Goal: Task Accomplishment & Management: Manage account settings

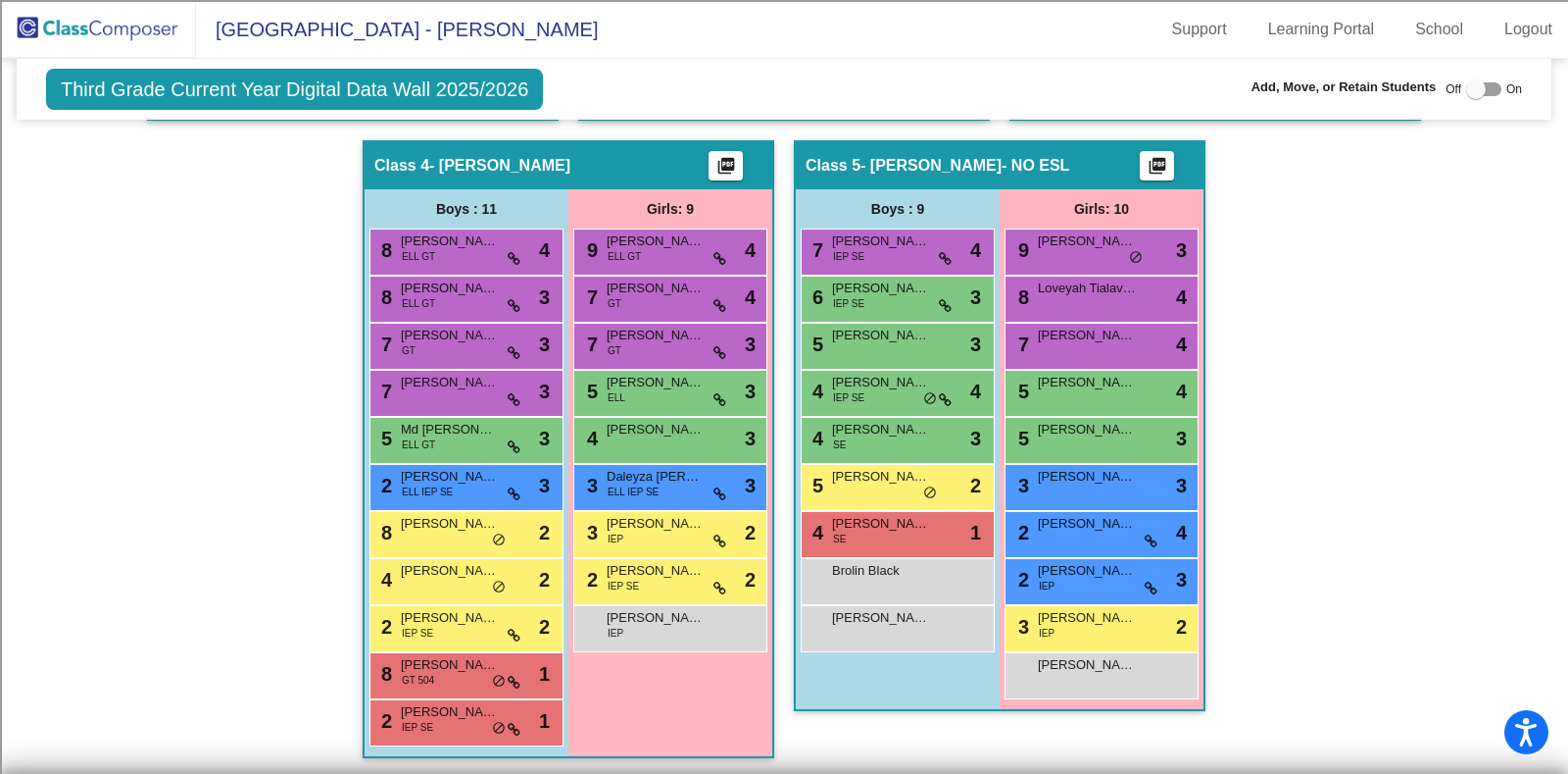
click at [148, 349] on div "Hallway - Hallway Class picture_as_pdf Add Student First Name Last Name Student…" at bounding box center [784, 140] width 1505 height 1274
click at [127, 19] on img at bounding box center [98, 29] width 196 height 58
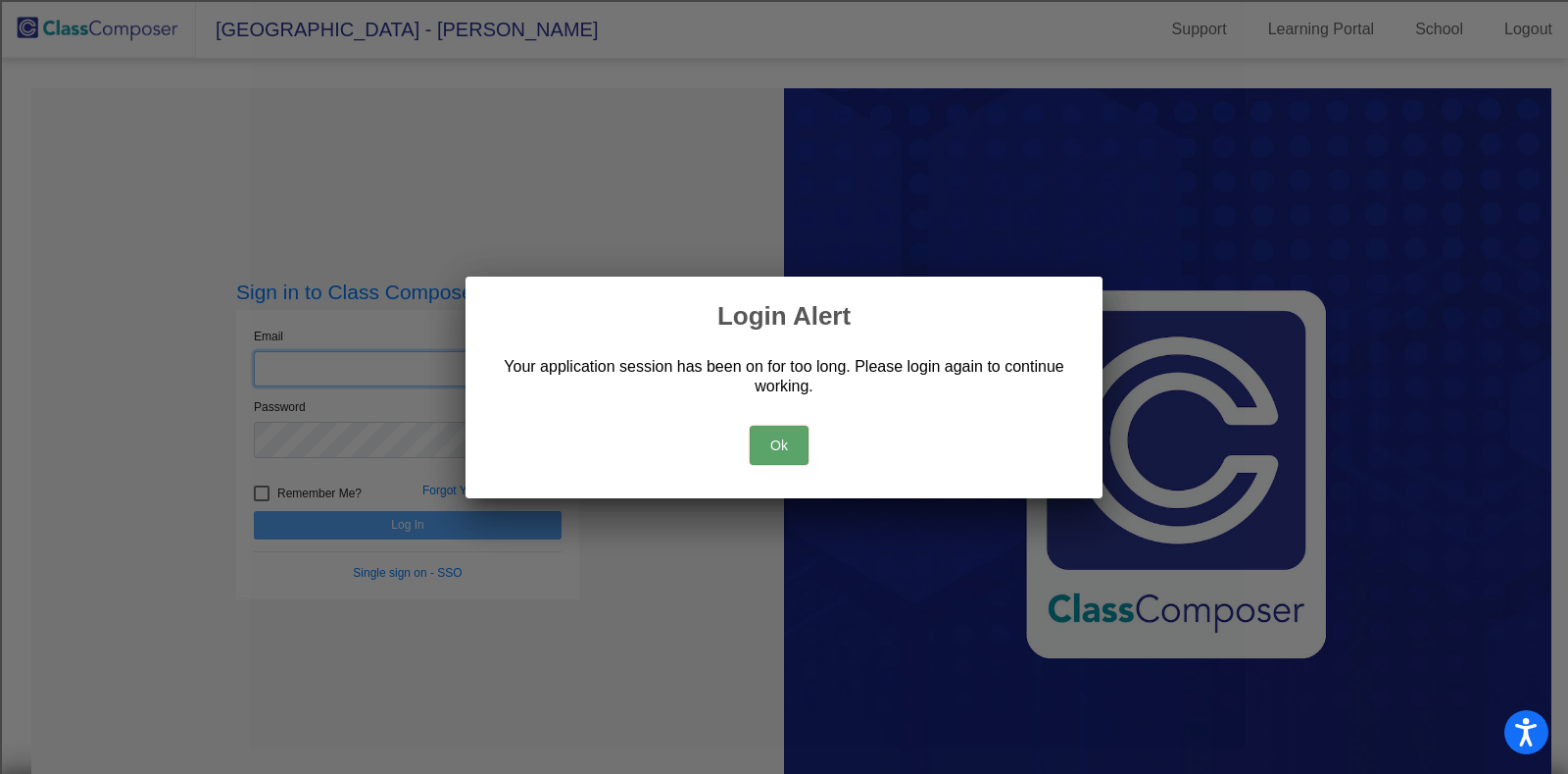
type input "[EMAIL_ADDRESS][DOMAIN_NAME]"
click at [797, 435] on button "Ok" at bounding box center [779, 444] width 59 height 39
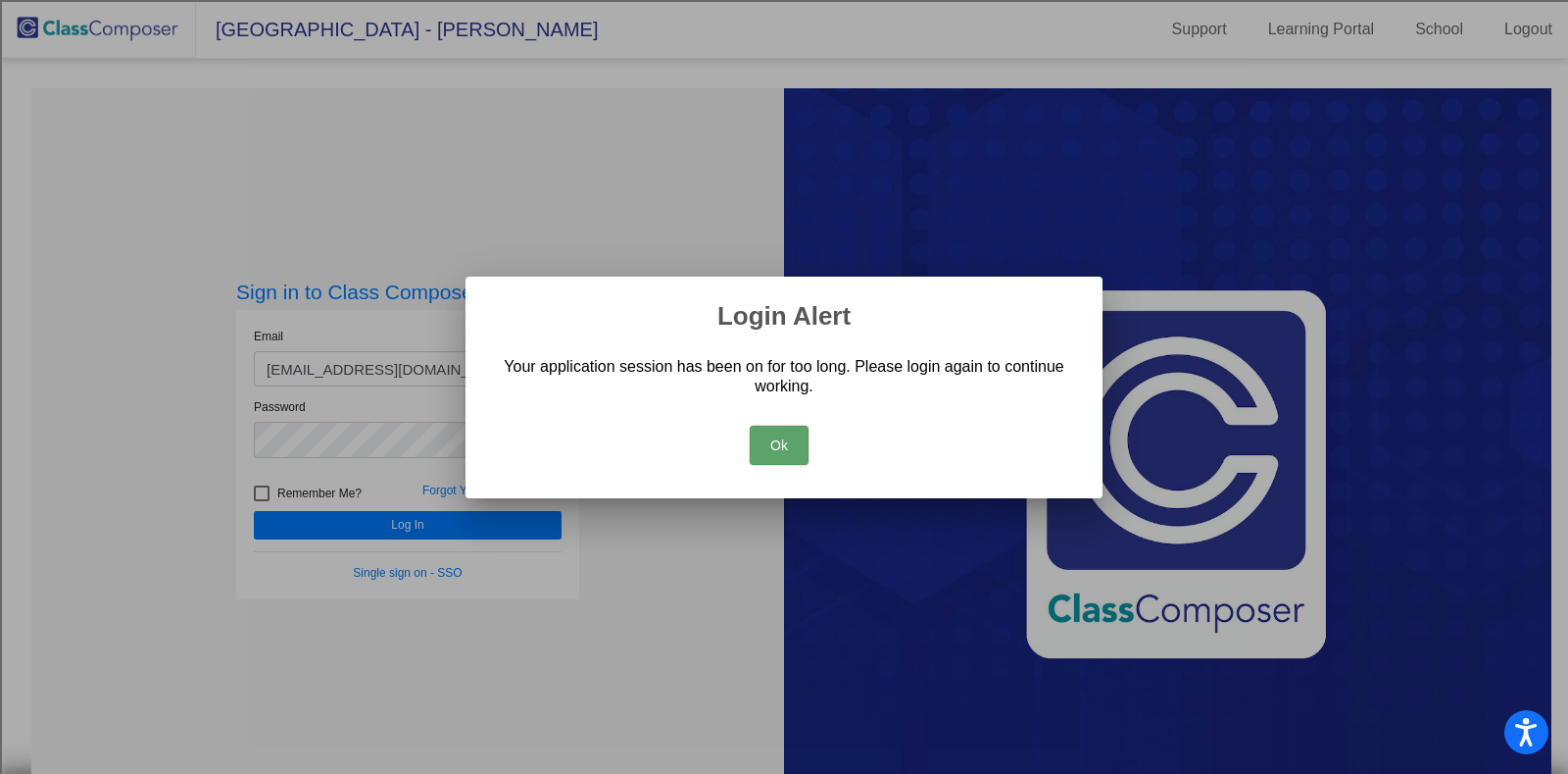
click at [797, 435] on button "Ok" at bounding box center [779, 444] width 59 height 39
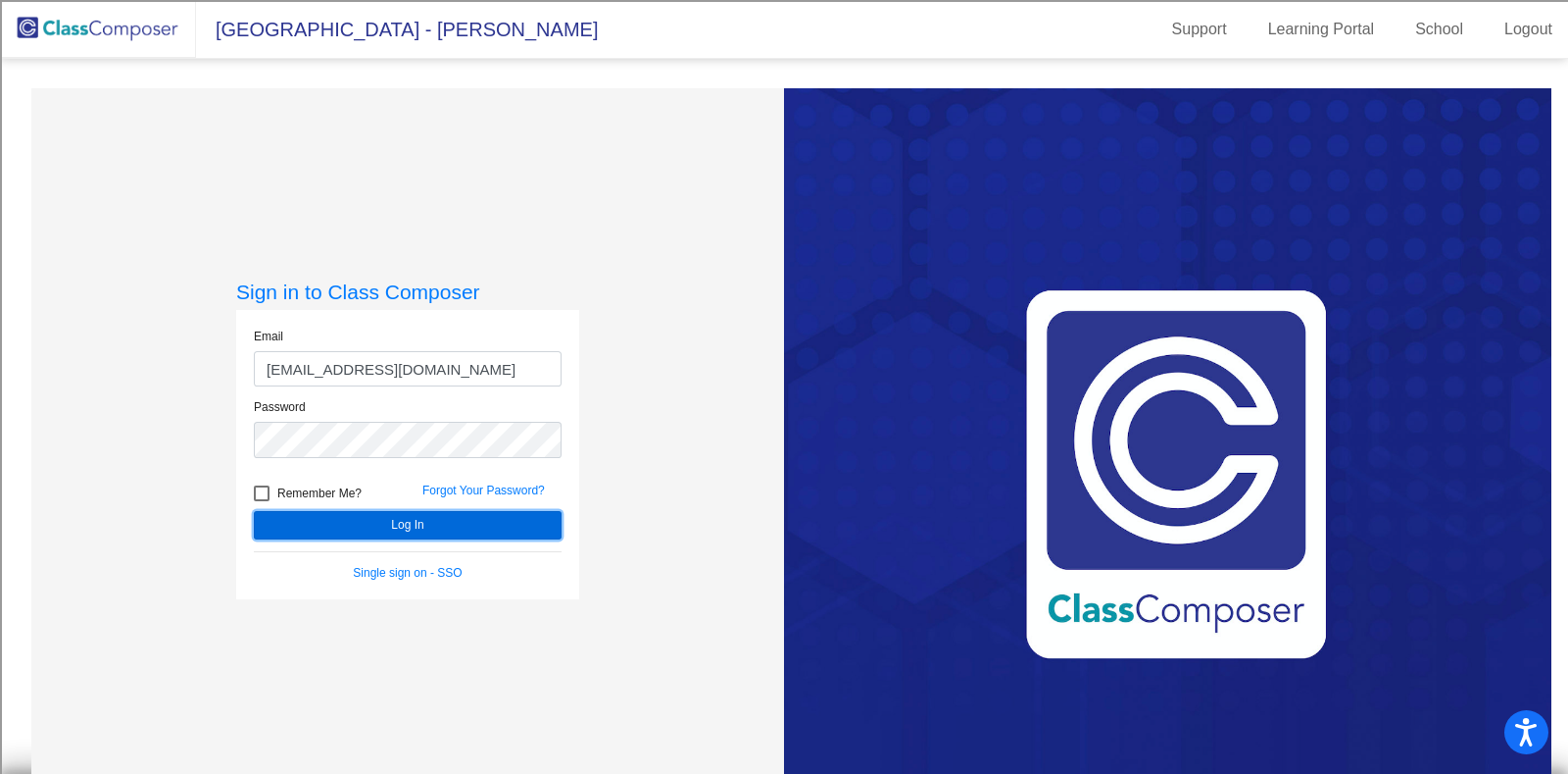
click at [402, 521] on button "Log In" at bounding box center [407, 524] width 307 height 28
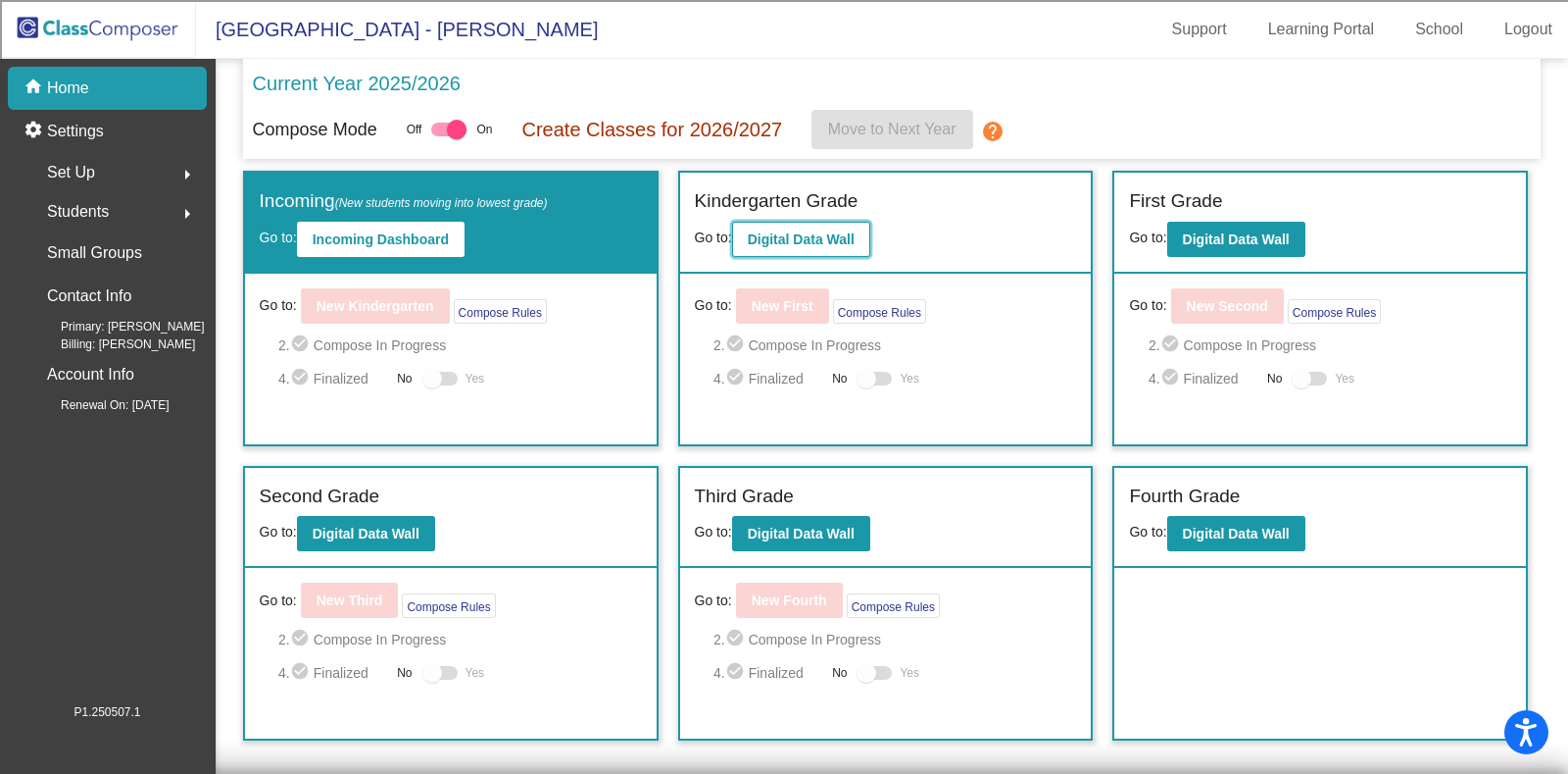
click at [786, 237] on b "Digital Data Wall" at bounding box center [800, 240] width 107 height 16
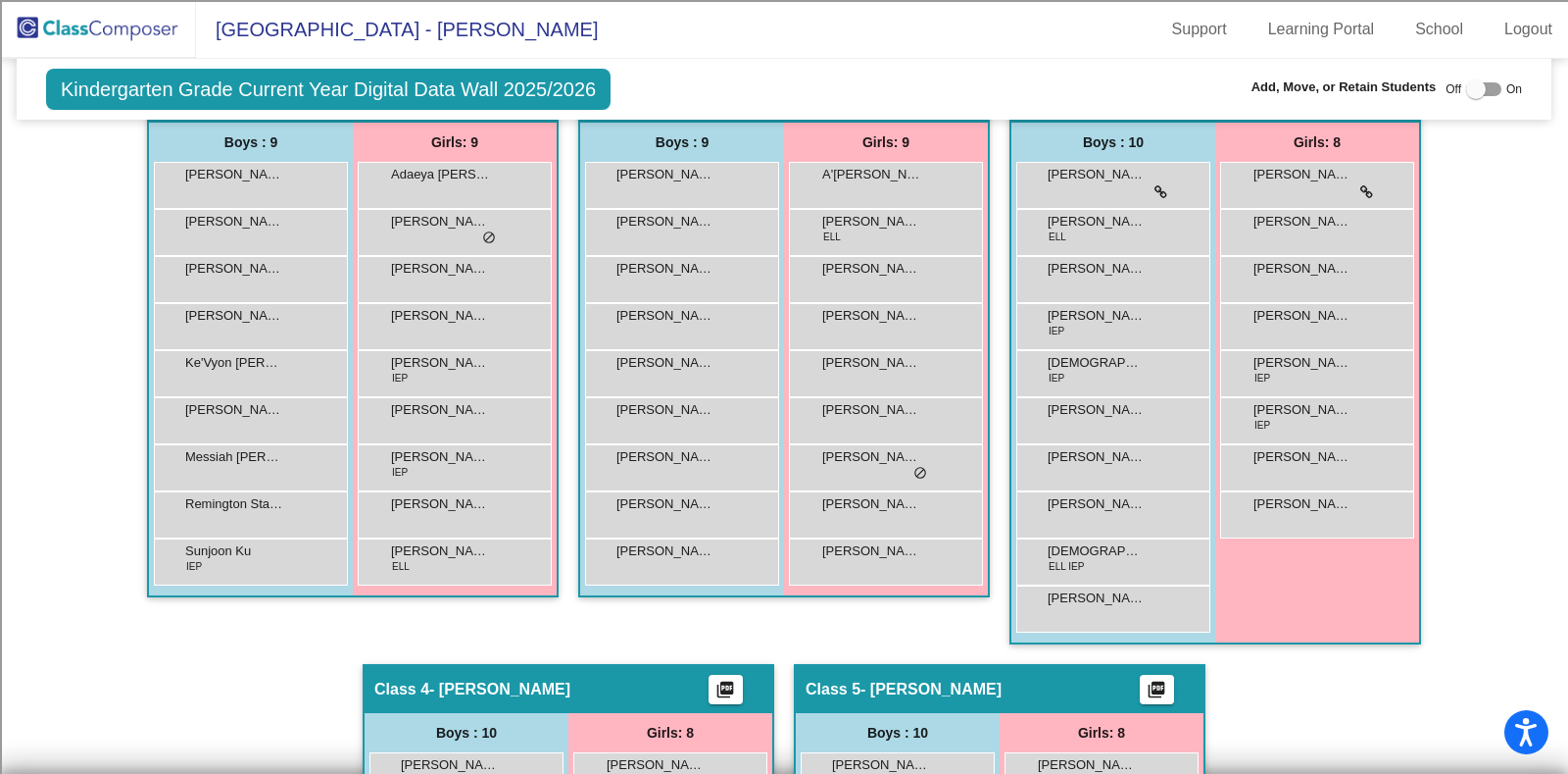
scroll to position [391, 0]
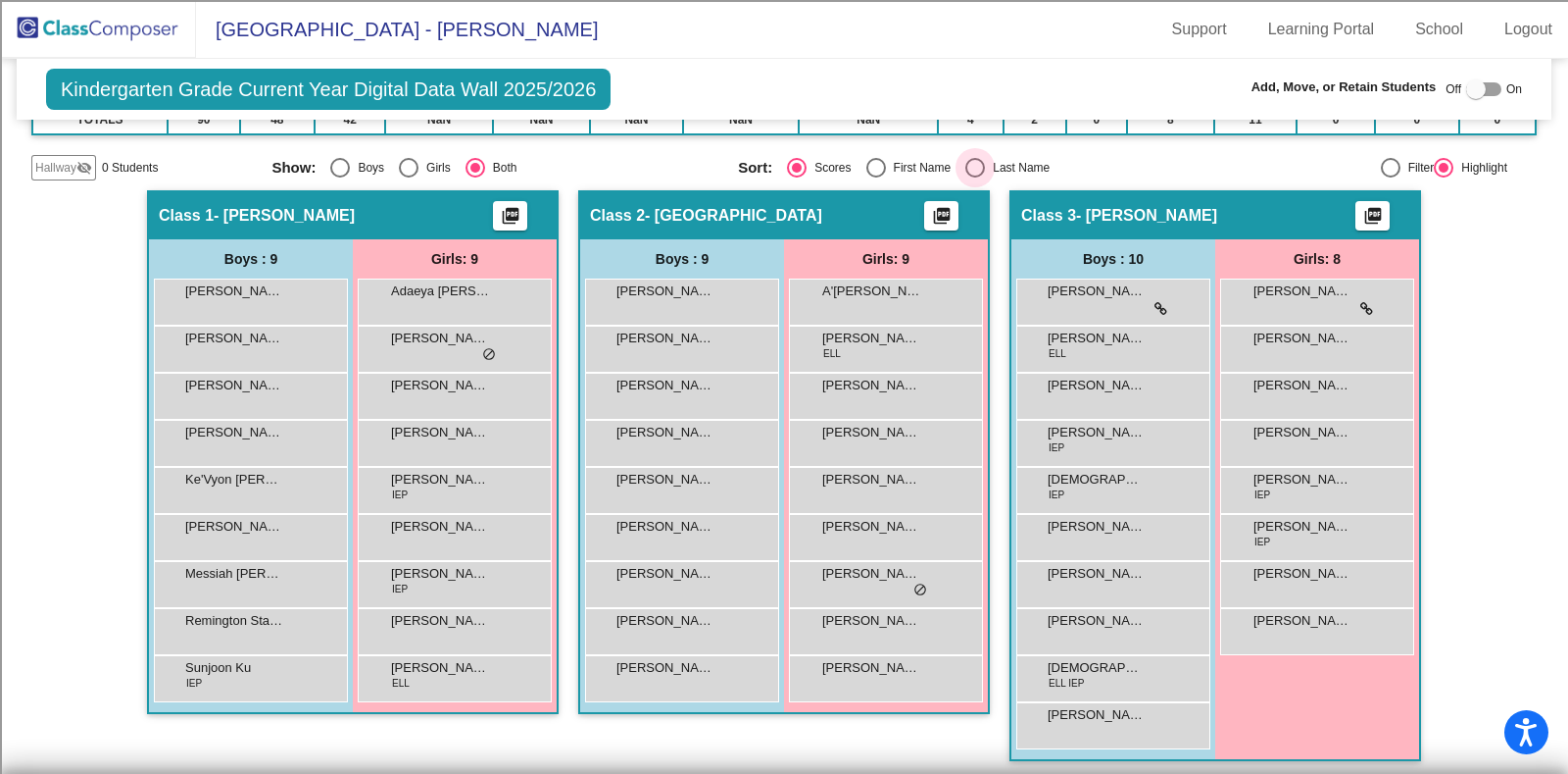
click at [972, 159] on div "Select an option" at bounding box center [975, 168] width 20 height 20
click at [974, 178] on input "Last Name" at bounding box center [974, 178] width 1 height 1
radio input "true"
click at [795, 178] on input "Scores" at bounding box center [795, 178] width 1 height 1
radio input "true"
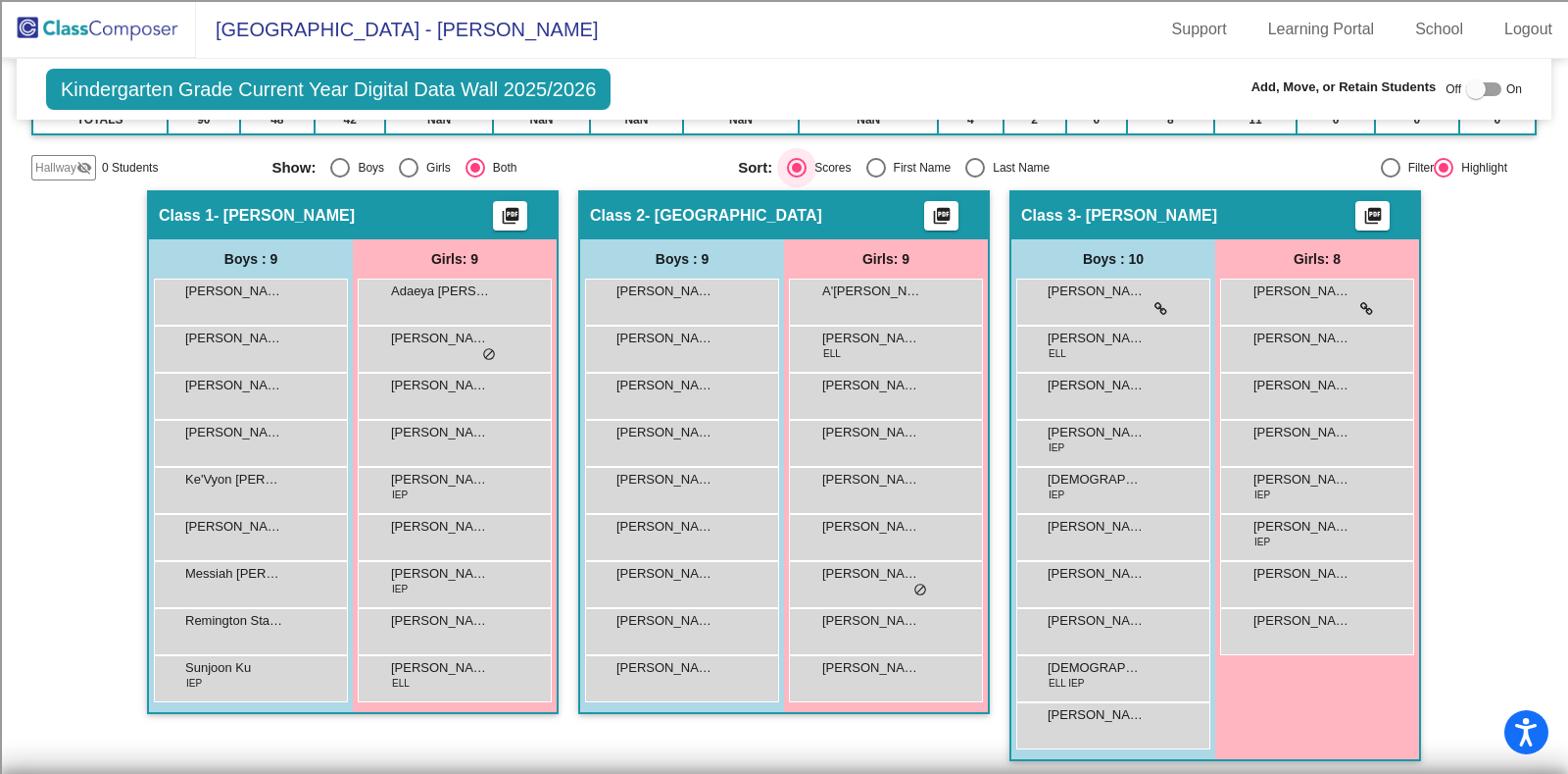
click at [875, 178] on input "First Name" at bounding box center [875, 178] width 1 height 1
radio input "true"
click at [974, 178] on input "Last Name" at bounding box center [974, 178] width 1 height 1
radio input "true"
click at [795, 178] on input "Scores" at bounding box center [795, 178] width 1 height 1
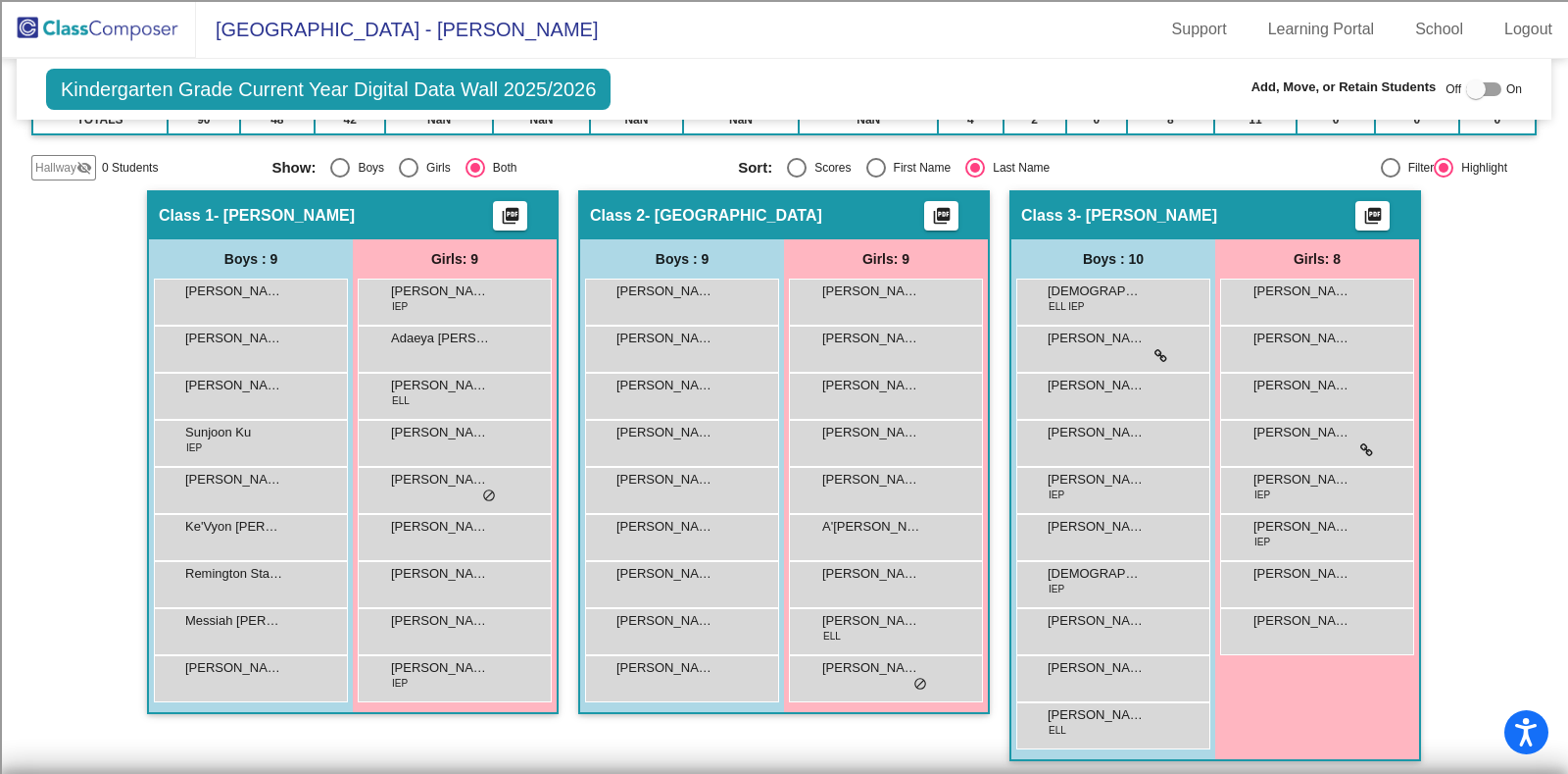
radio input "true"
click at [875, 178] on input "First Name" at bounding box center [875, 178] width 1 height 1
radio input "true"
click at [974, 178] on input "Last Name" at bounding box center [974, 178] width 1 height 1
radio input "true"
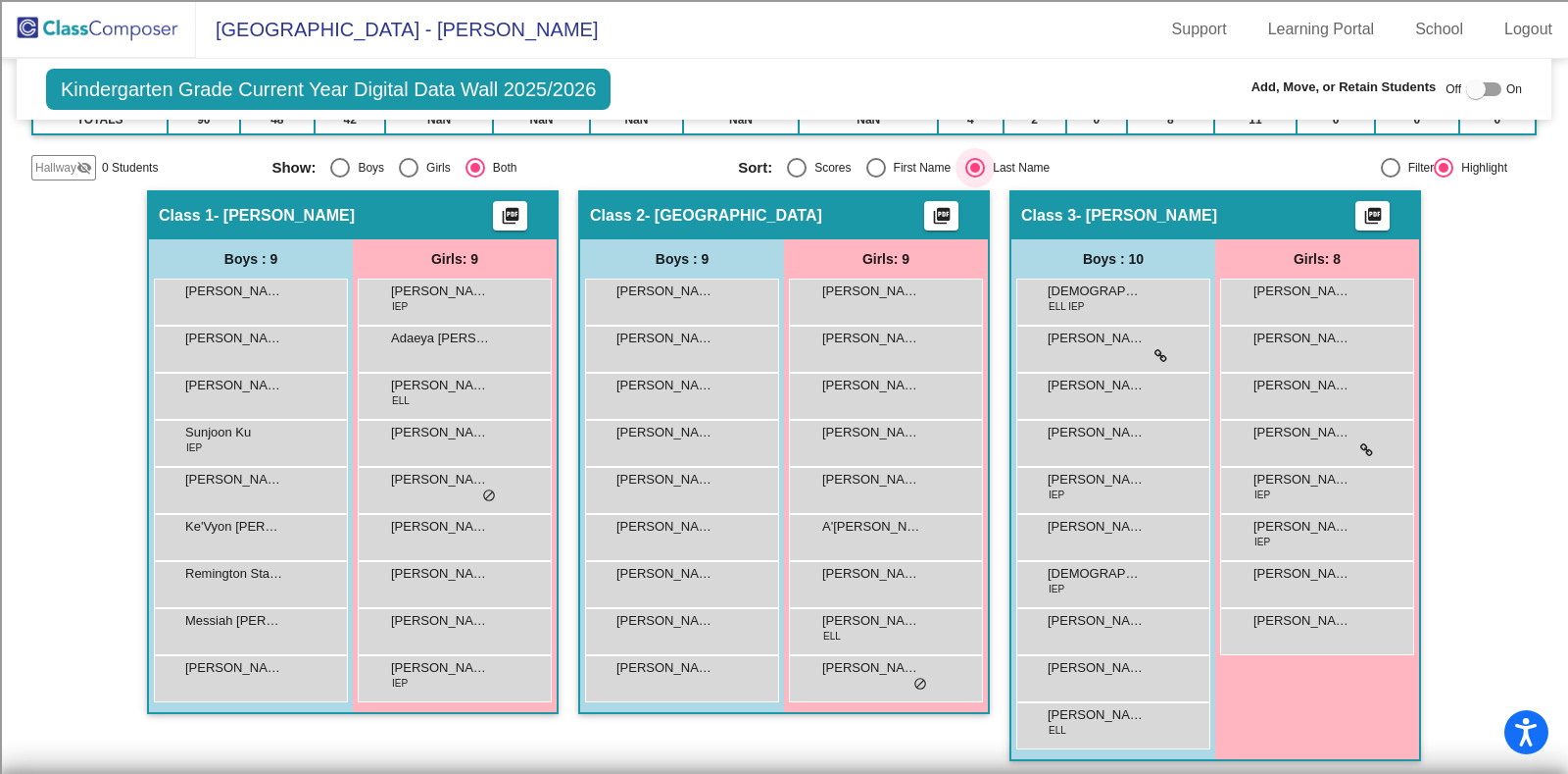
click at [1539, 259] on mat-sidenav-content "Kindergarten Grade Current Year Digital Data Wall 2025/2026 Add, Move, or Retai…" at bounding box center [784, 416] width 1568 height 715
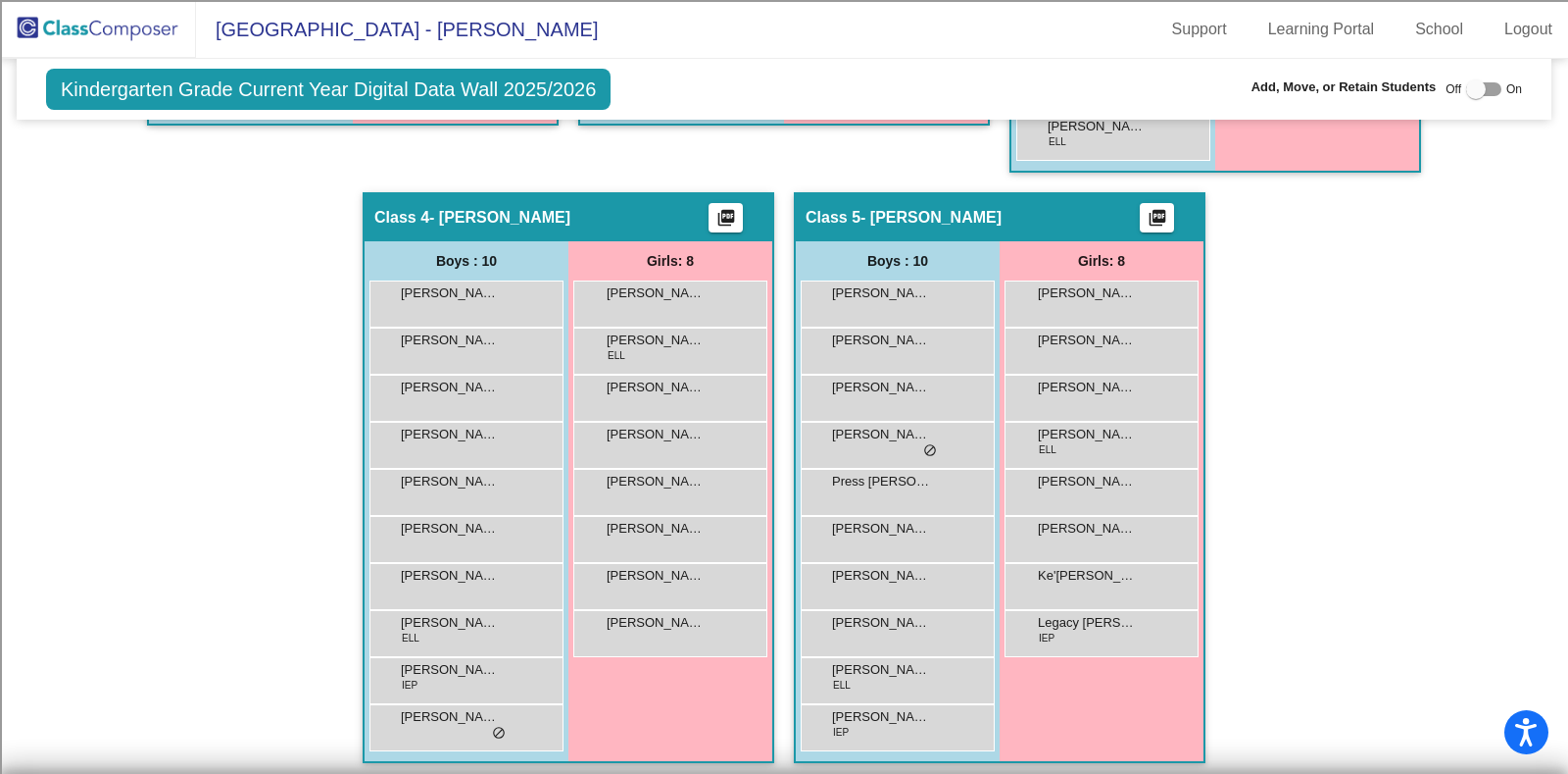
scroll to position [985, 0]
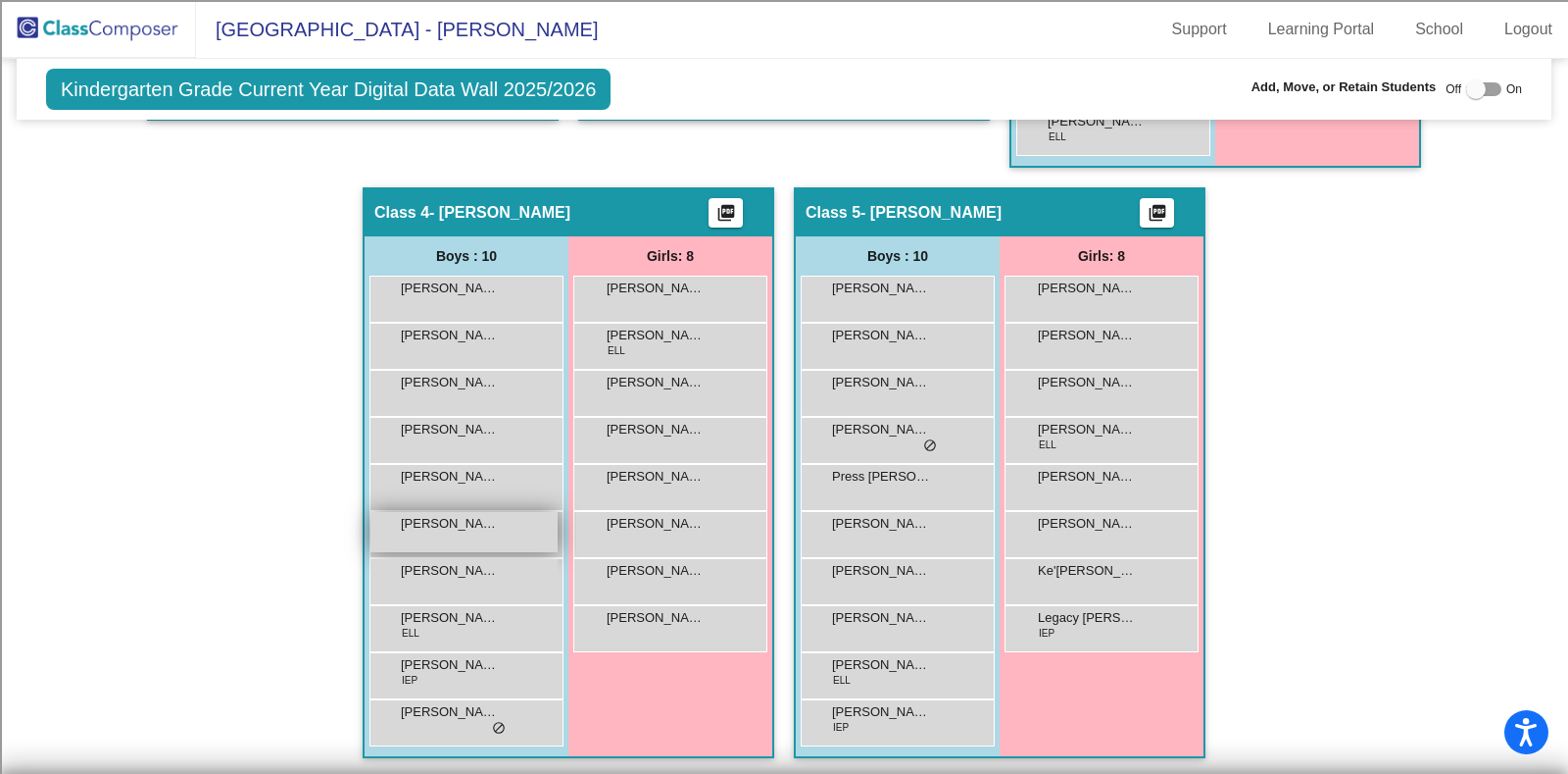
click at [471, 533] on div "[PERSON_NAME] lock do_not_disturb_alt" at bounding box center [464, 531] width 188 height 40
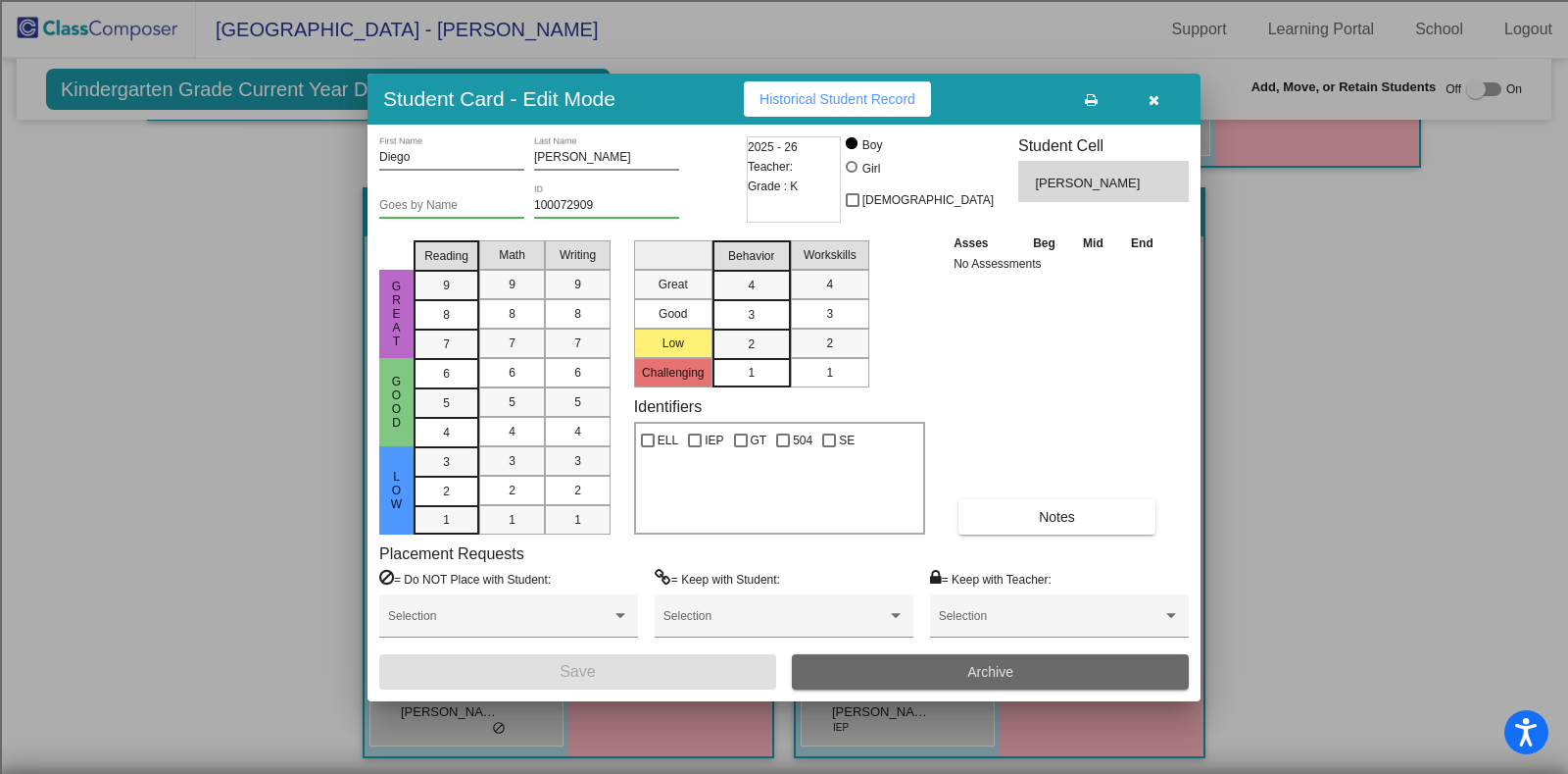
click at [962, 667] on button "Archive" at bounding box center [990, 671] width 397 height 35
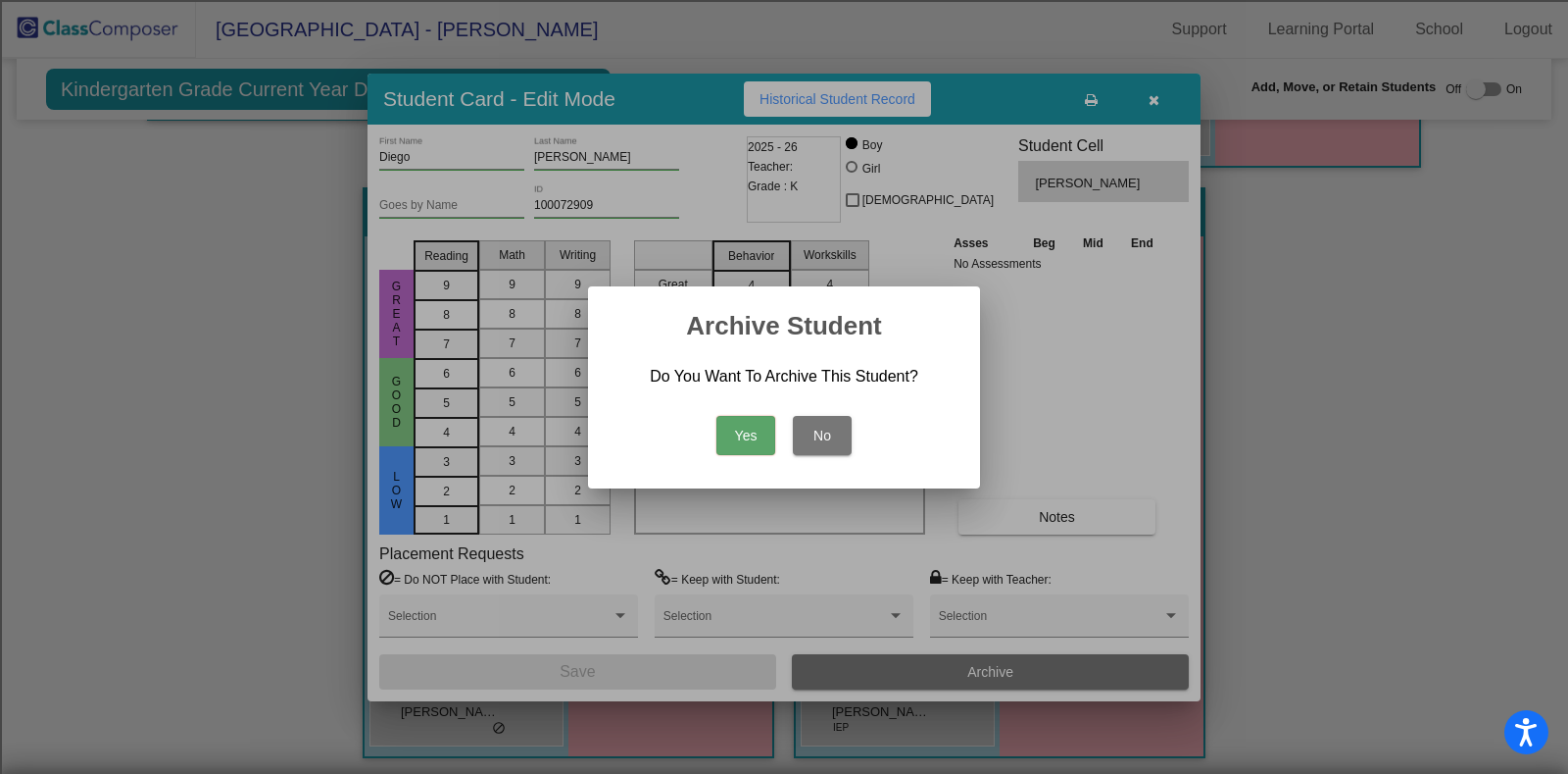
click at [743, 433] on button "Yes" at bounding box center [746, 434] width 59 height 39
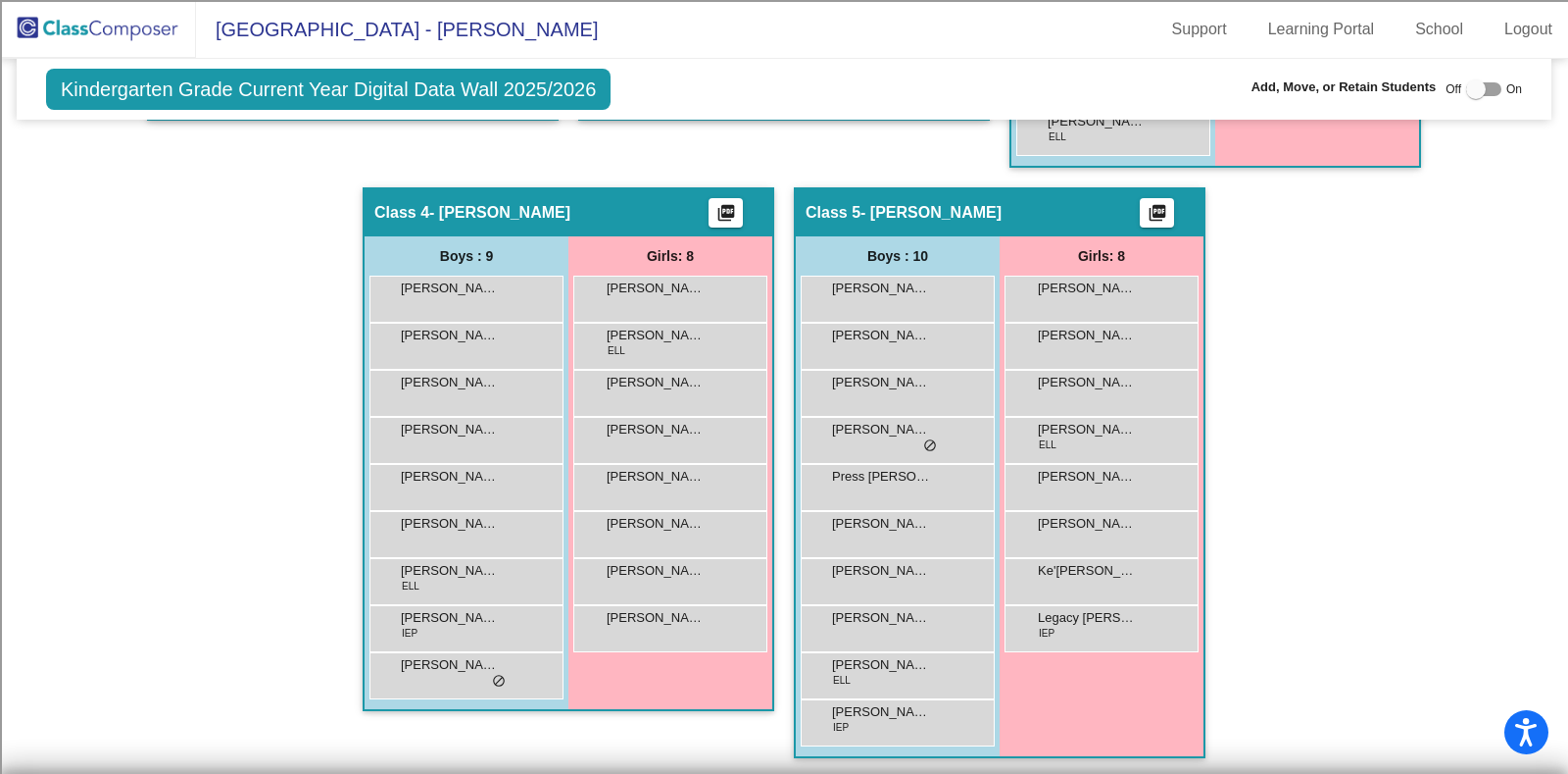
click at [1449, 390] on div "Hallway - Hallway Class picture_as_pdf Add Student First Name Last Name Student…" at bounding box center [784, 188] width 1505 height 1180
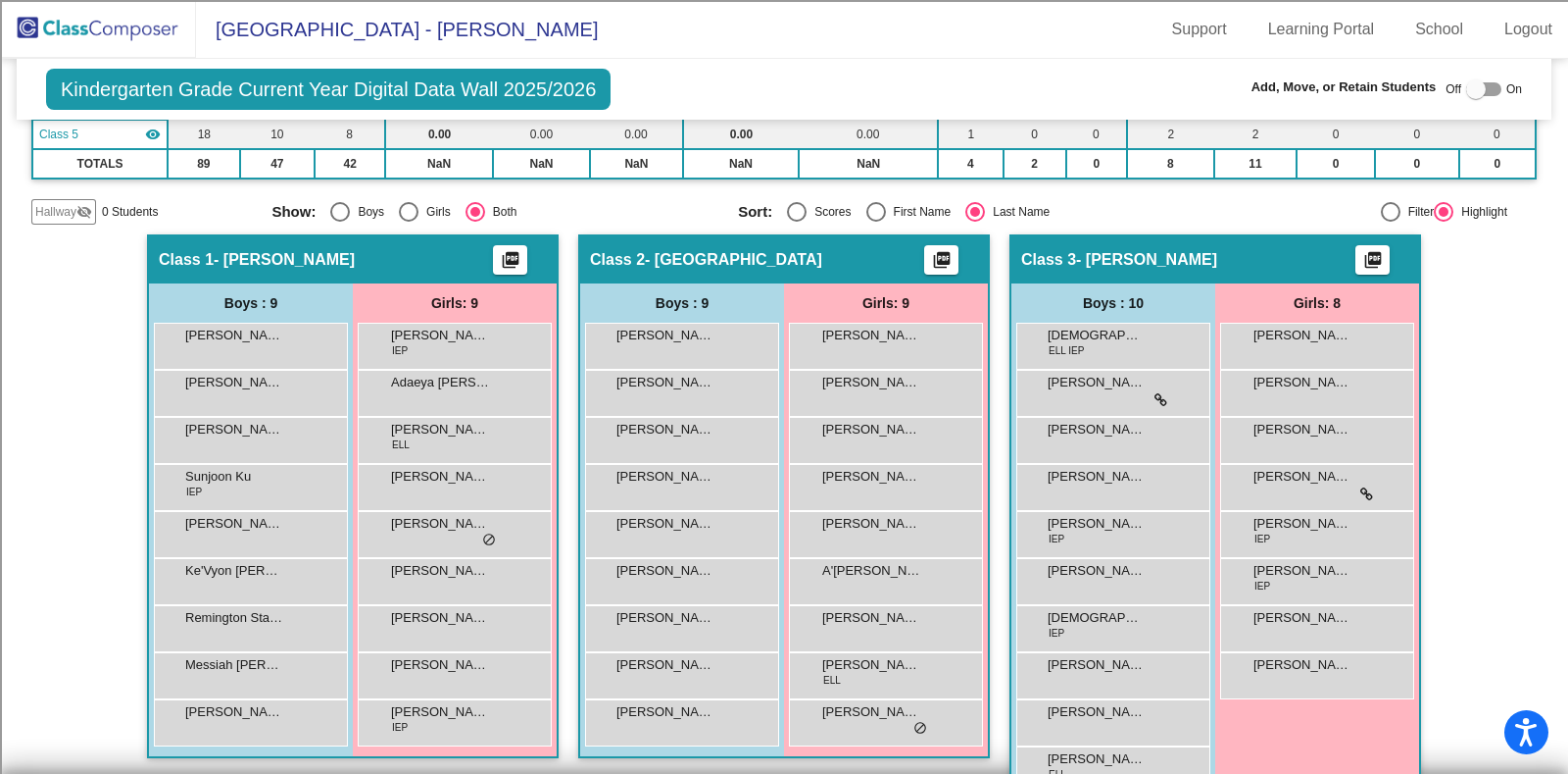
scroll to position [396, 0]
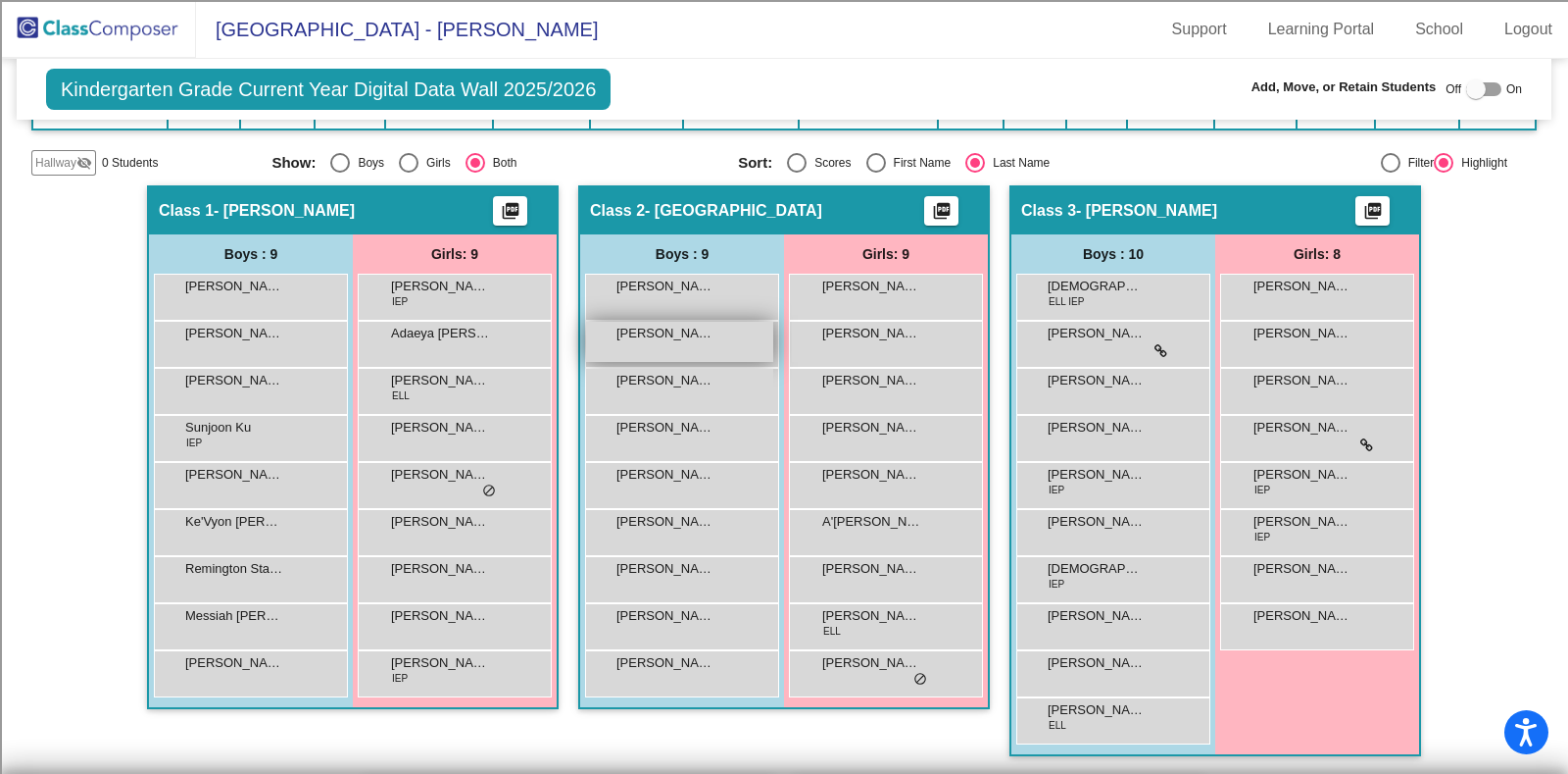
click at [661, 341] on div "[PERSON_NAME] lock do_not_disturb_alt" at bounding box center [680, 342] width 188 height 40
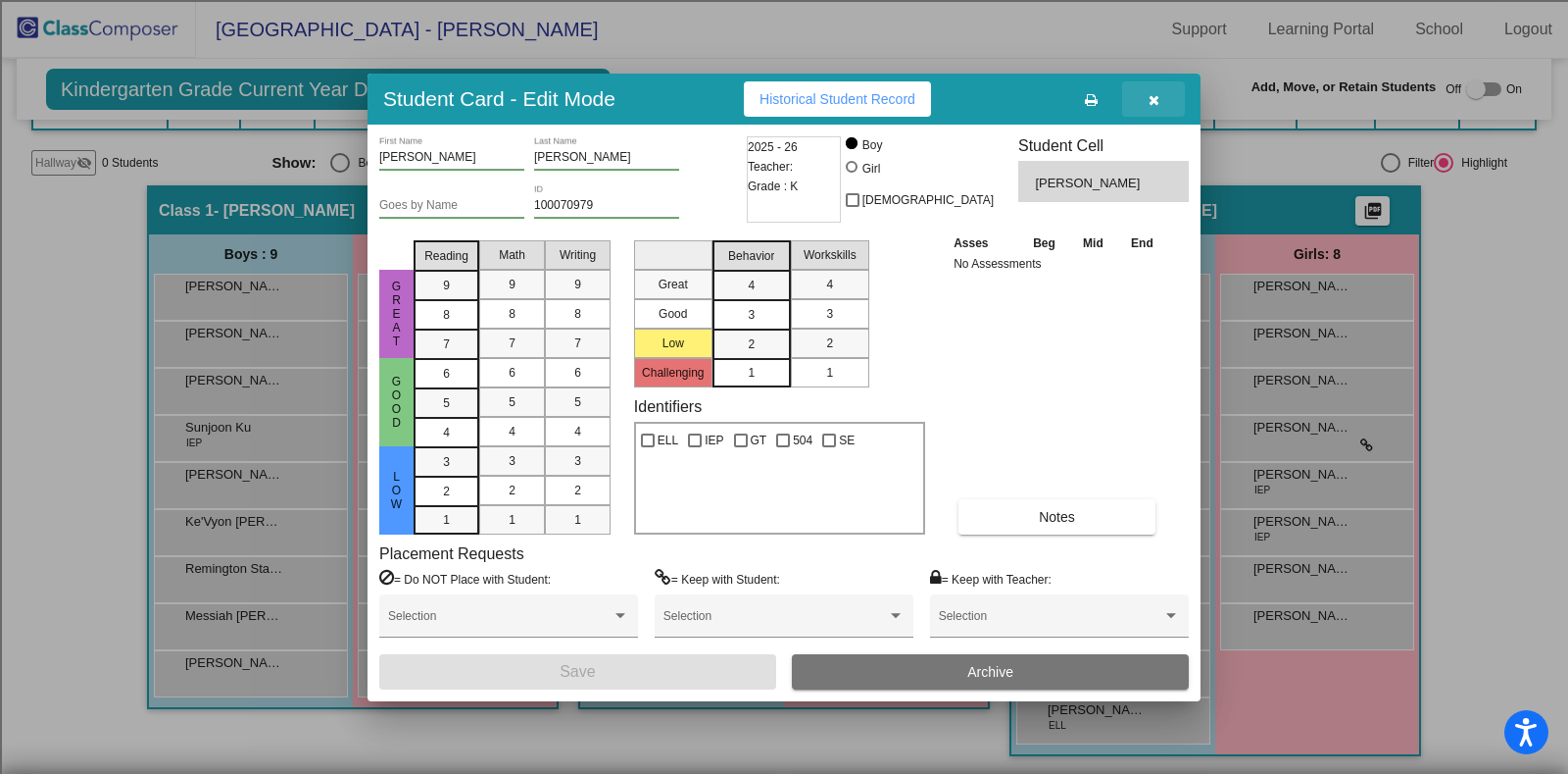
click at [1153, 105] on icon "button" at bounding box center [1154, 100] width 11 height 14
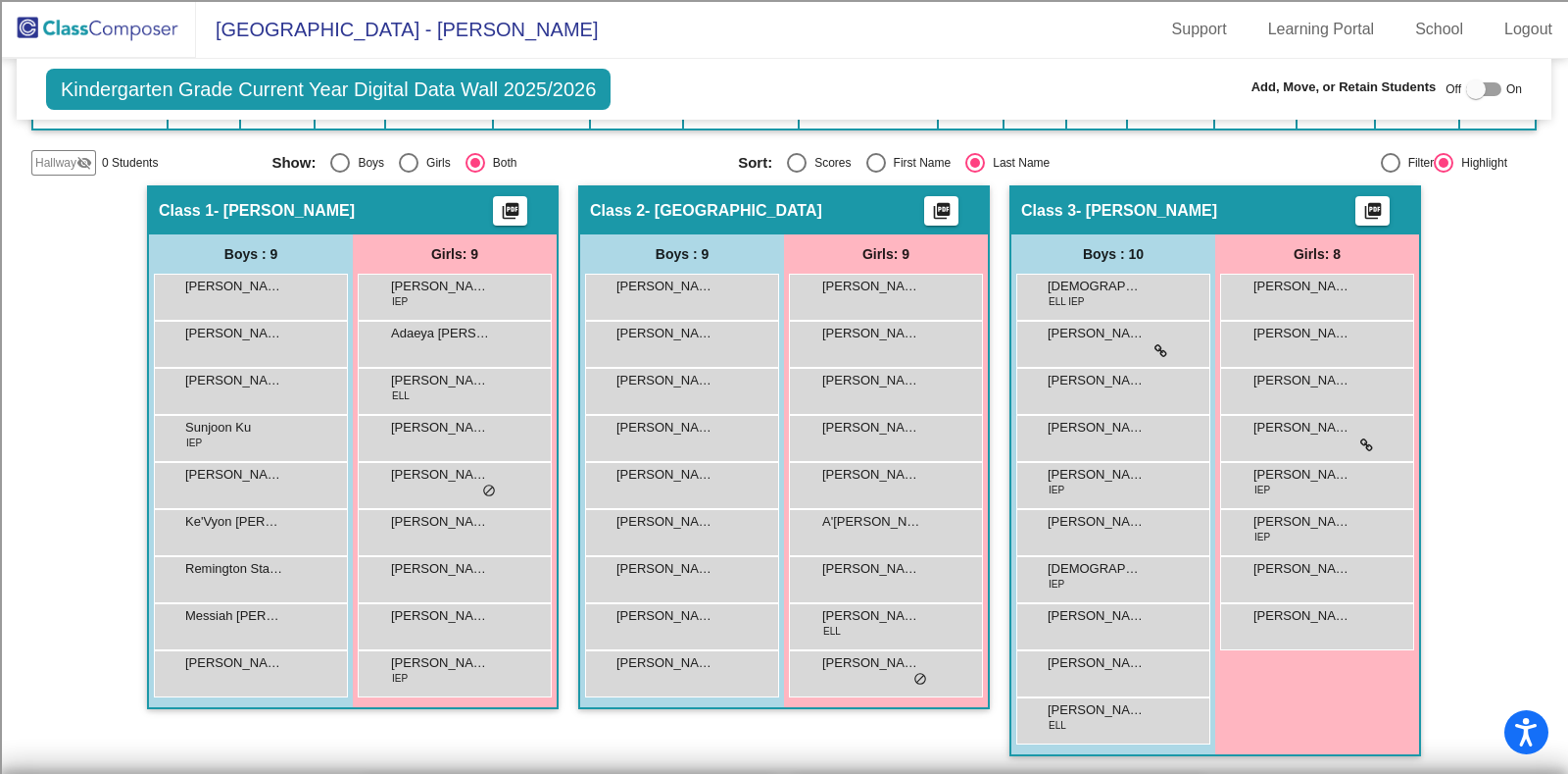
click at [1476, 92] on div at bounding box center [1483, 89] width 35 height 14
checkbox input "true"
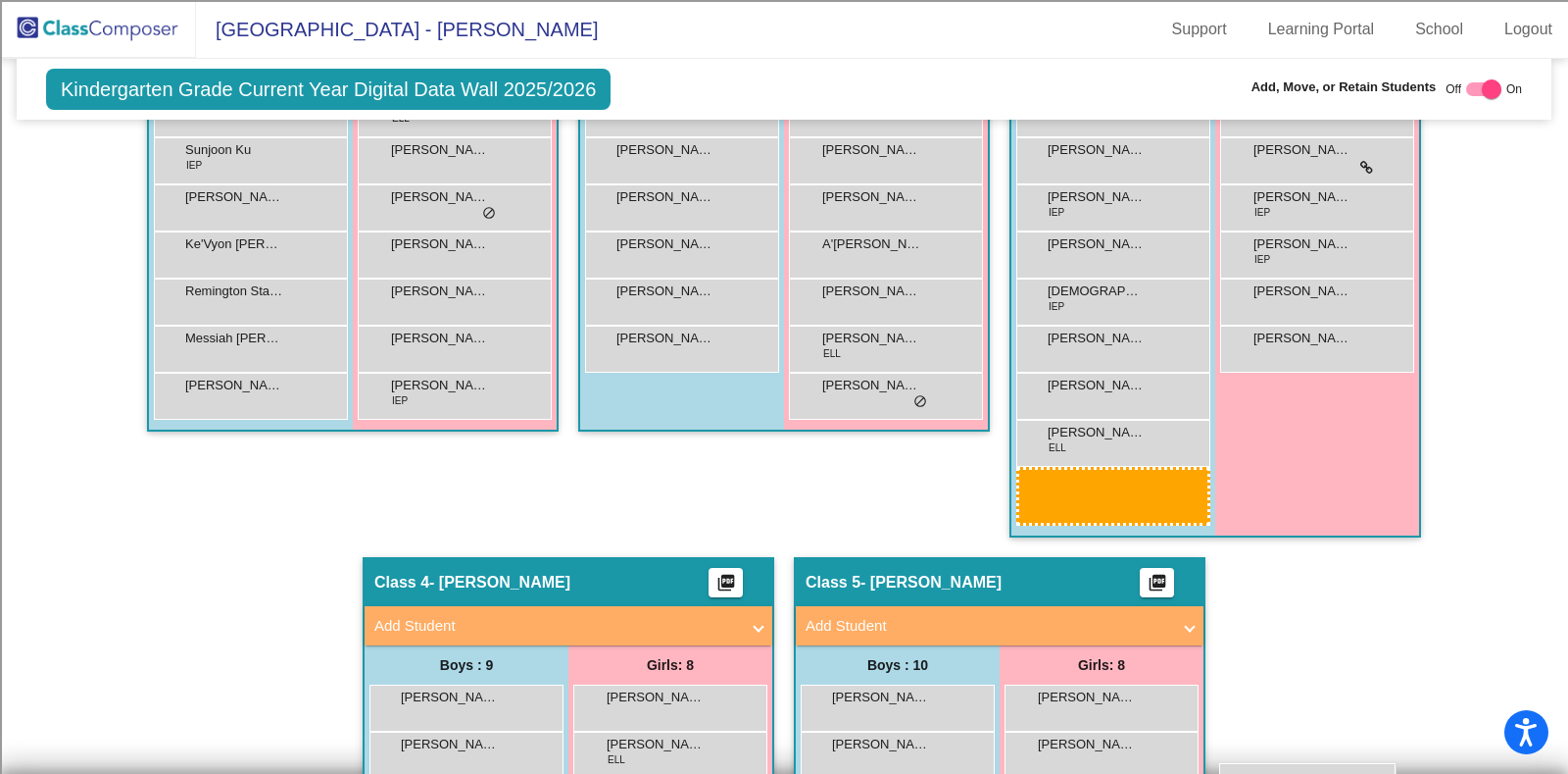
scroll to position [742, 0]
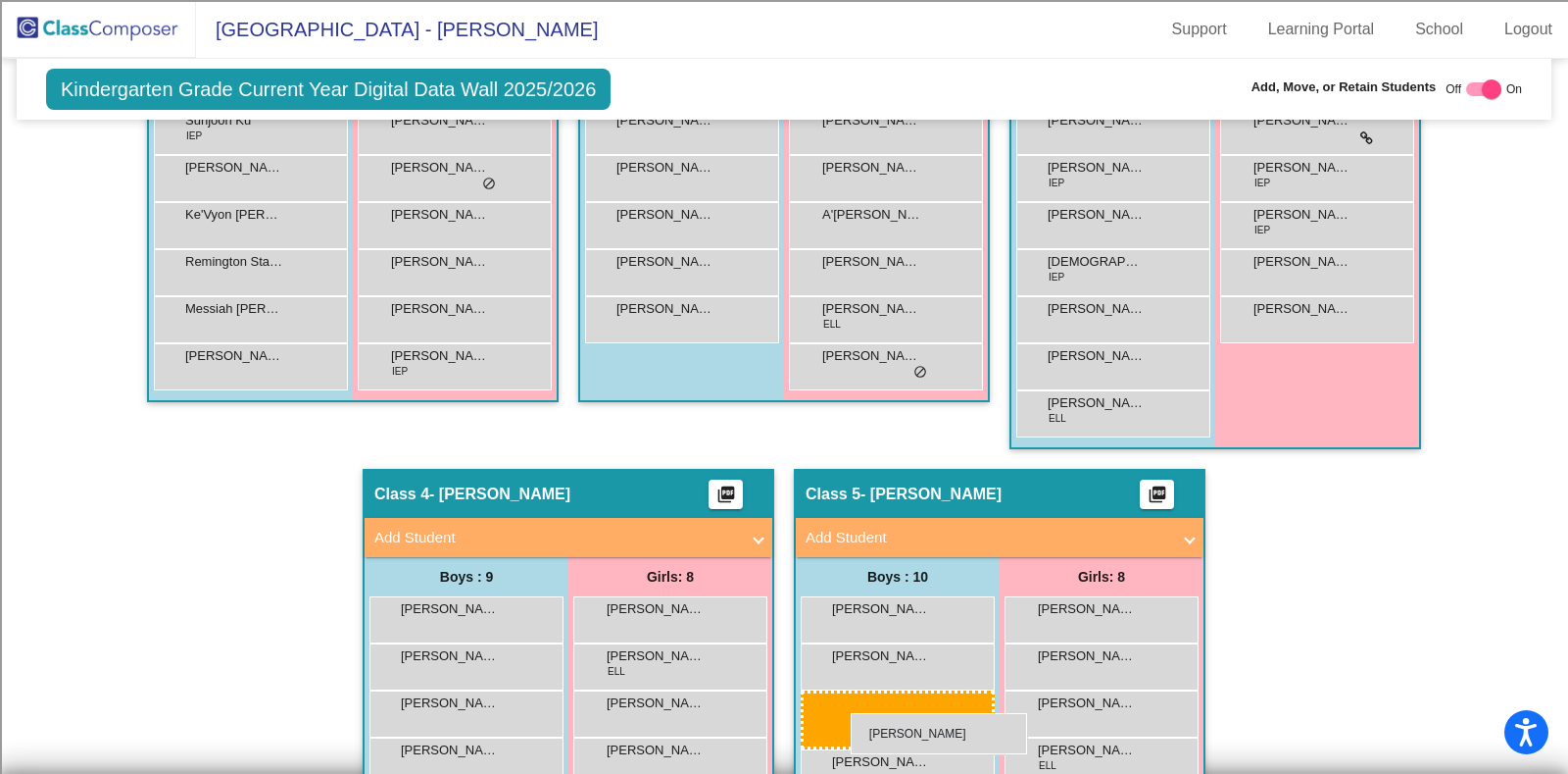
drag, startPoint x: 680, startPoint y: 372, endPoint x: 850, endPoint y: 713, distance: 381.0
click at [153, 29] on img at bounding box center [98, 29] width 196 height 58
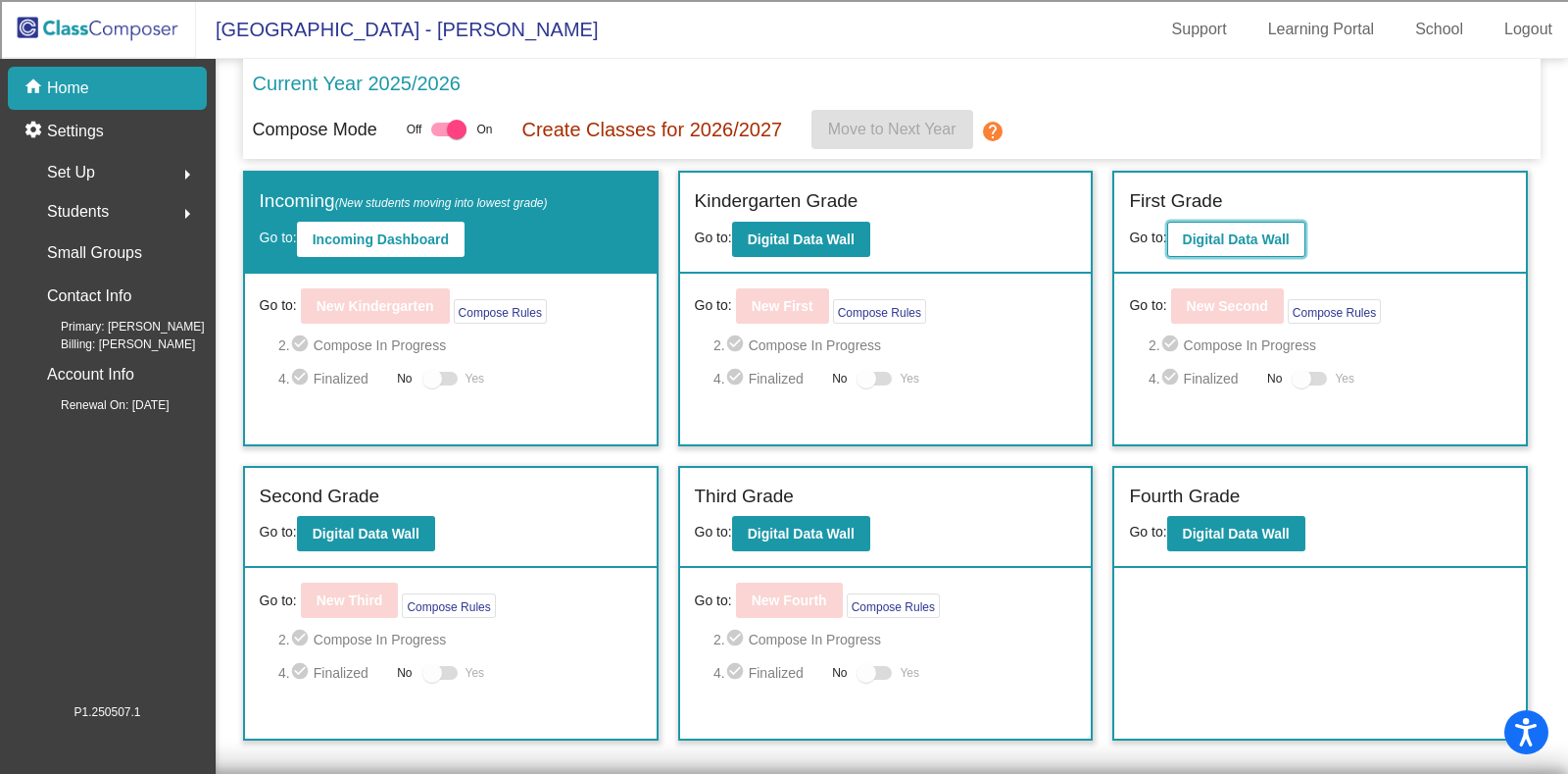
click at [1210, 233] on b "Digital Data Wall" at bounding box center [1236, 240] width 107 height 16
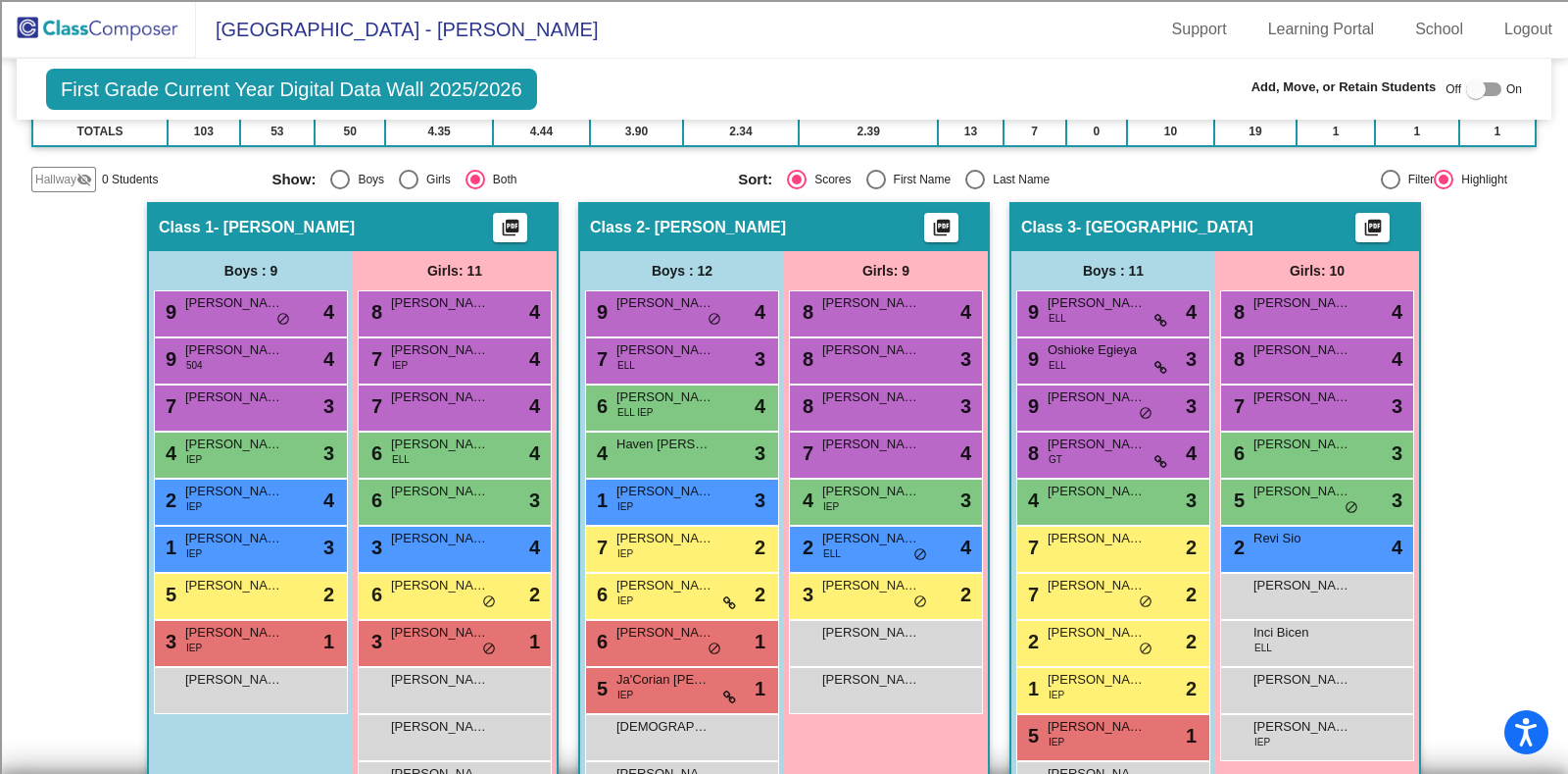
scroll to position [292, 0]
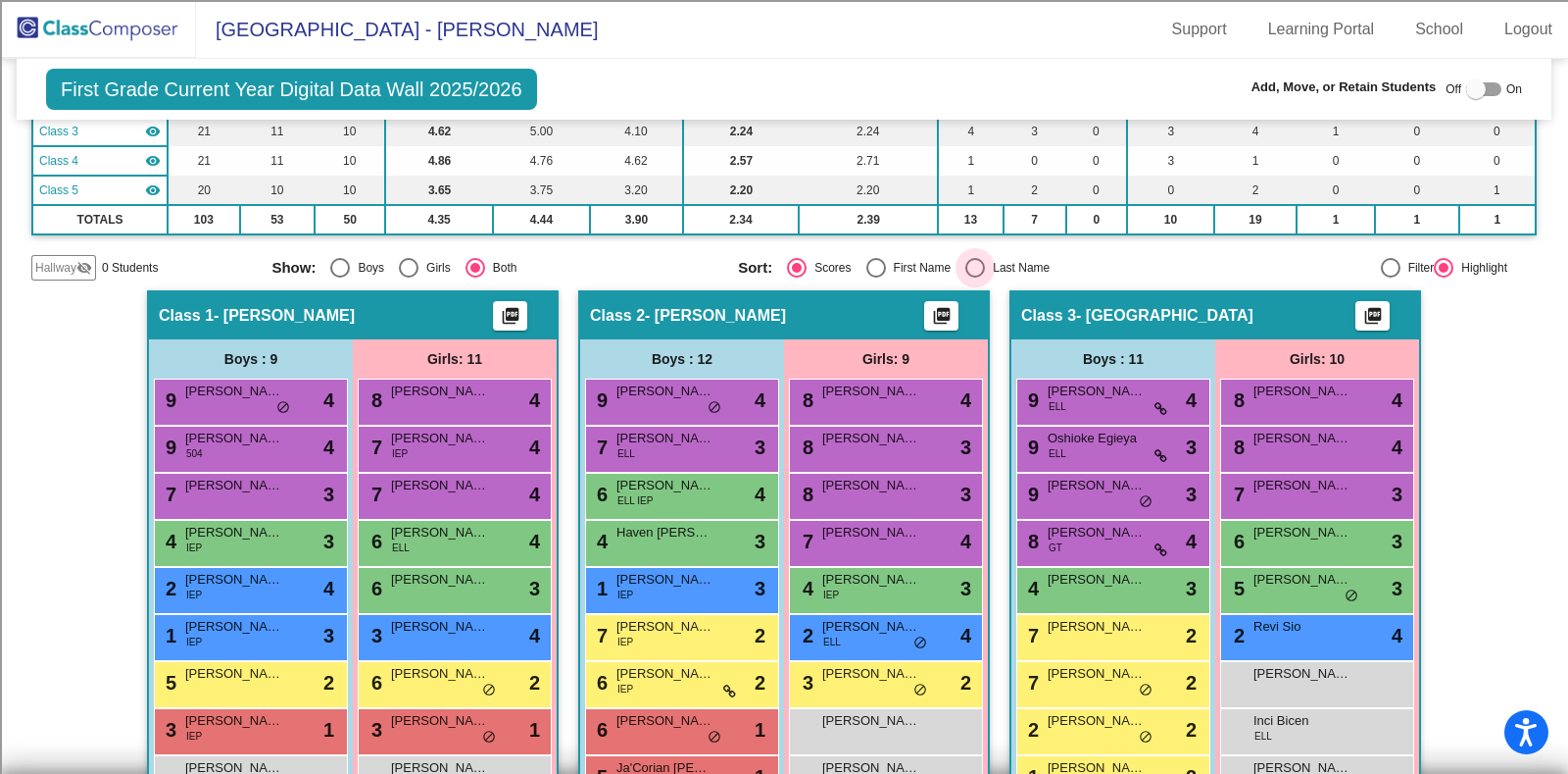
click at [974, 270] on div "Select an option" at bounding box center [975, 268] width 20 height 20
click at [974, 278] on input "Last Name" at bounding box center [974, 278] width 1 height 1
radio input "true"
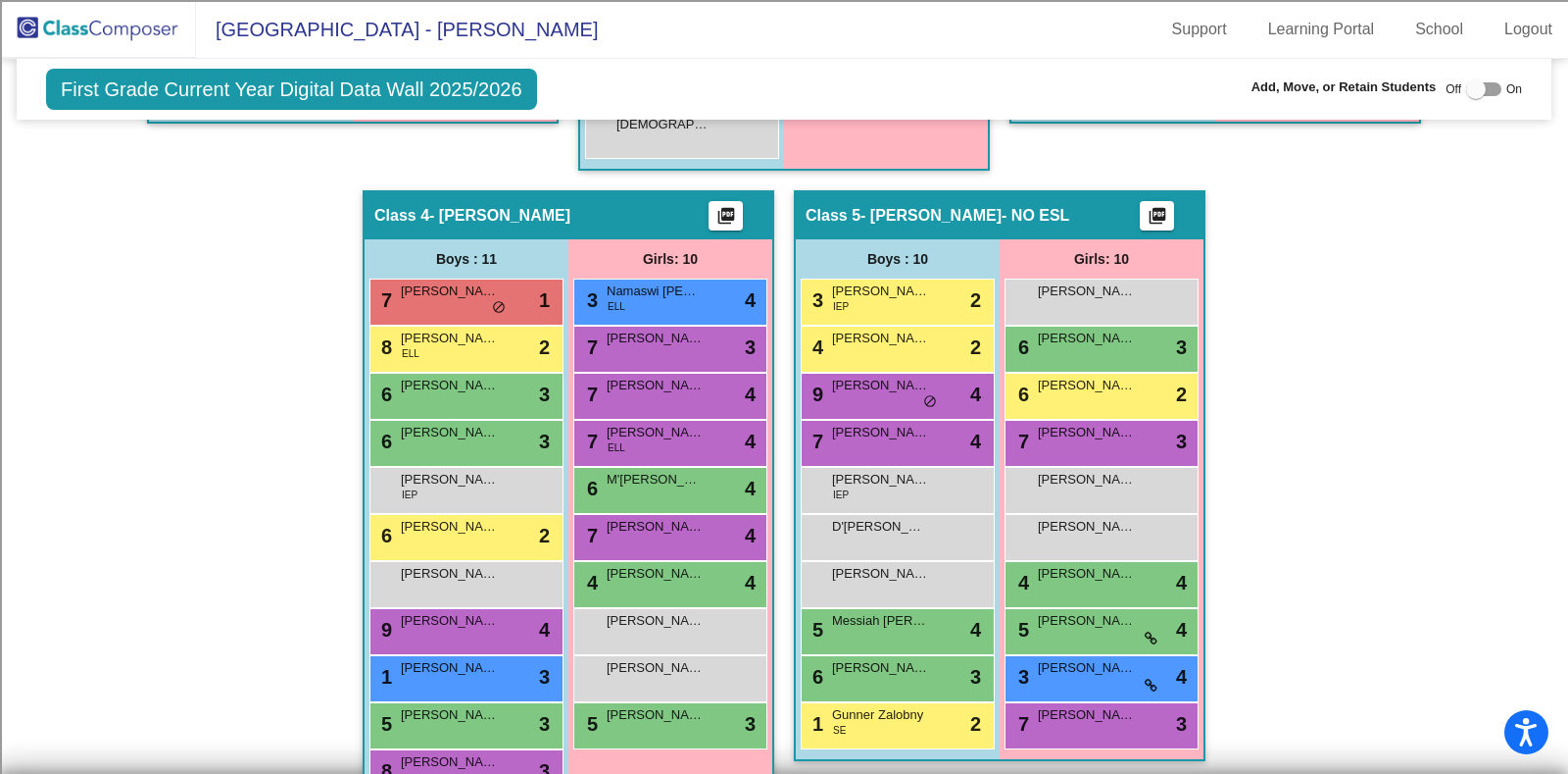
scroll to position [1125, 0]
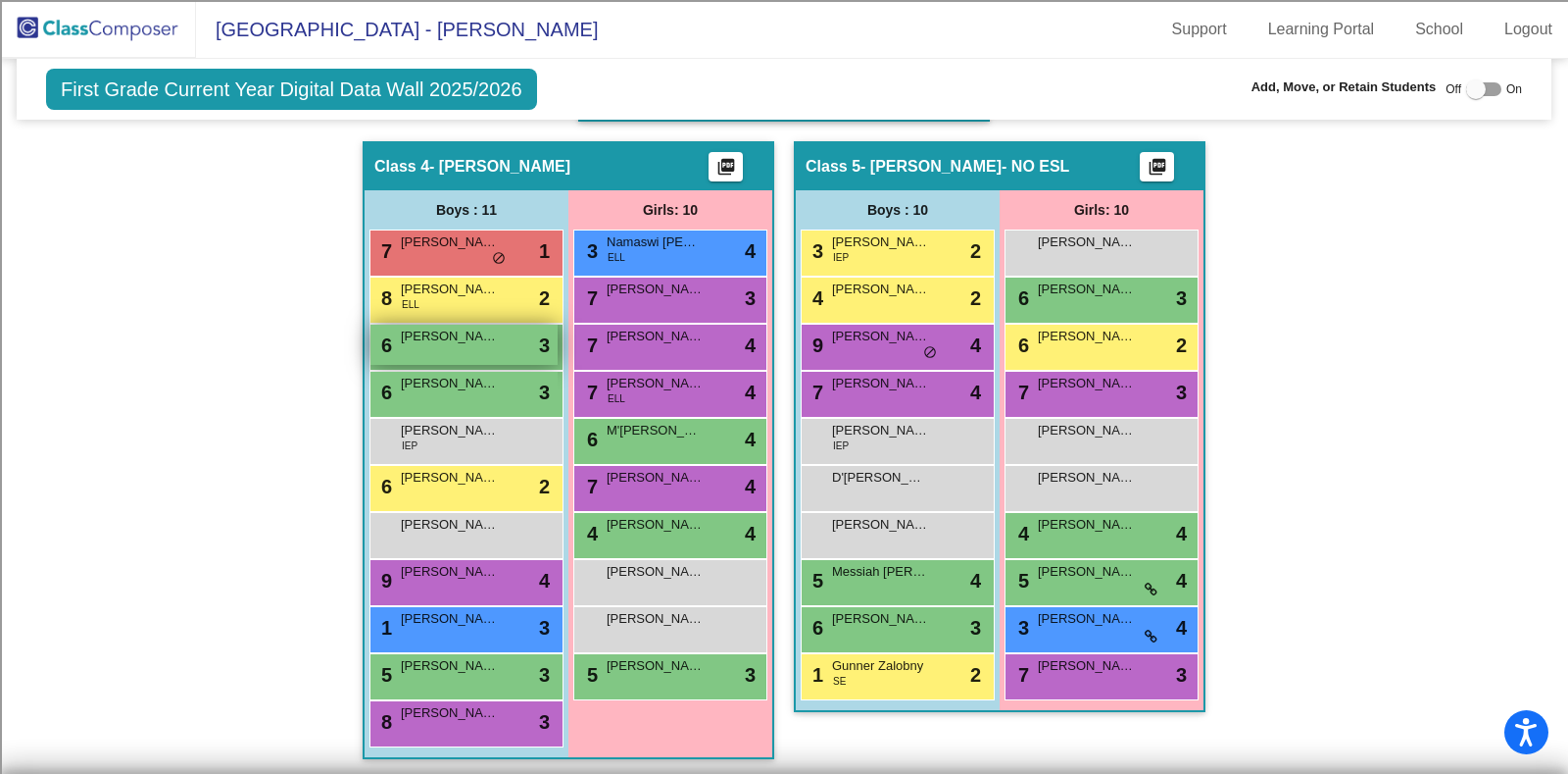
click at [482, 352] on div "6 [PERSON_NAME] lock do_not_disturb_alt 3" at bounding box center [464, 345] width 188 height 40
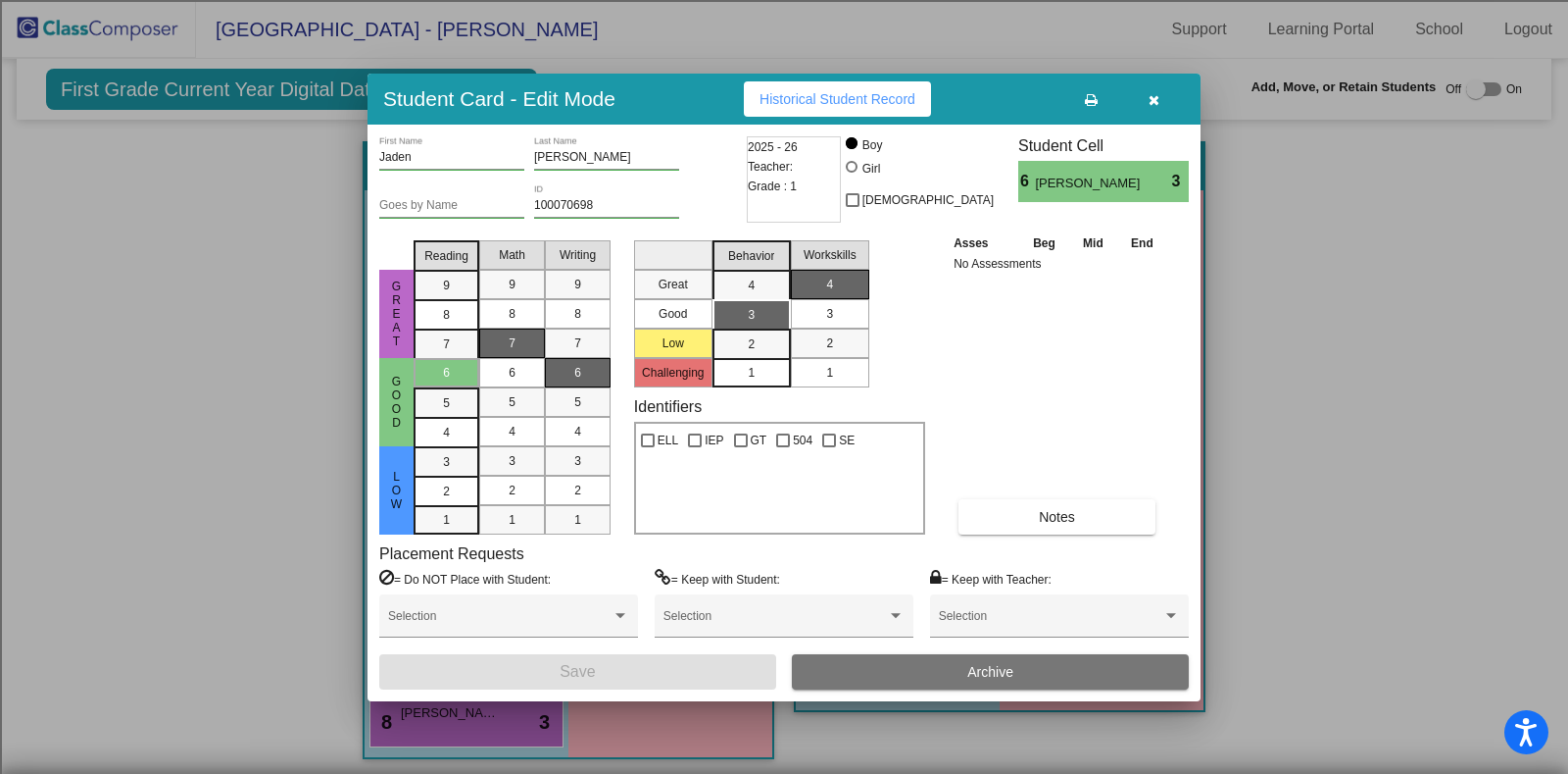
click at [952, 673] on button "Archive" at bounding box center [990, 671] width 397 height 35
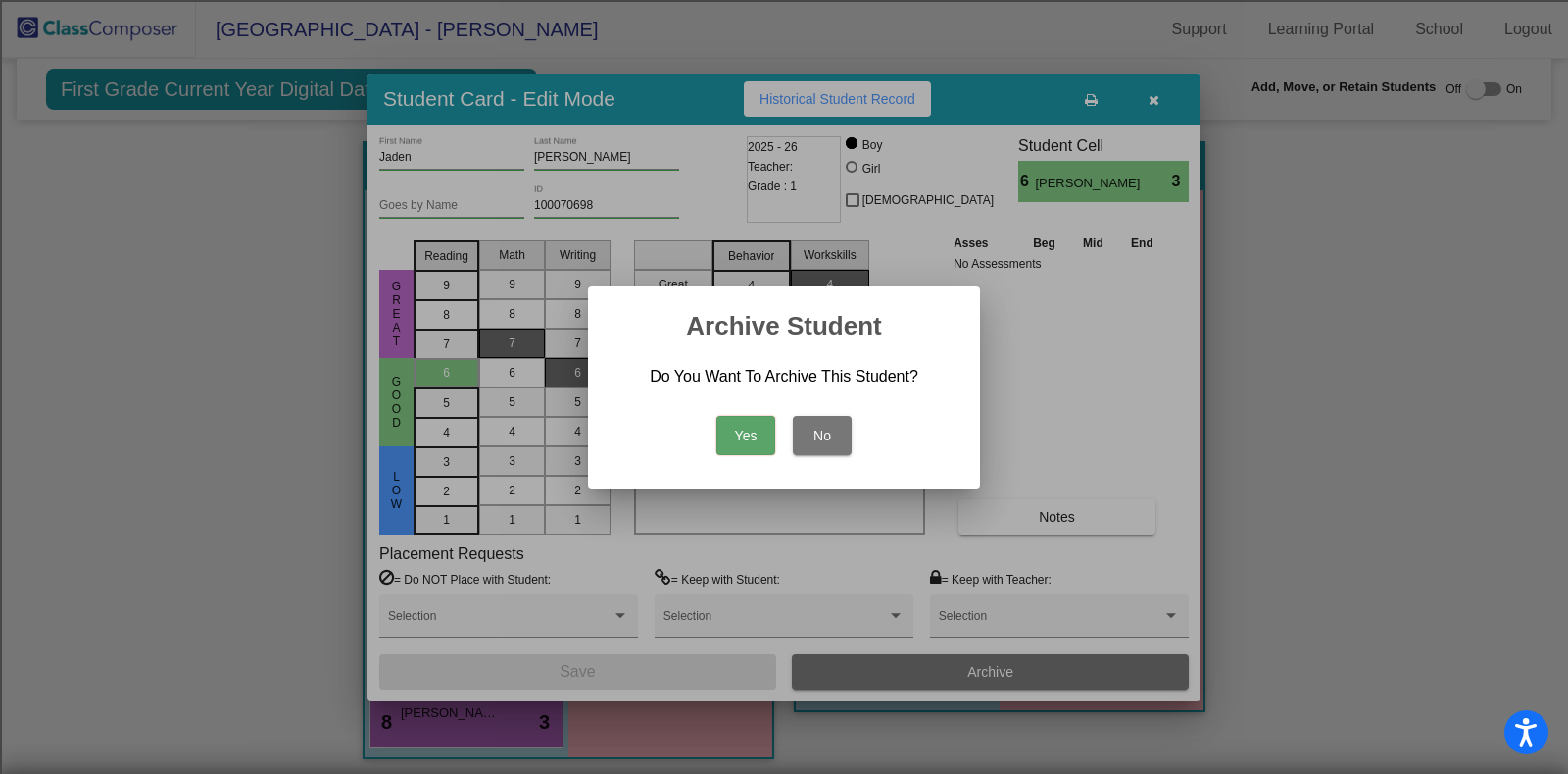
click at [737, 433] on button "Yes" at bounding box center [746, 434] width 59 height 39
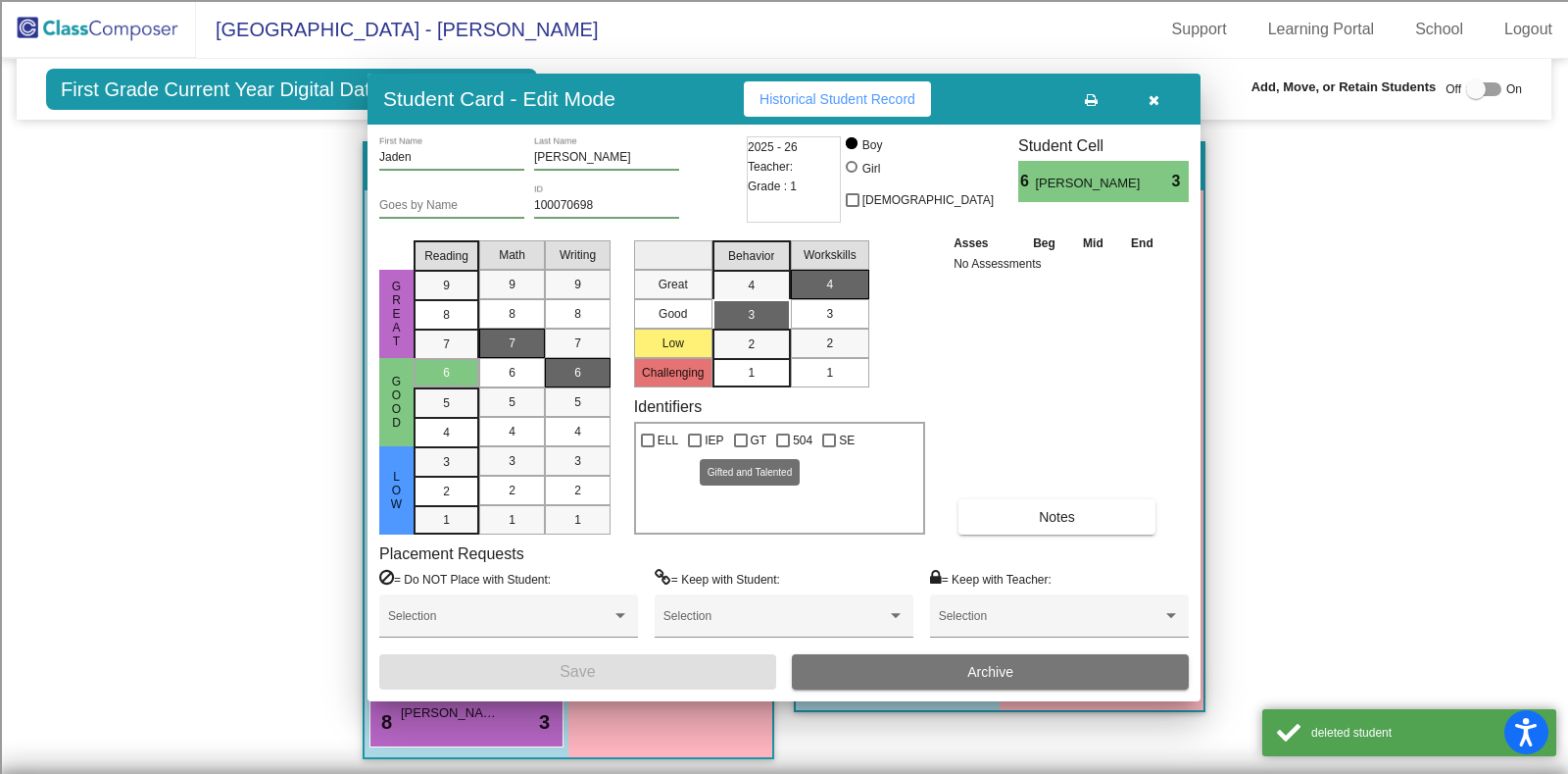
scroll to position [1079, 0]
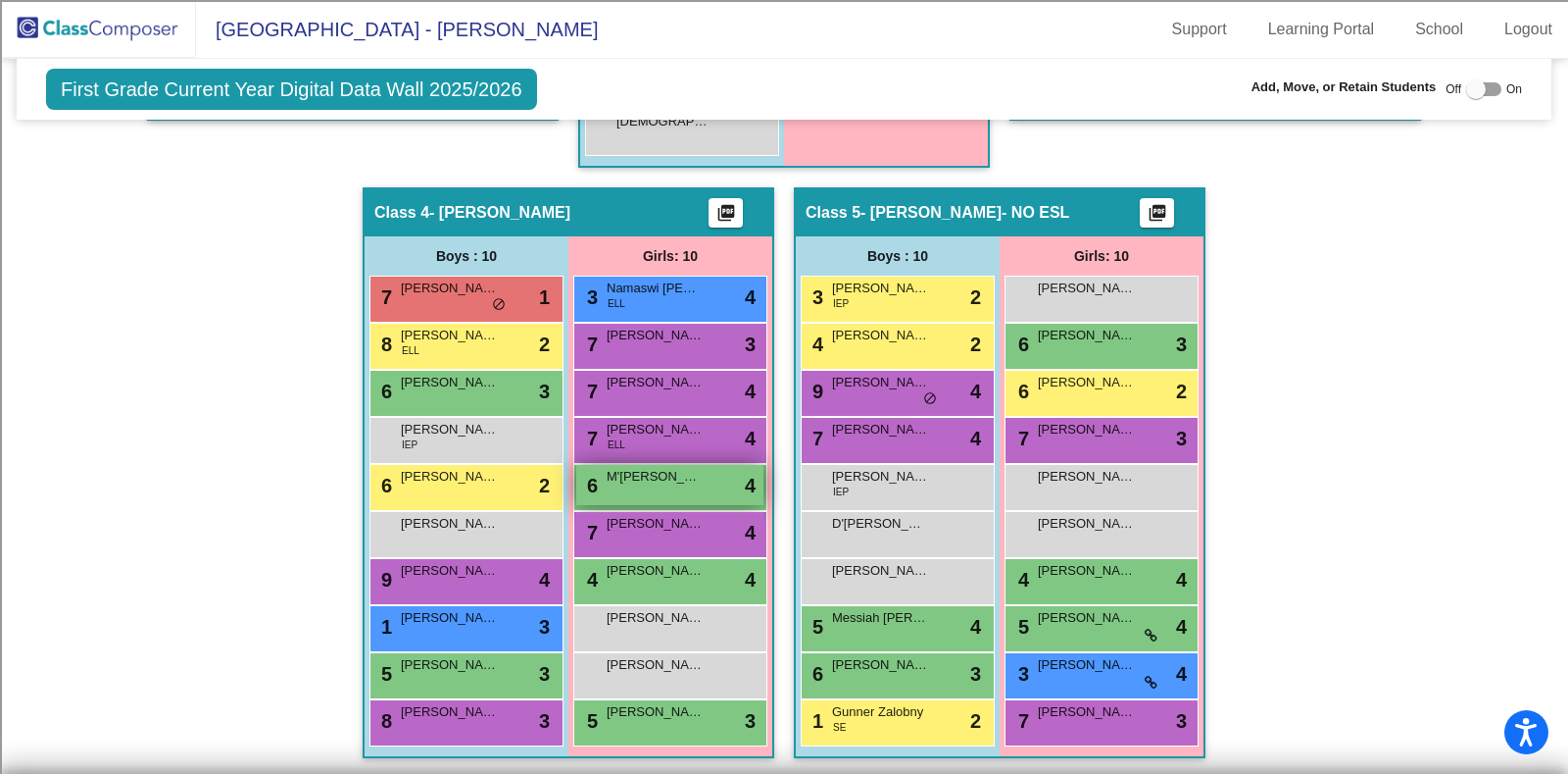
click at [684, 487] on div "6 M'[PERSON_NAME] lock do_not_disturb_alt 4" at bounding box center [670, 484] width 188 height 40
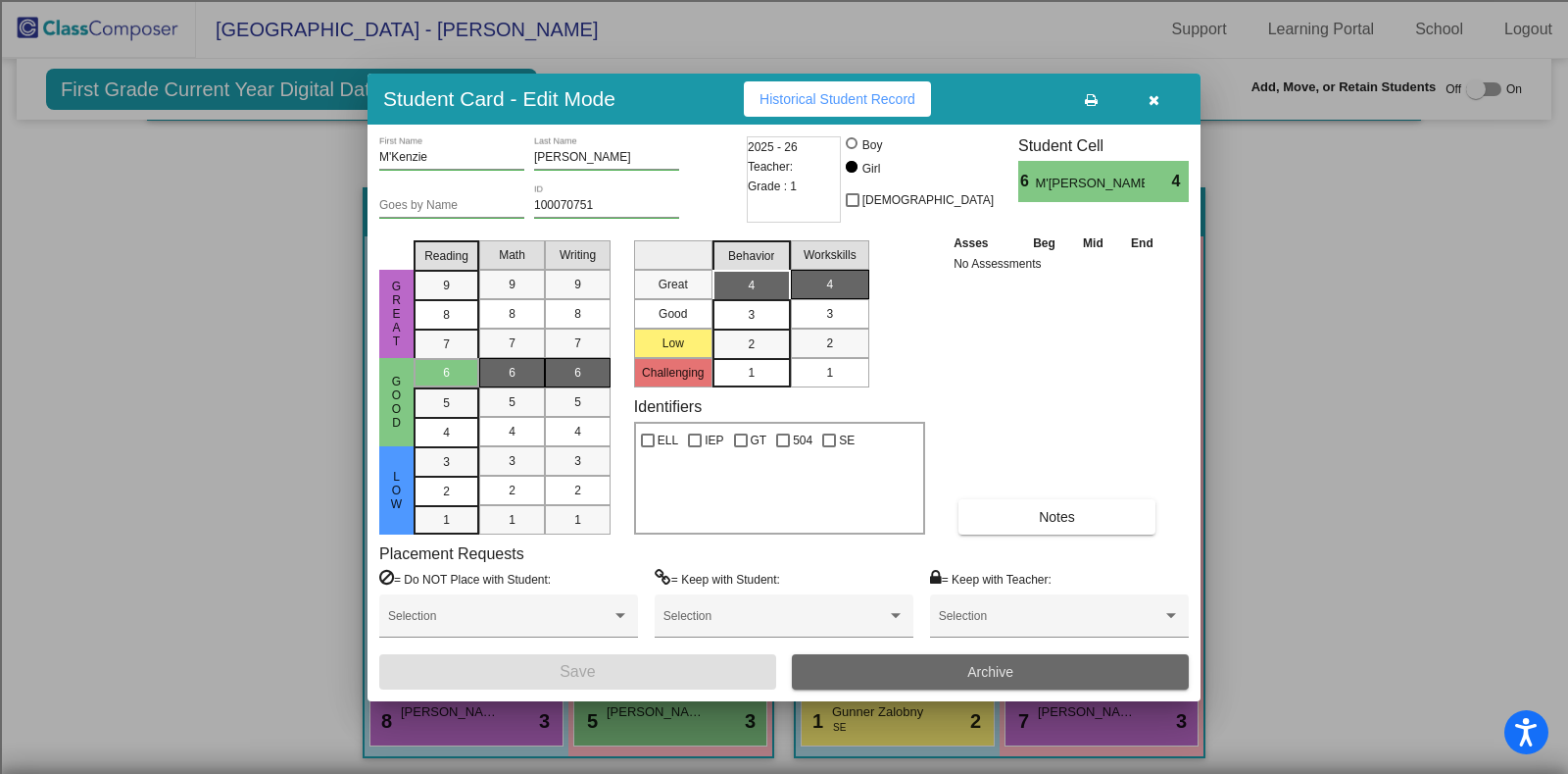
click at [952, 669] on button "Archive" at bounding box center [990, 671] width 397 height 35
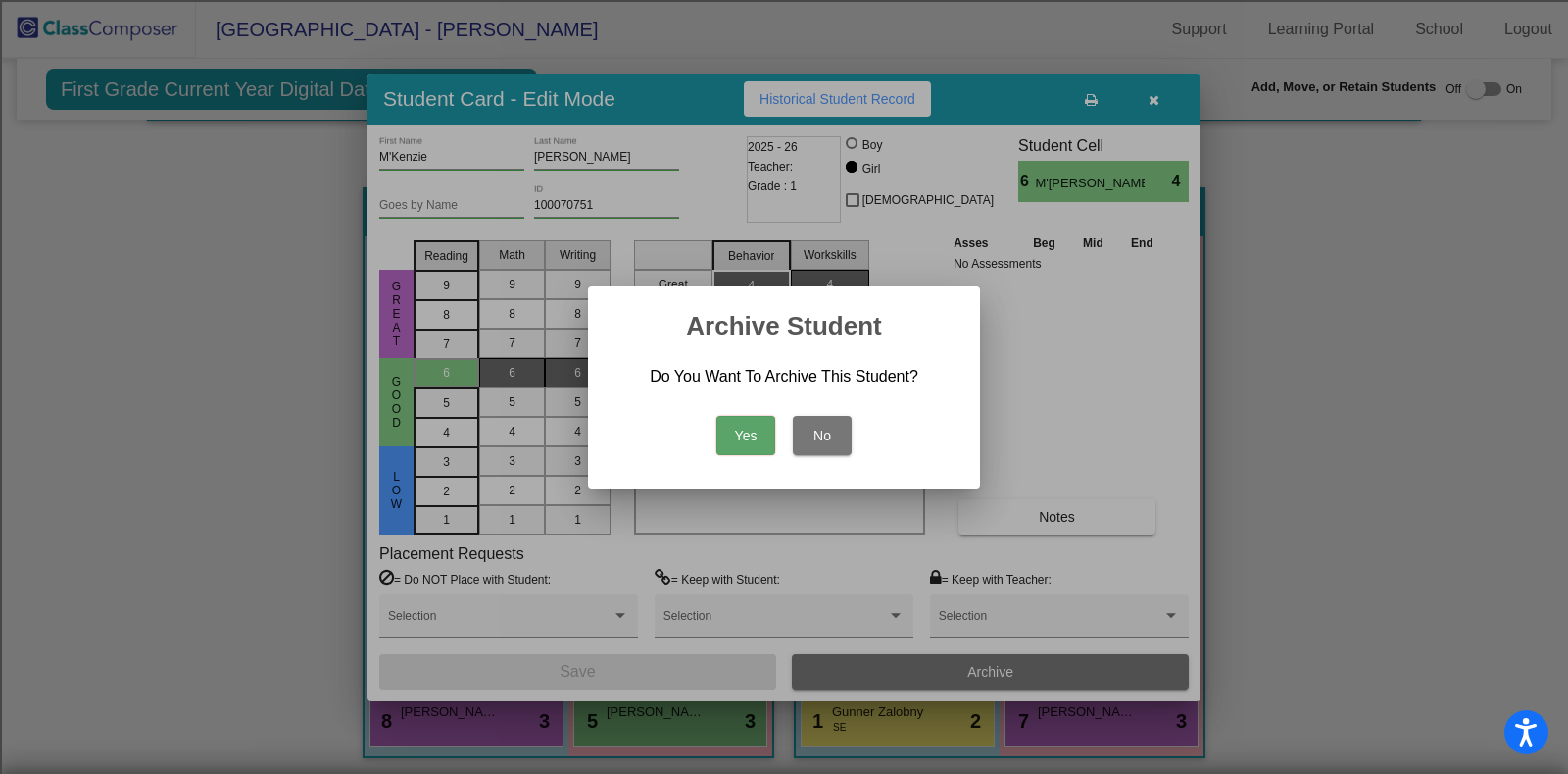
click at [724, 425] on button "Yes" at bounding box center [746, 434] width 59 height 39
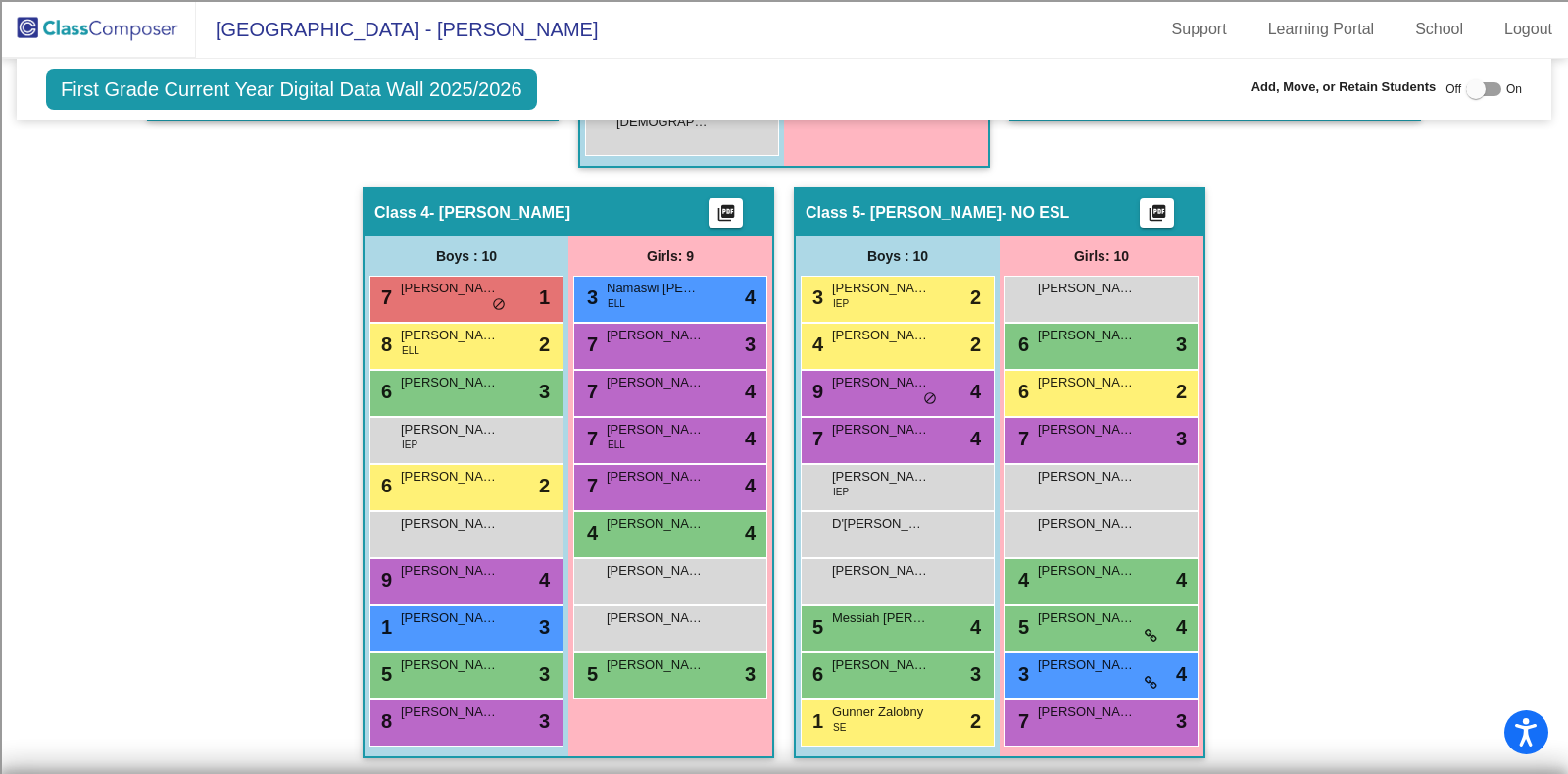
click at [1479, 391] on div "Hallway - Hallway Class picture_as_pdf Add Student First Name Last Name Student…" at bounding box center [784, 140] width 1505 height 1274
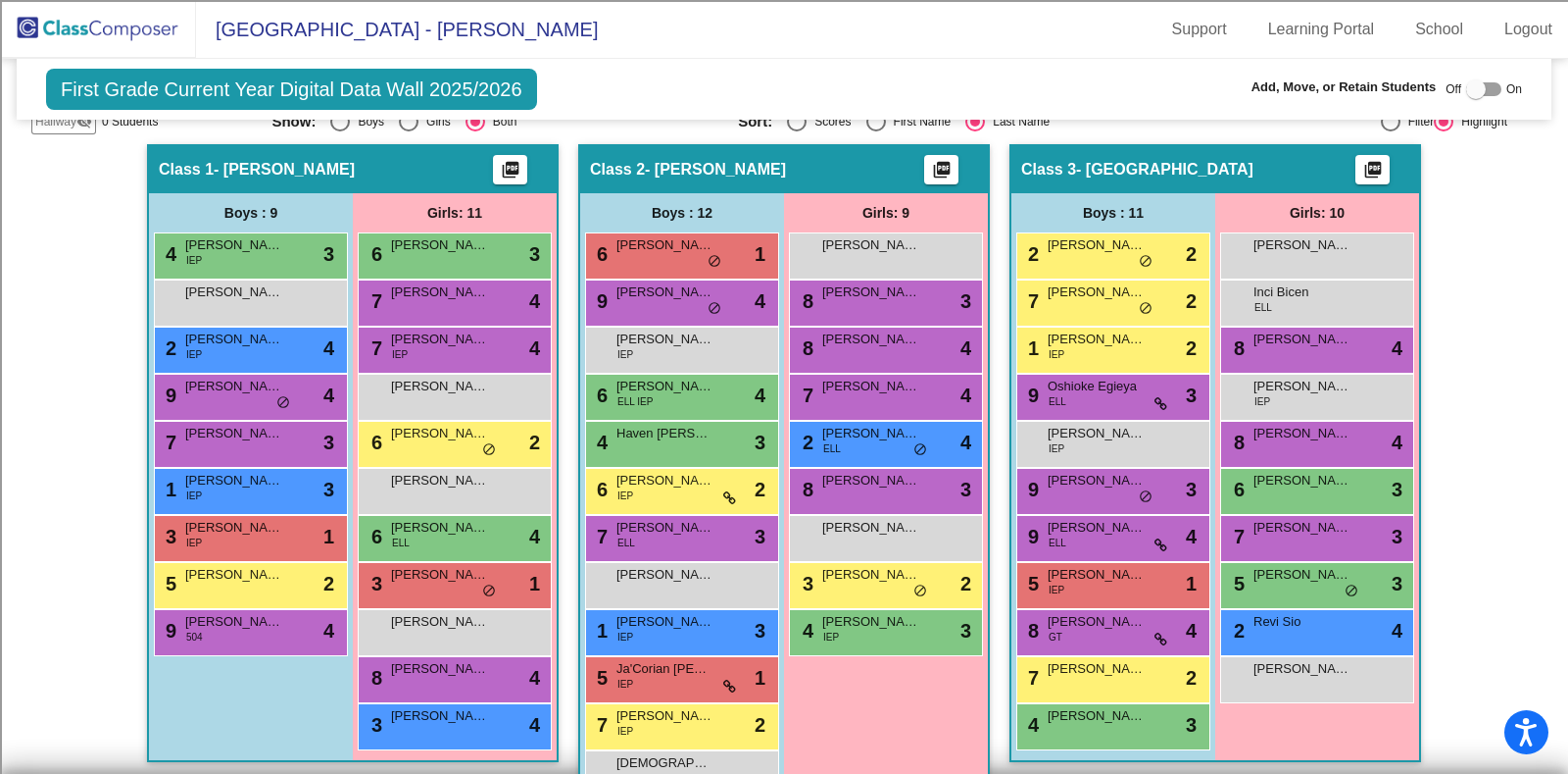
scroll to position [440, 0]
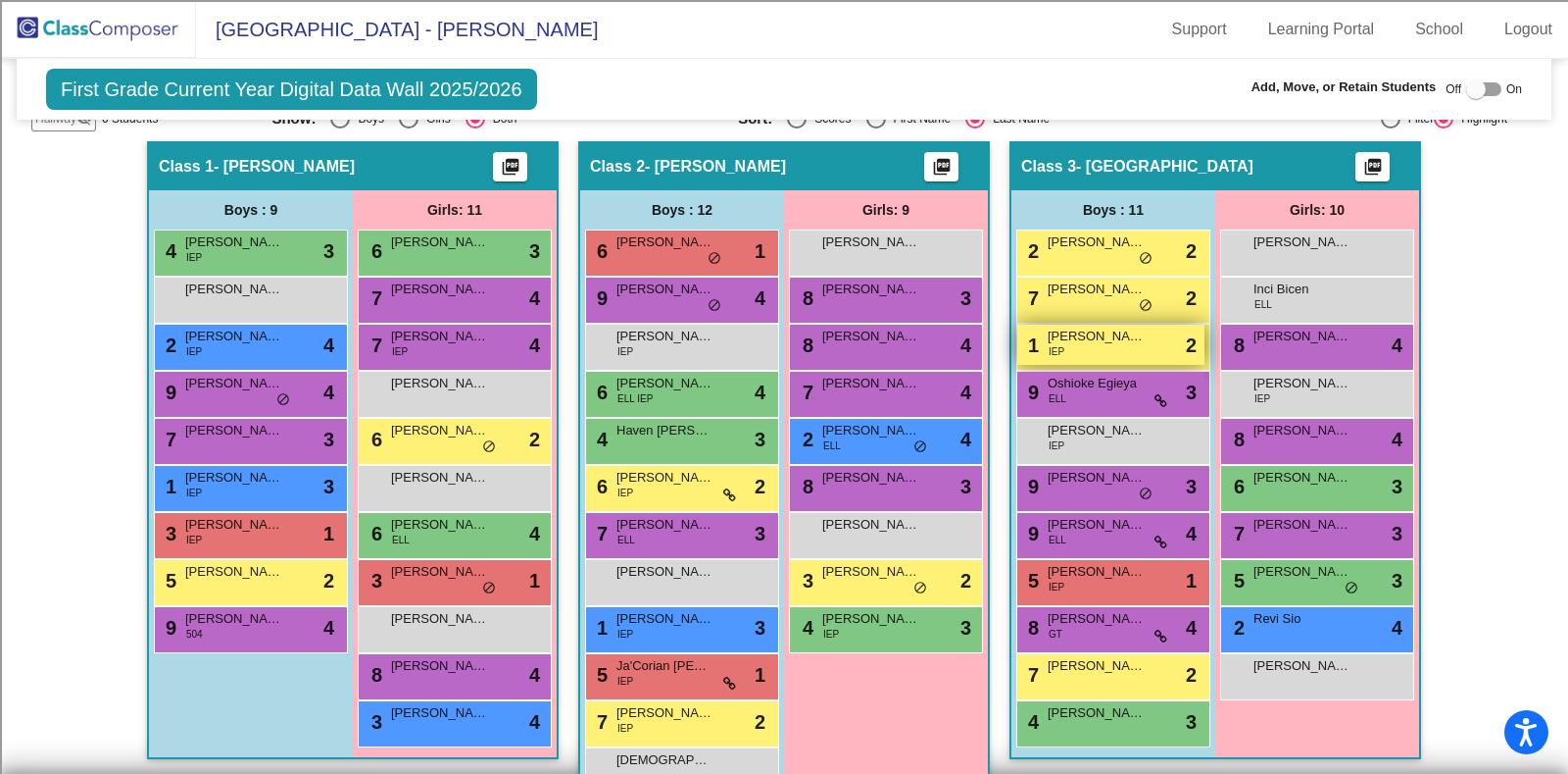
click at [1112, 356] on div "1 [DEMOGRAPHIC_DATA][PERSON_NAME] IEP lock do_not_disturb_alt 2" at bounding box center [1111, 345] width 188 height 40
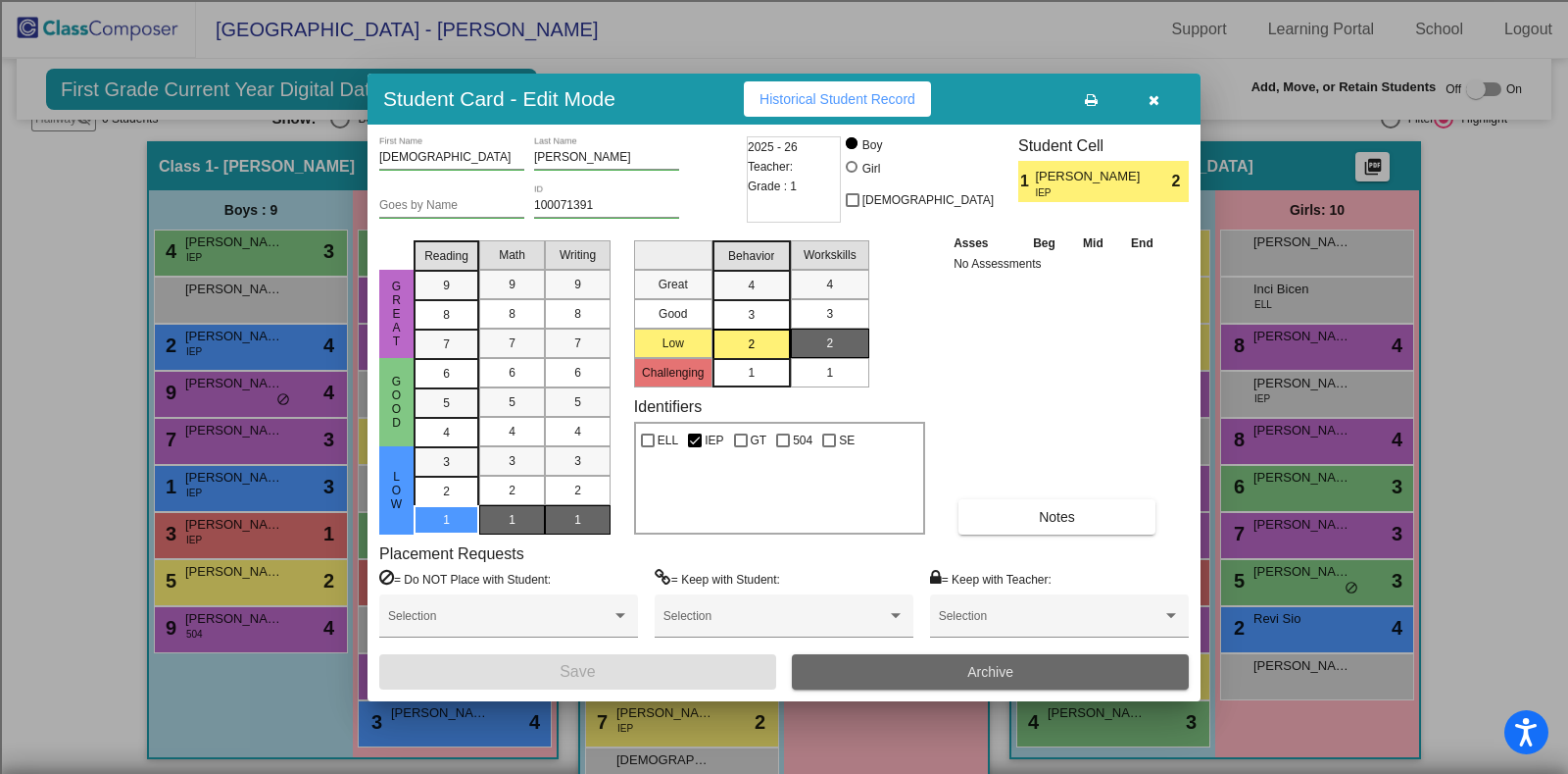
click at [946, 670] on button "Archive" at bounding box center [990, 671] width 397 height 35
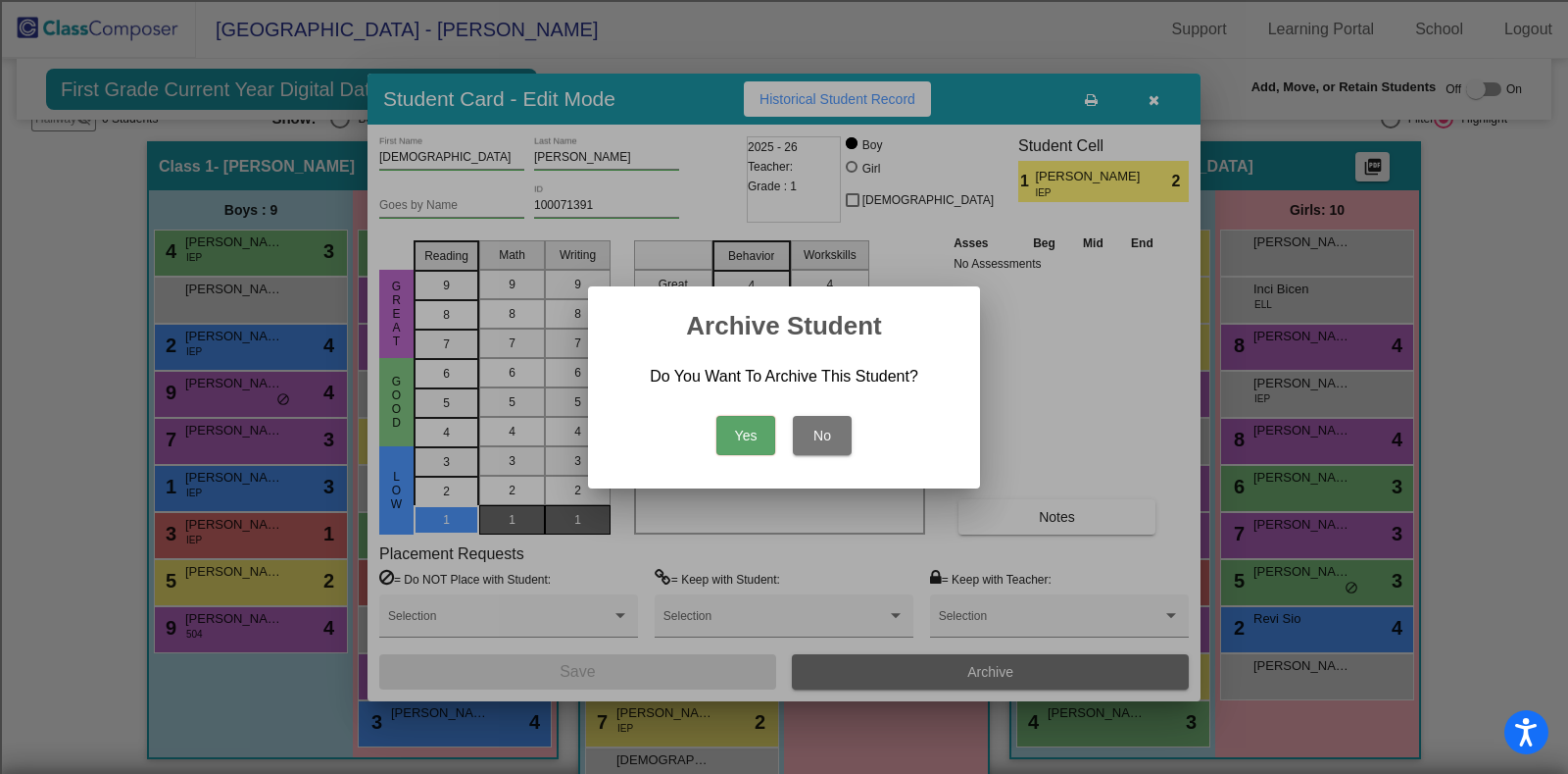
click at [740, 419] on button "Yes" at bounding box center [746, 434] width 59 height 39
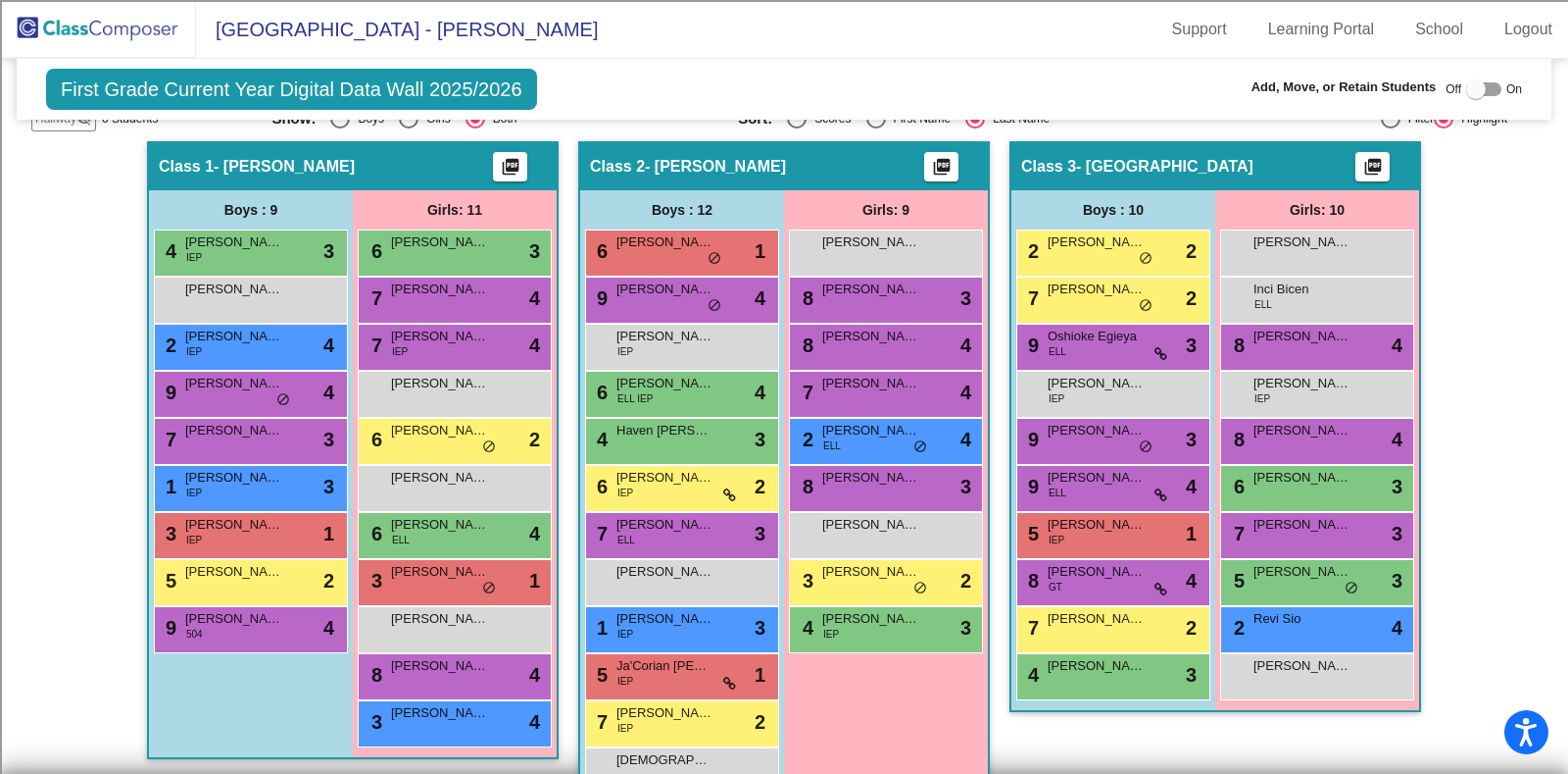
click at [138, 30] on img at bounding box center [98, 29] width 196 height 58
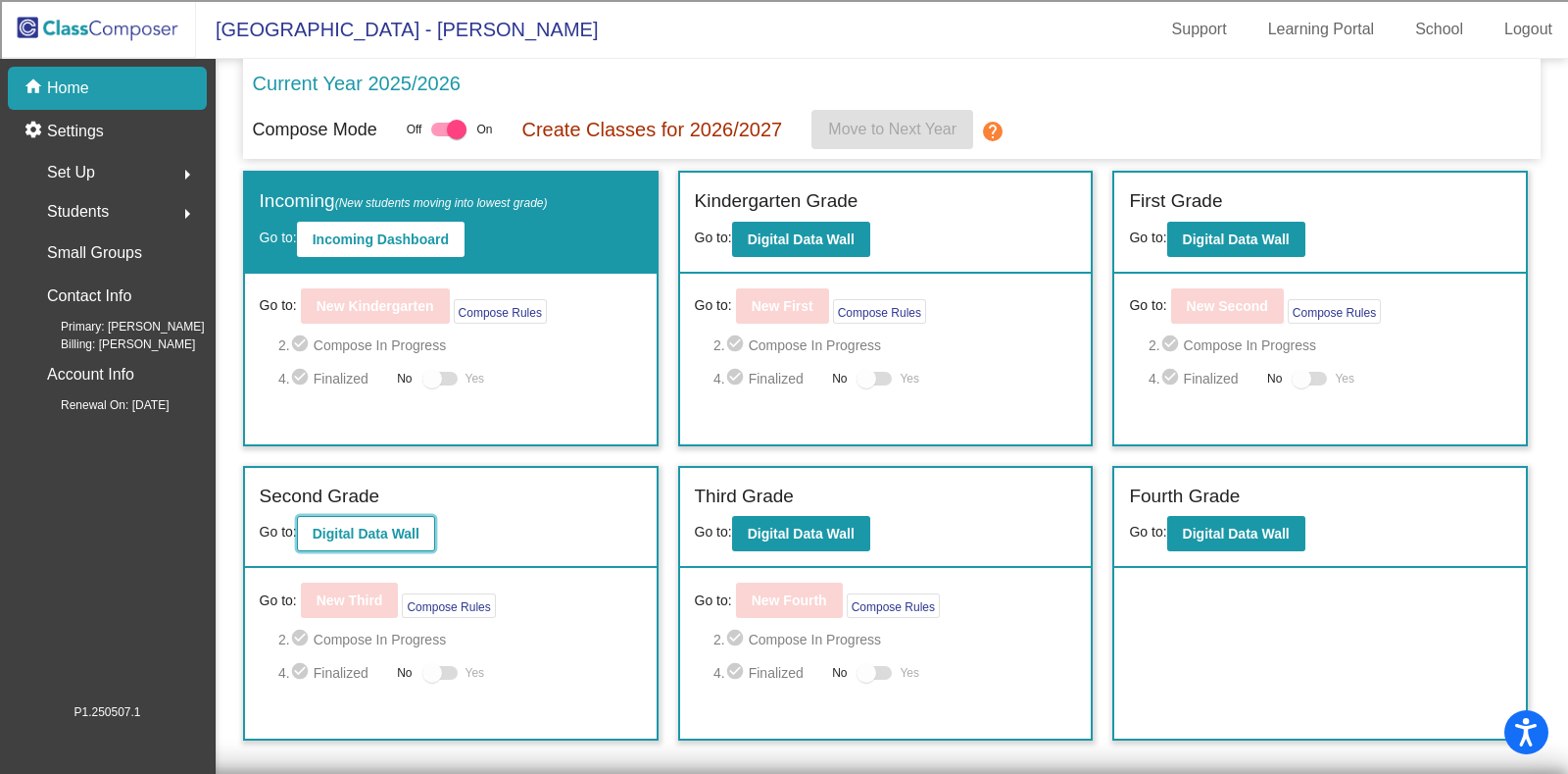
click at [327, 531] on b "Digital Data Wall" at bounding box center [365, 533] width 107 height 16
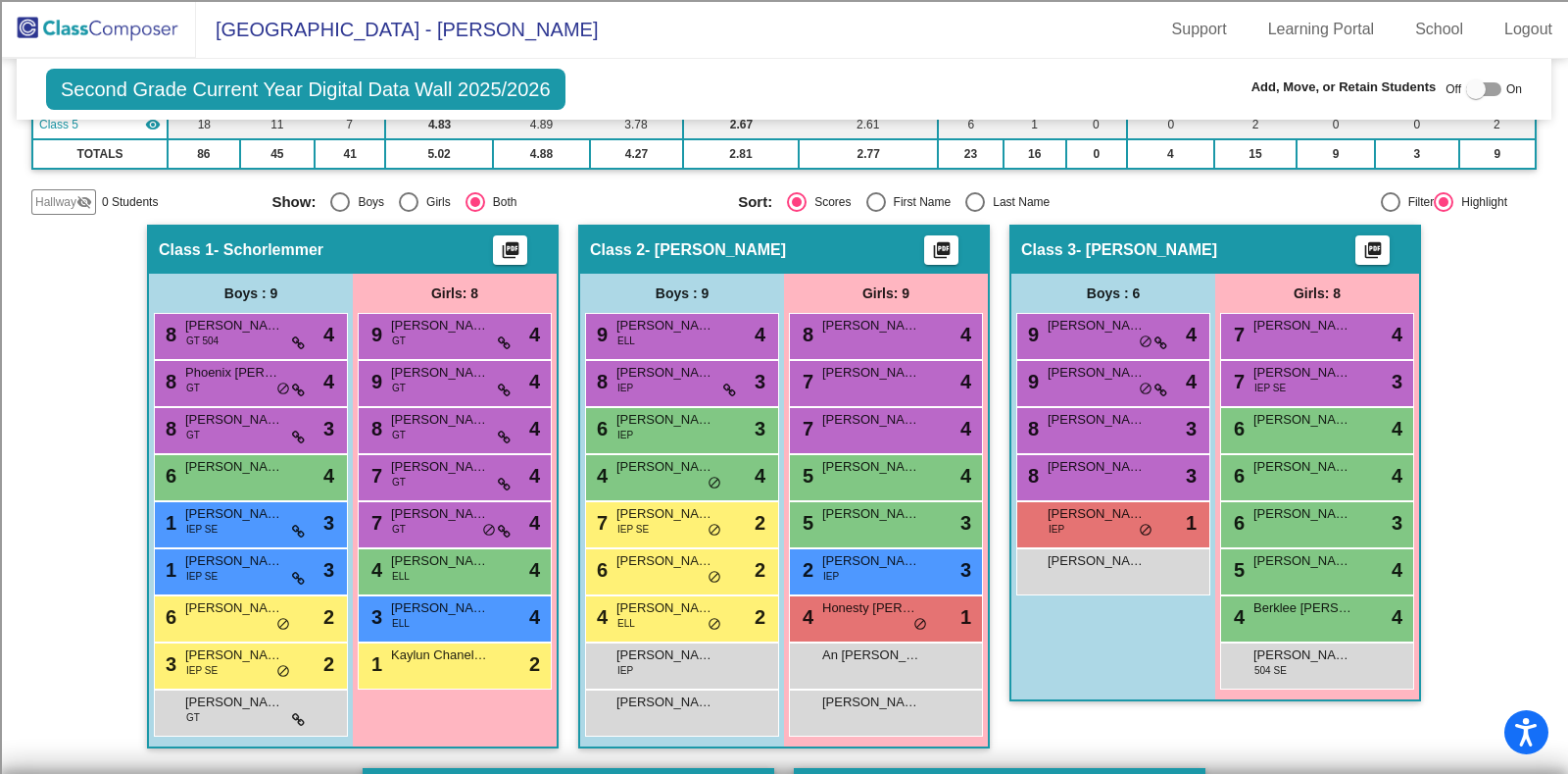
scroll to position [344, 0]
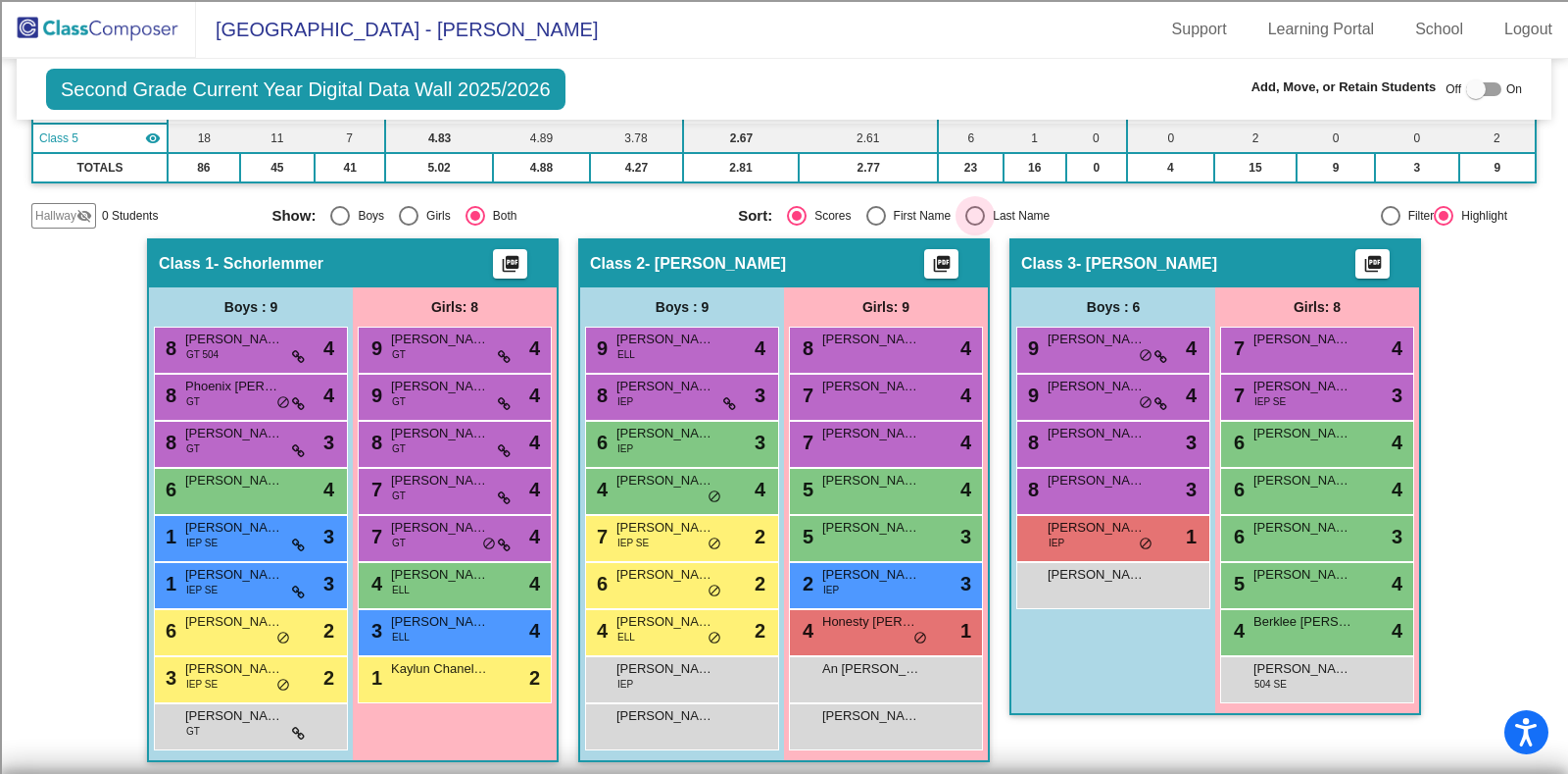
click at [975, 206] on div "Select an option" at bounding box center [975, 216] width 20 height 20
click at [975, 226] on input "Last Name" at bounding box center [974, 226] width 1 height 1
radio input "true"
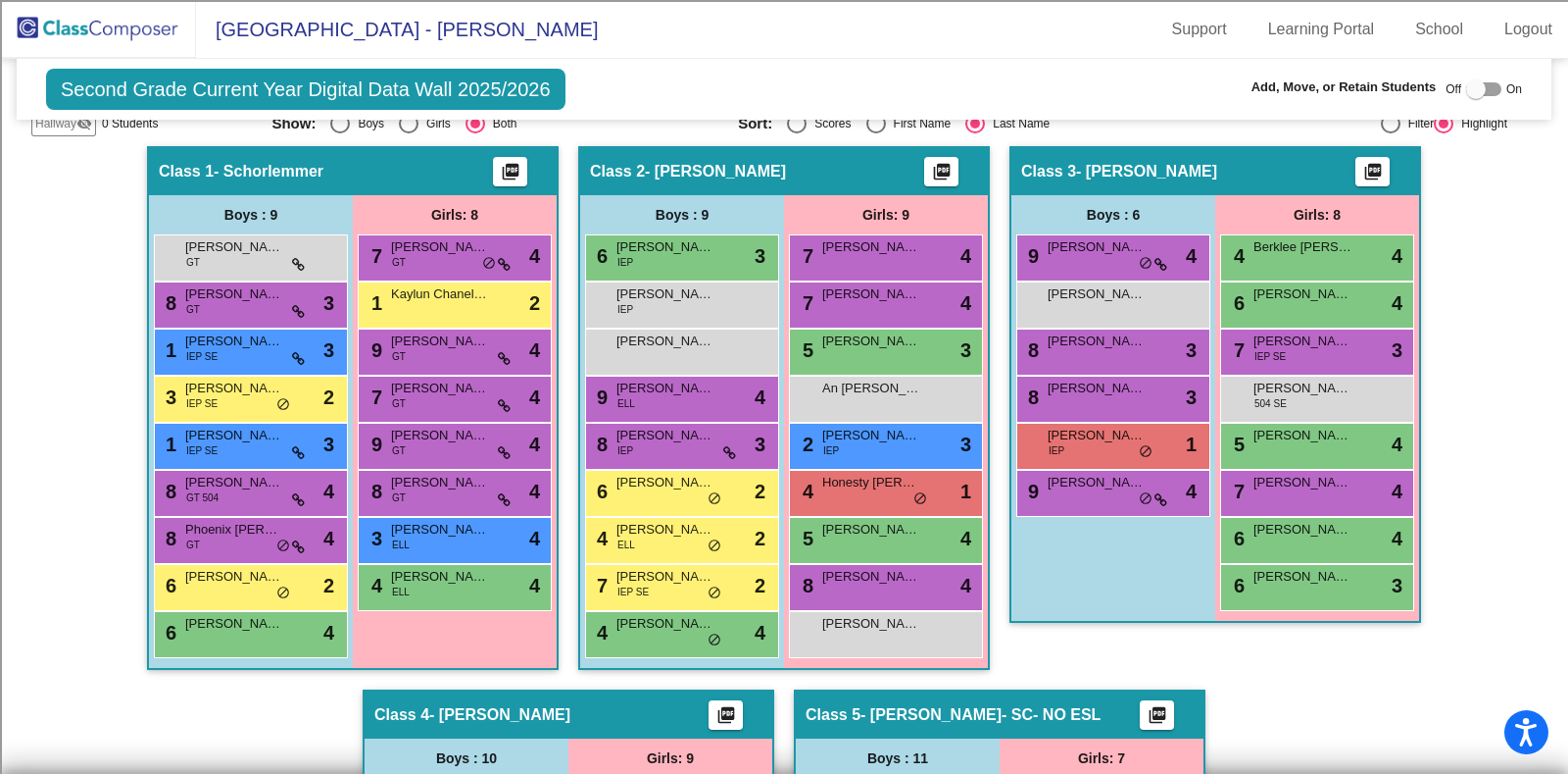
scroll to position [440, 0]
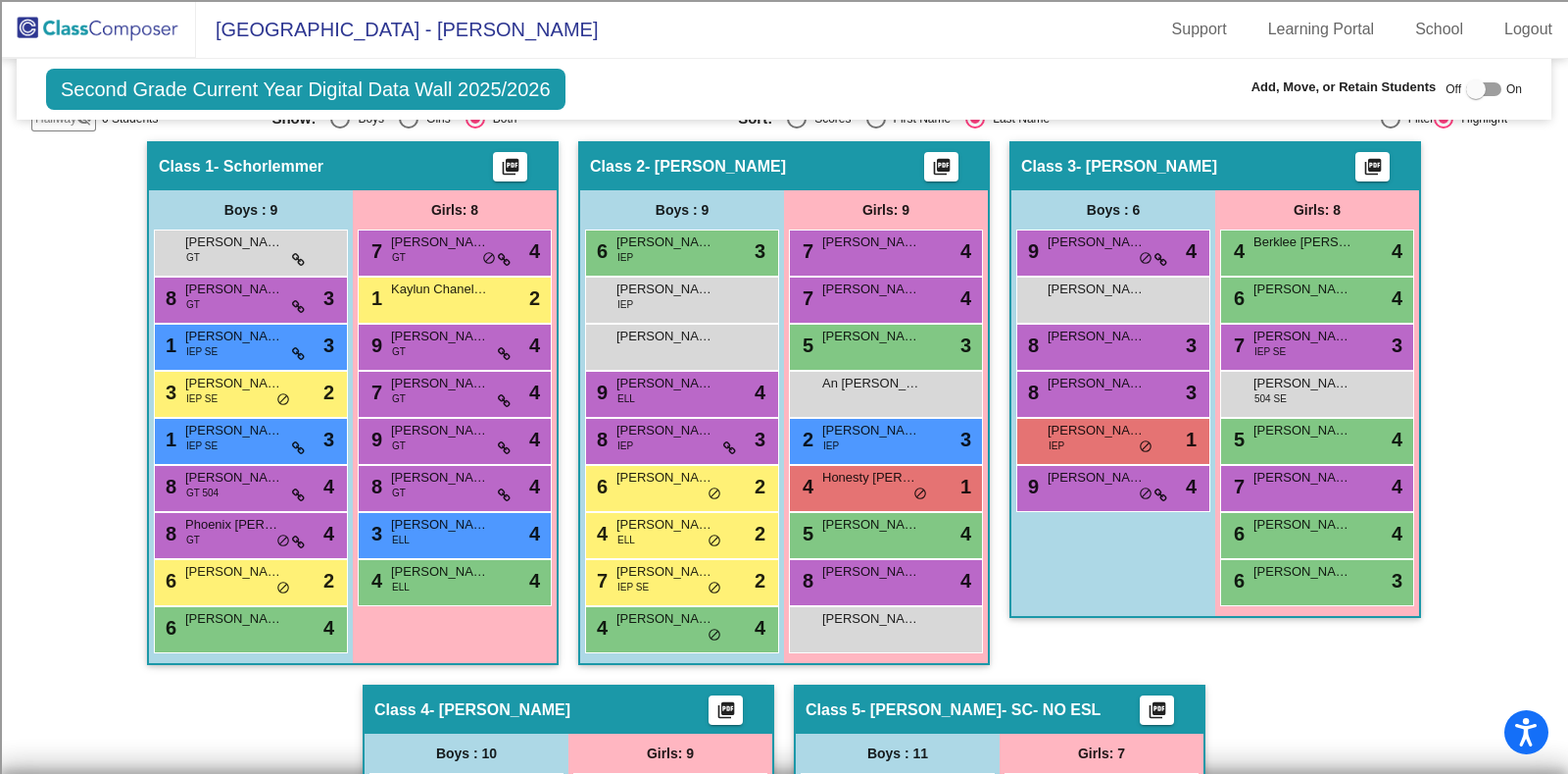
click at [133, 22] on img at bounding box center [98, 29] width 196 height 58
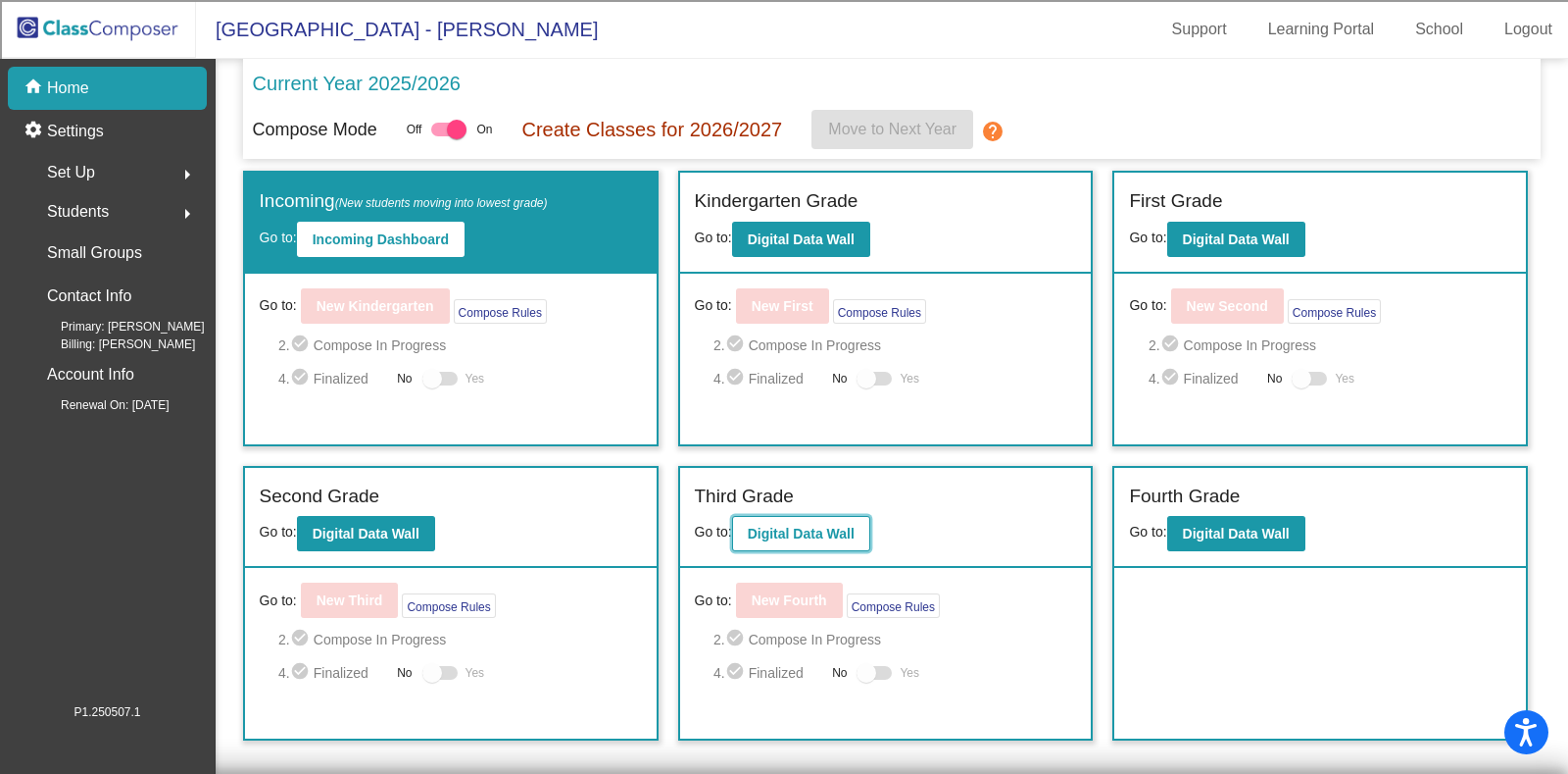
click at [789, 518] on button "Digital Data Wall" at bounding box center [800, 532] width 138 height 35
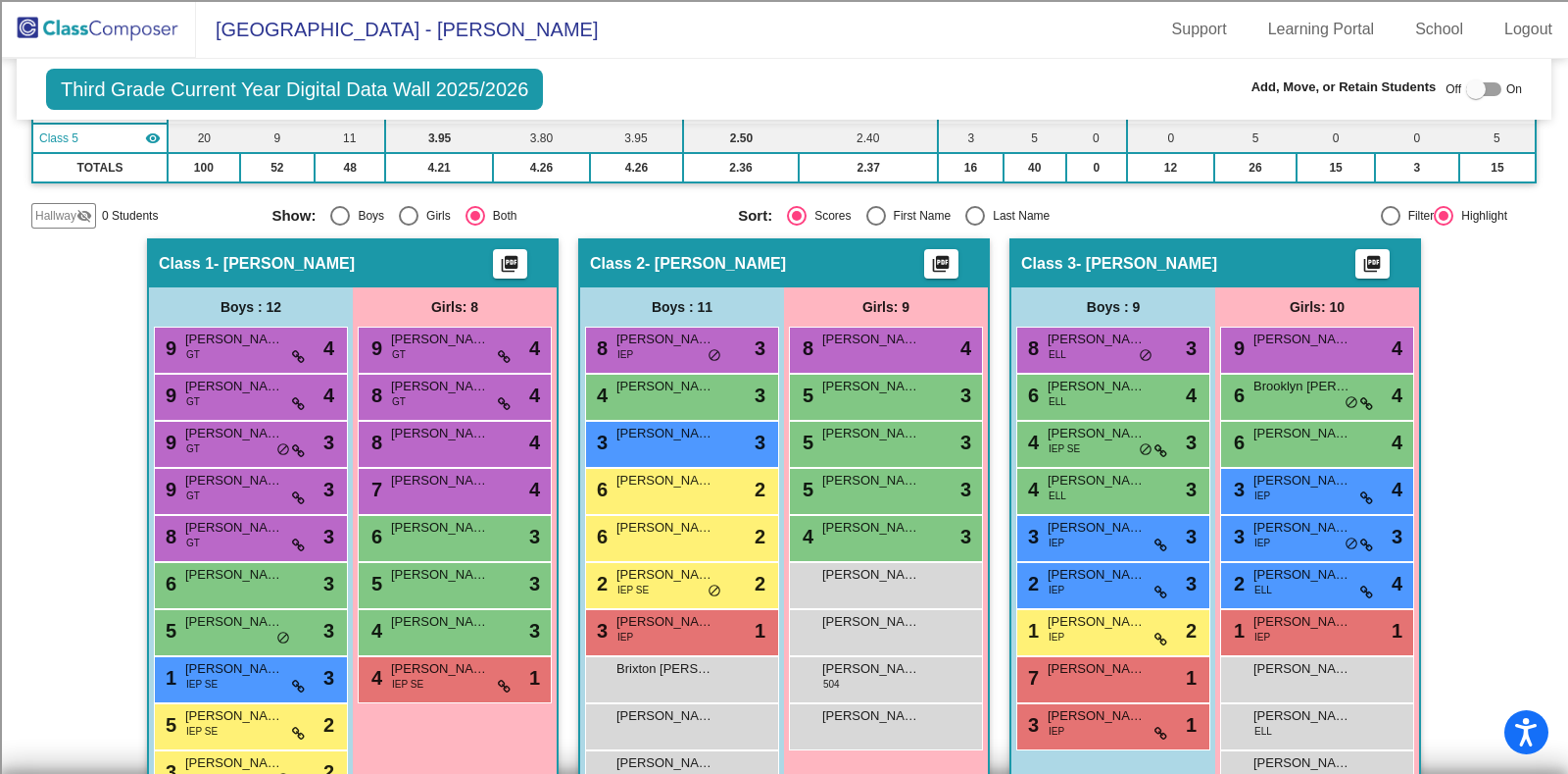
scroll to position [391, 0]
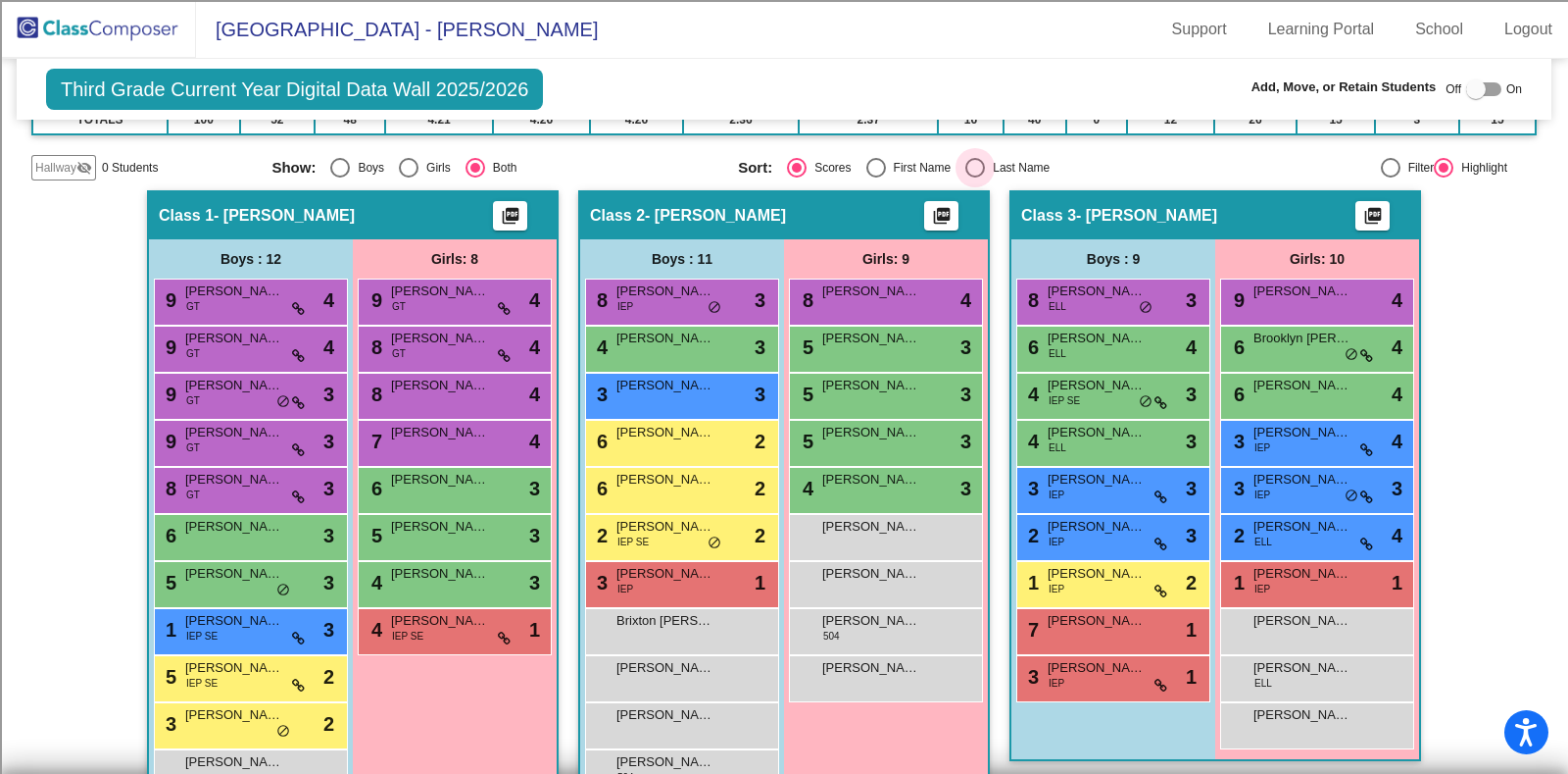
click at [976, 165] on div "Select an option" at bounding box center [975, 168] width 20 height 20
click at [975, 178] on input "Last Name" at bounding box center [974, 178] width 1 height 1
radio input "true"
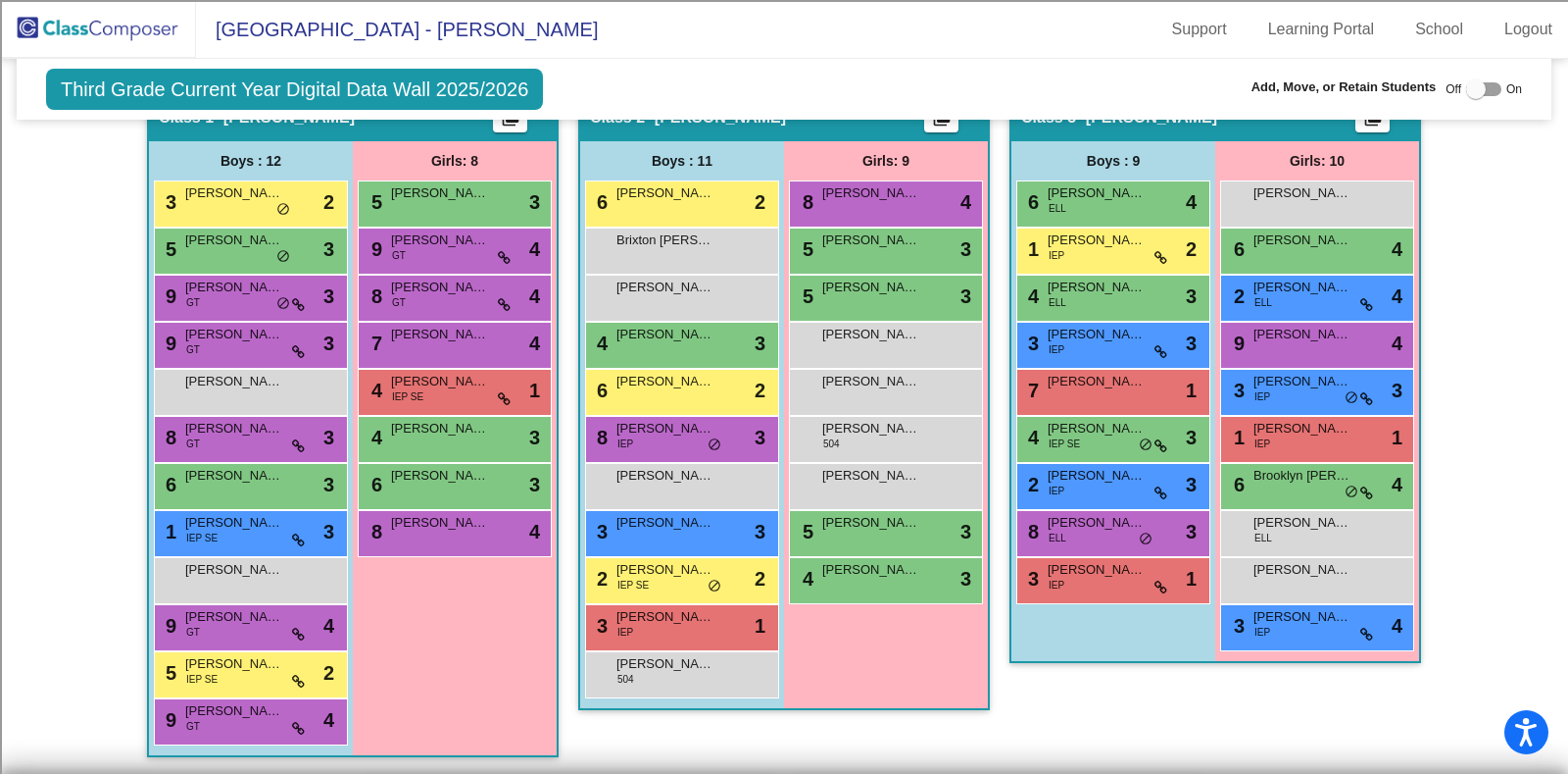
scroll to position [440, 0]
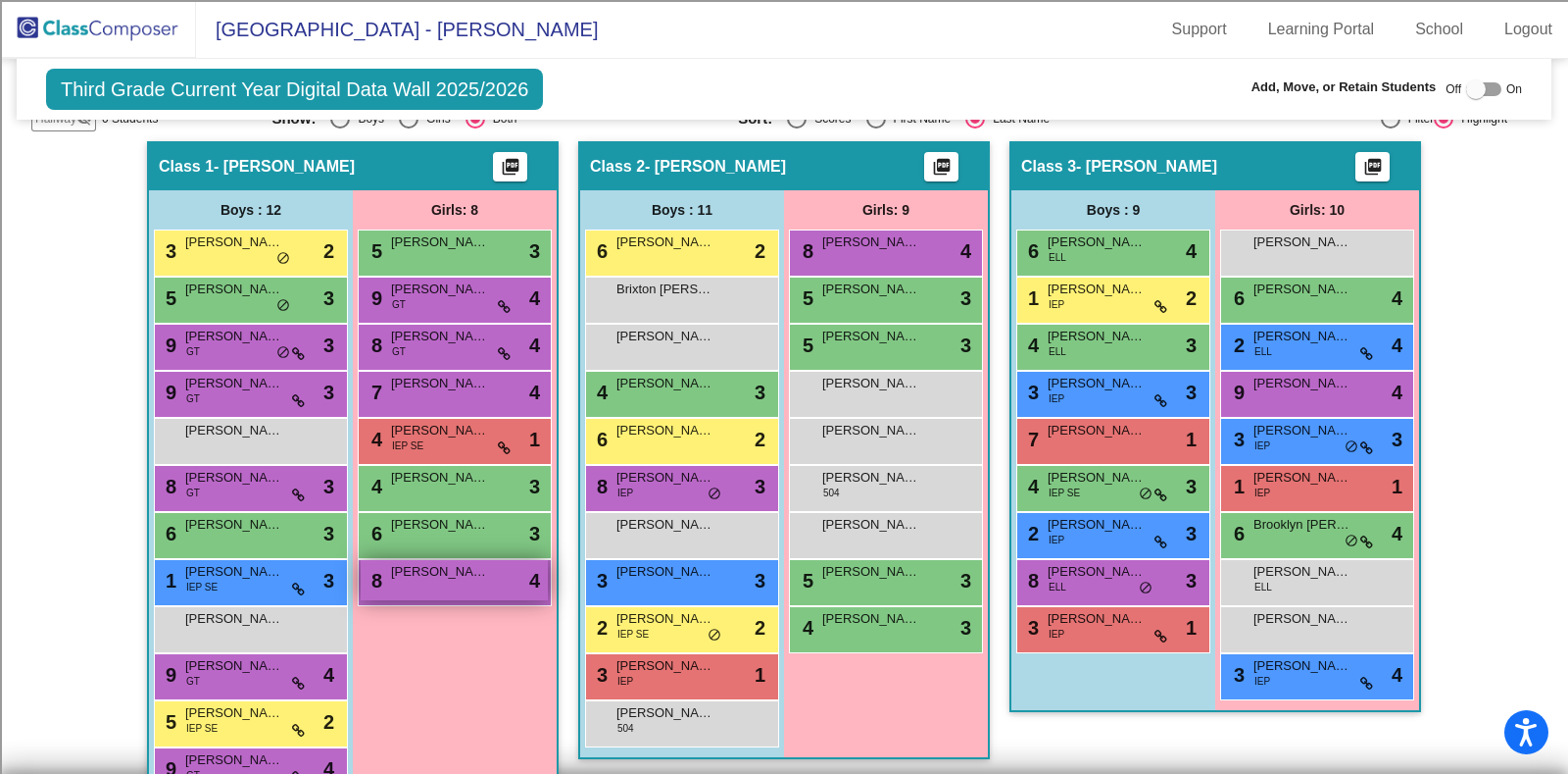
click at [441, 584] on div "8 [PERSON_NAME] lock do_not_disturb_alt 4" at bounding box center [454, 580] width 188 height 40
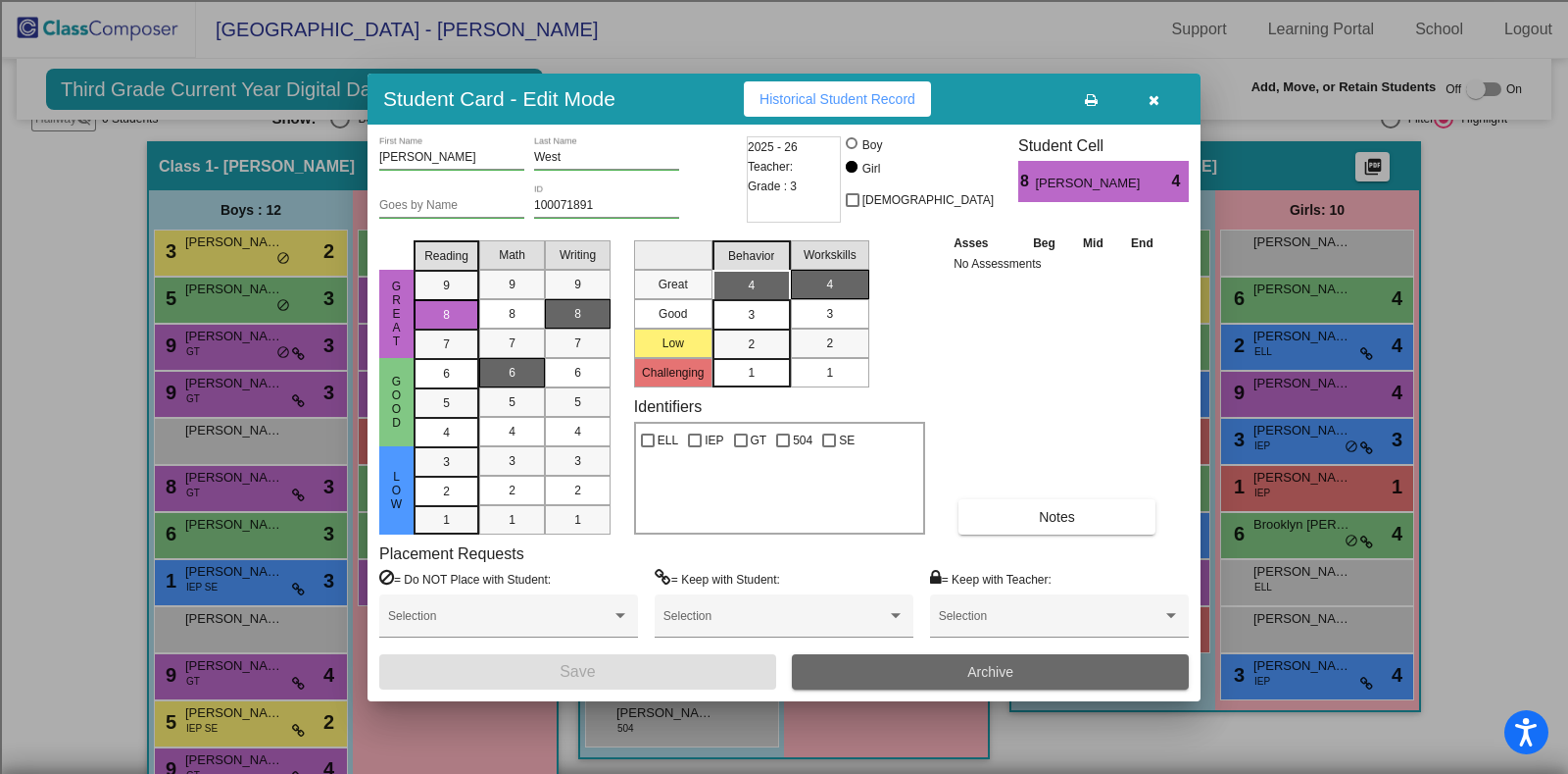
click at [975, 681] on button "Archive" at bounding box center [990, 671] width 397 height 35
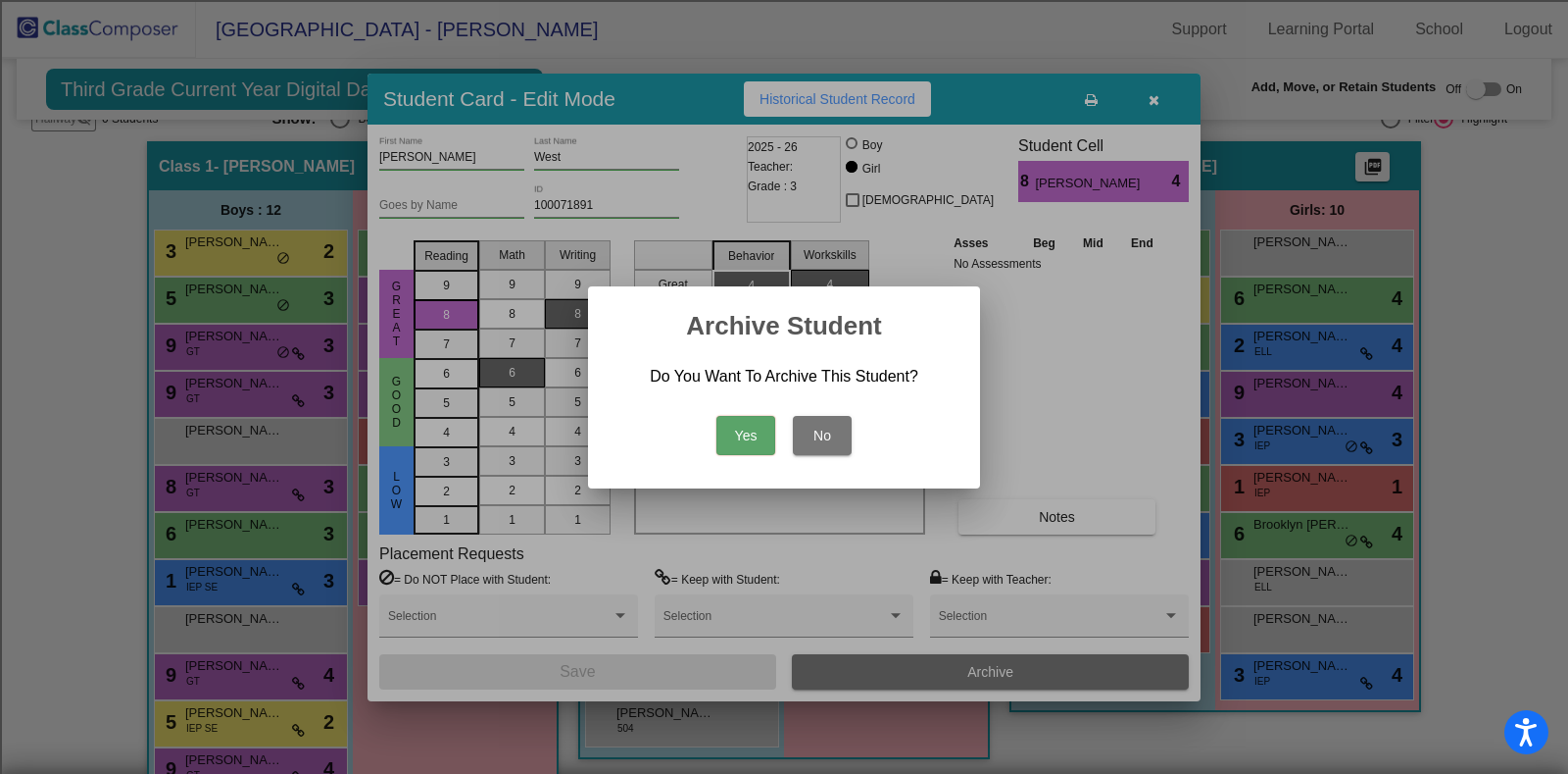
click at [737, 440] on button "Yes" at bounding box center [746, 434] width 59 height 39
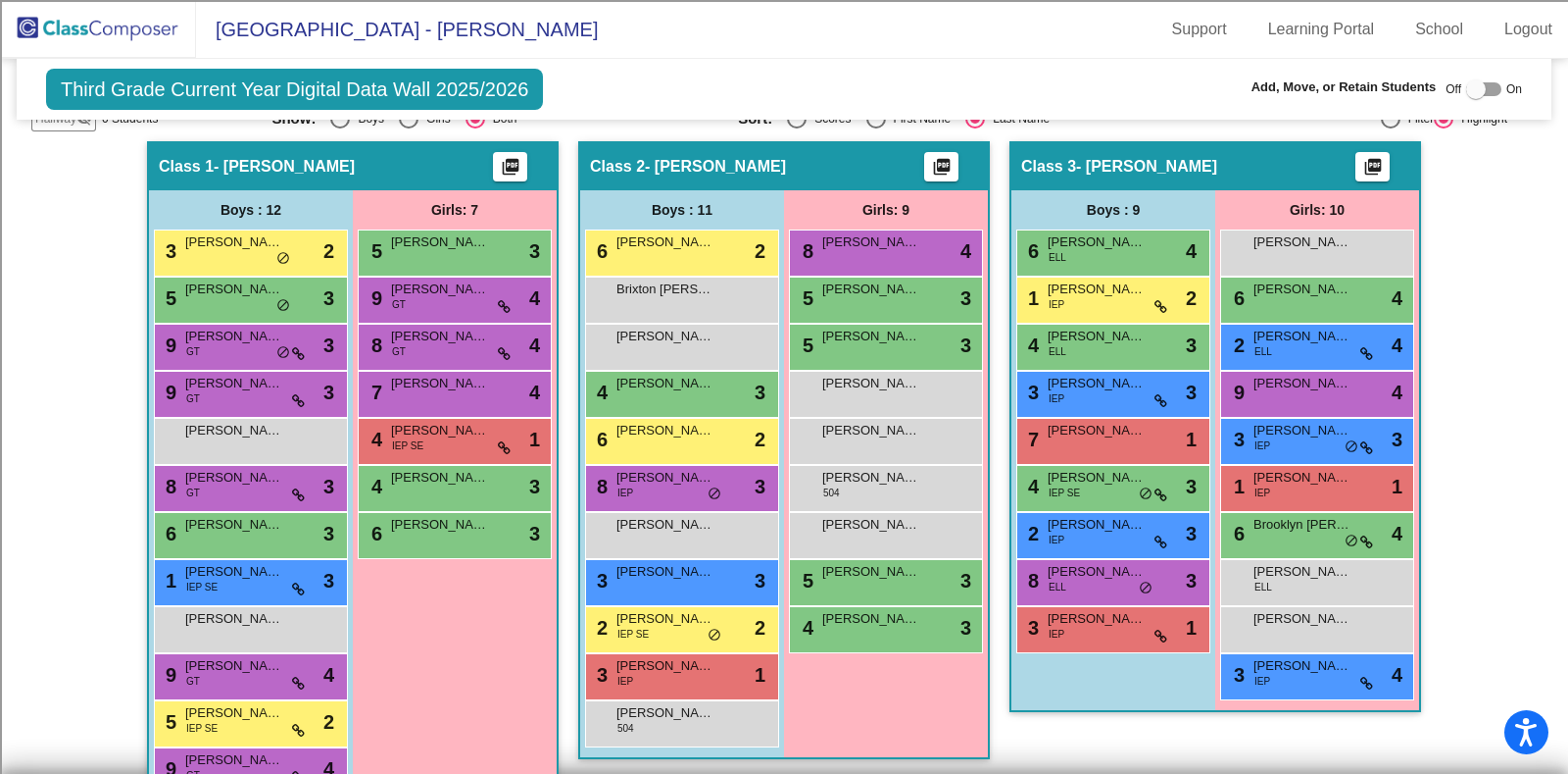
click at [113, 12] on img at bounding box center [98, 29] width 196 height 58
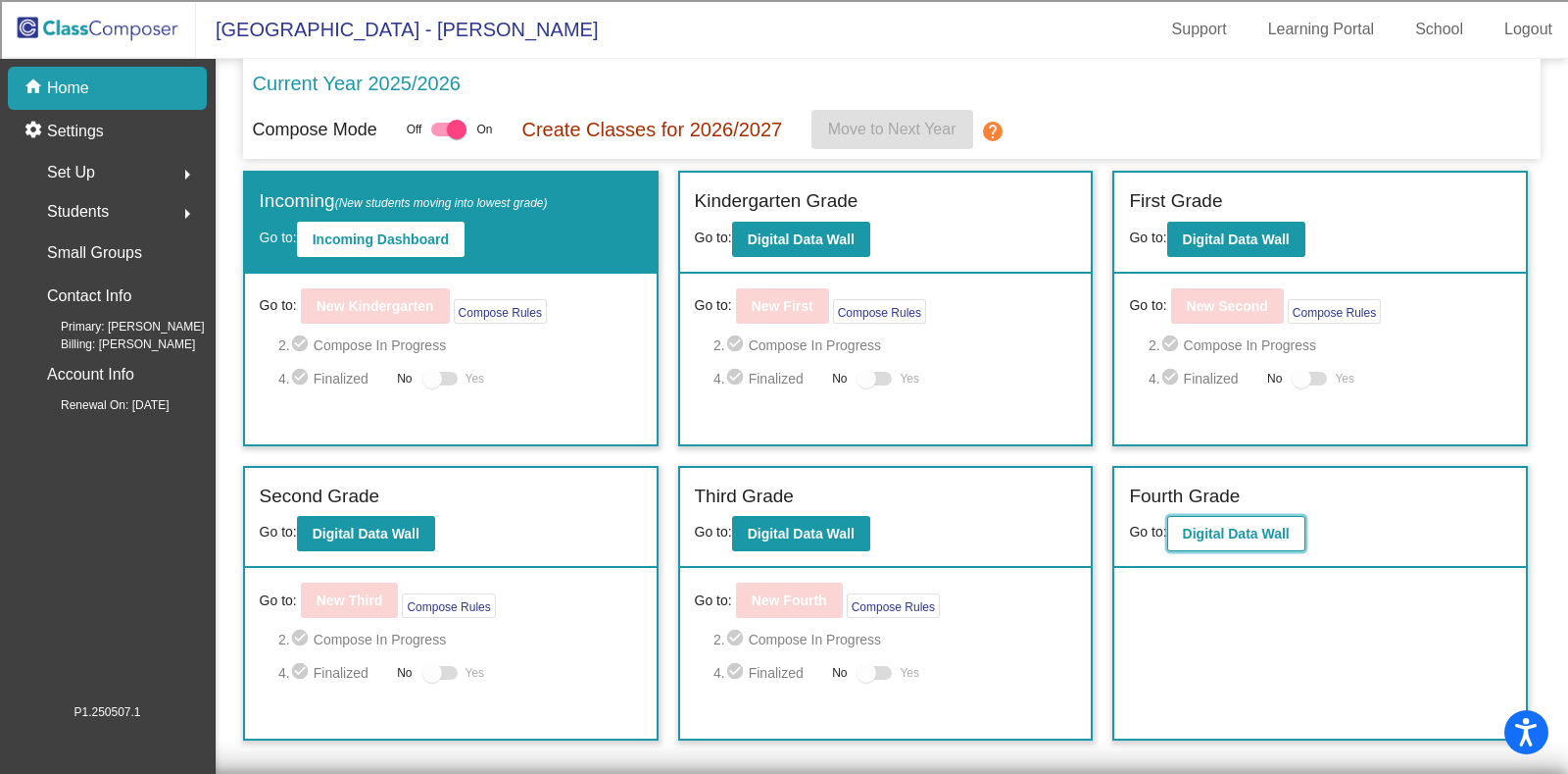
click at [1242, 521] on button "Digital Data Wall" at bounding box center [1236, 532] width 138 height 35
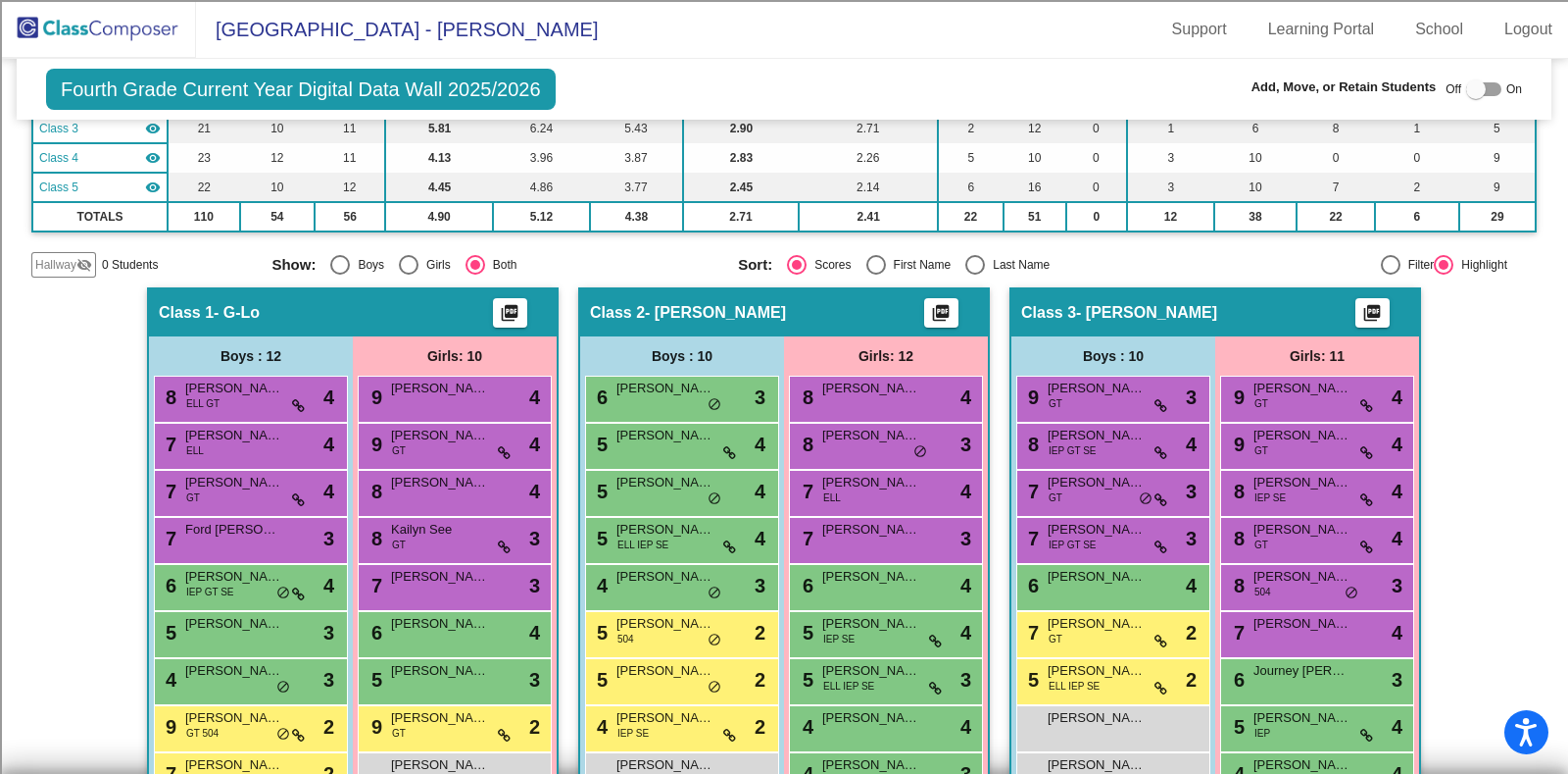
scroll to position [344, 0]
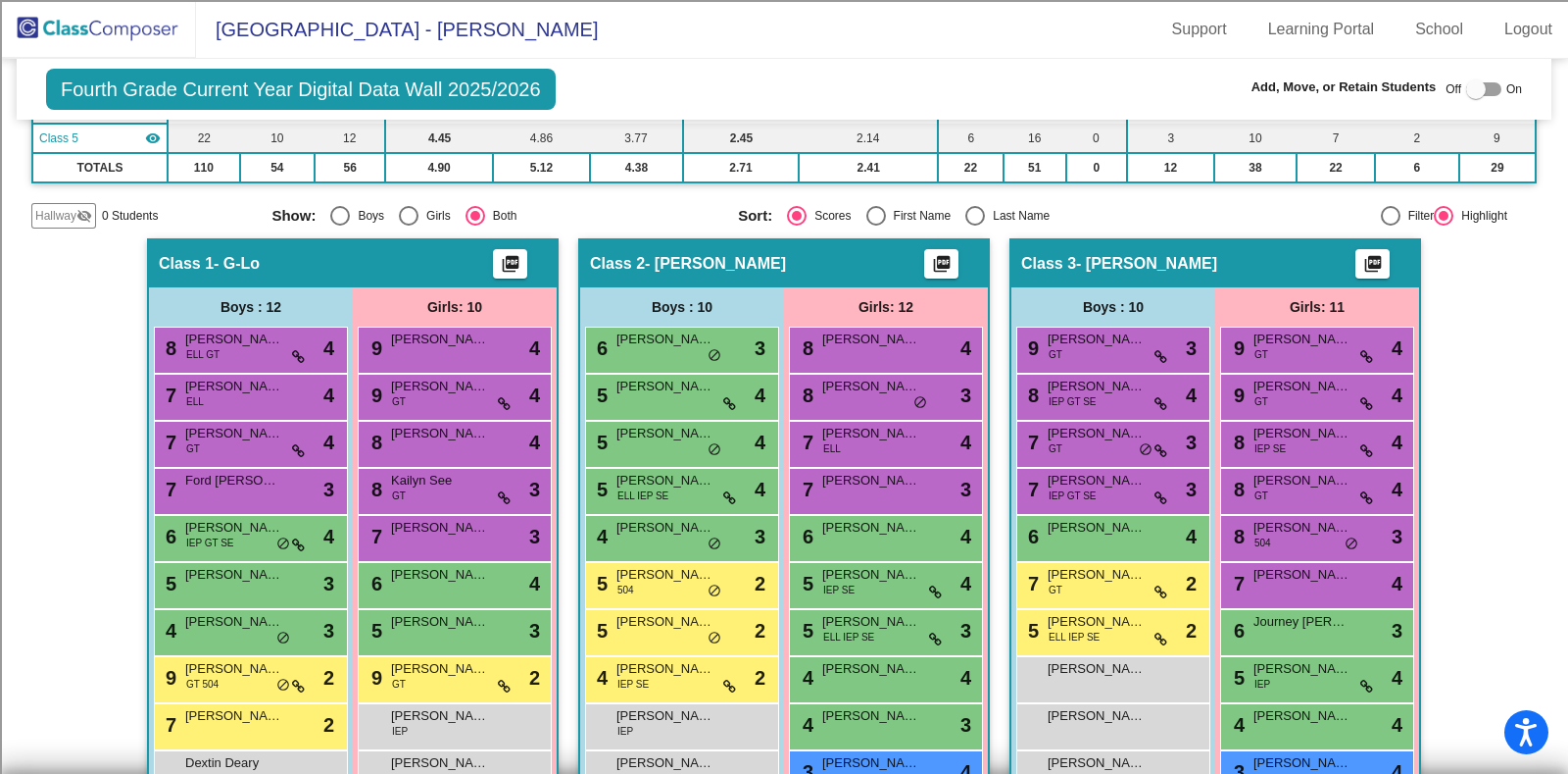
click at [974, 215] on div "Select an option" at bounding box center [975, 216] width 20 height 20
click at [974, 226] on input "Last Name" at bounding box center [974, 226] width 1 height 1
radio input "true"
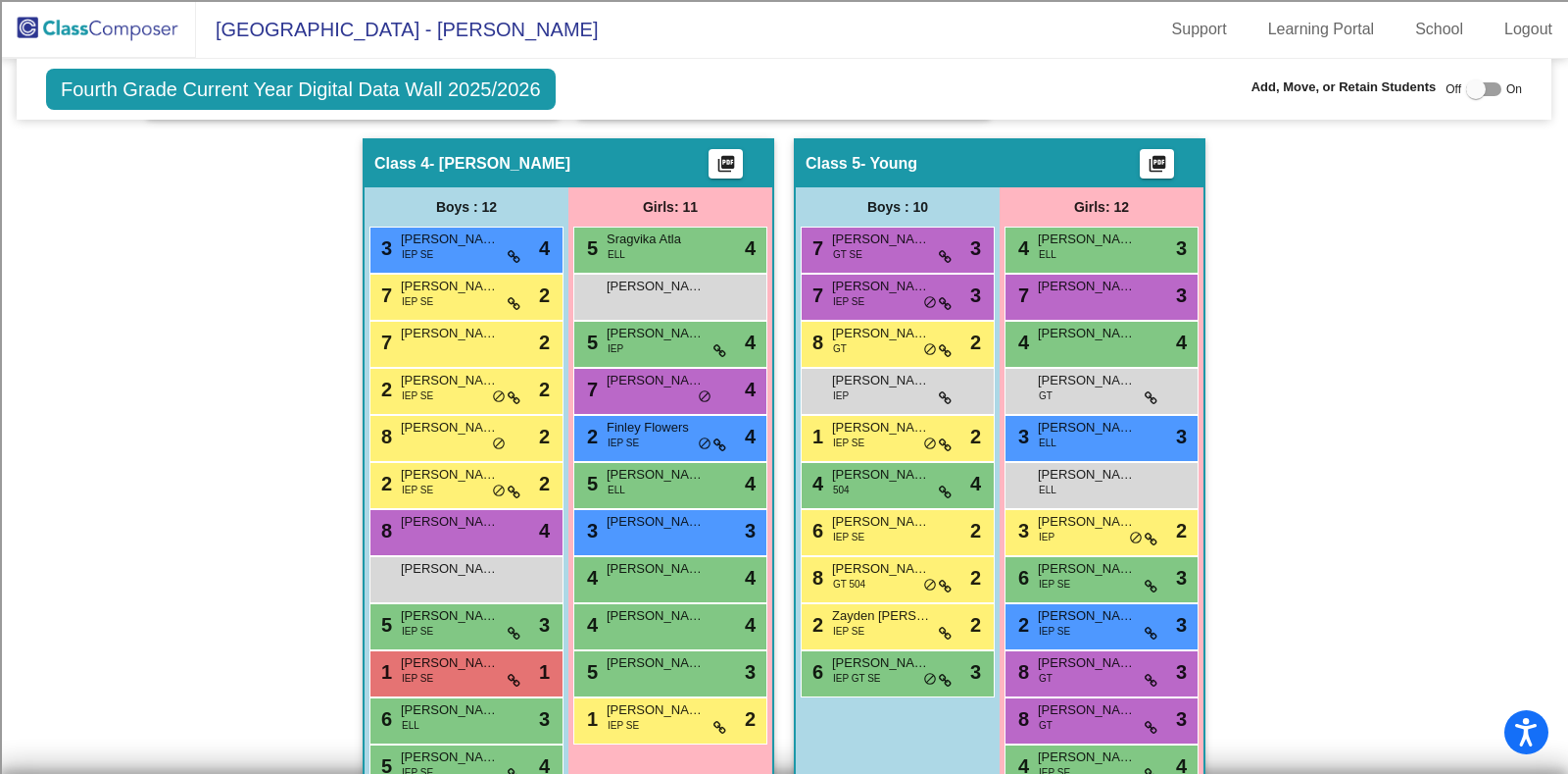
scroll to position [1171, 0]
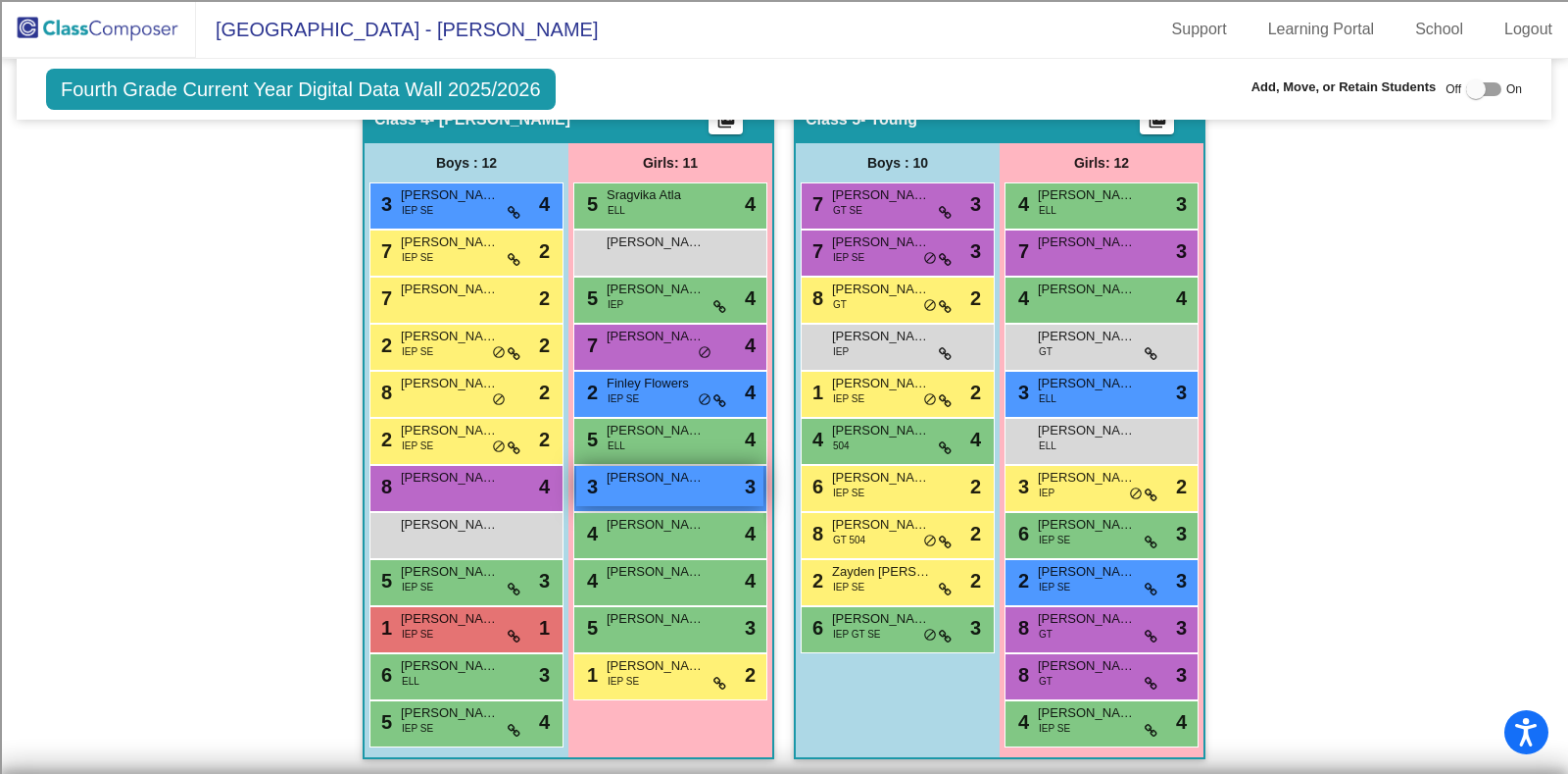
click at [649, 478] on span "[PERSON_NAME]" at bounding box center [656, 477] width 98 height 20
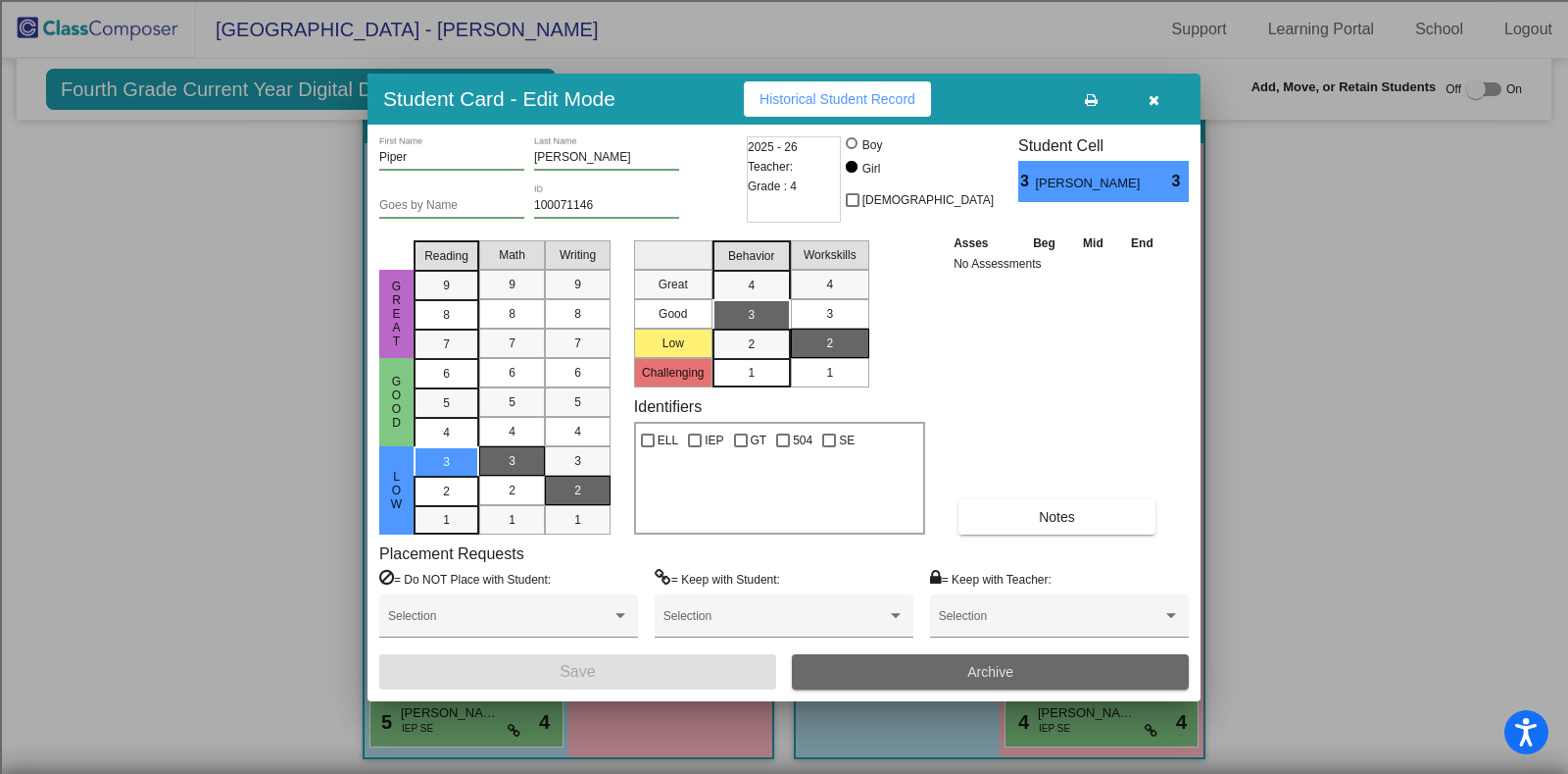
click at [940, 660] on button "Archive" at bounding box center [990, 671] width 397 height 35
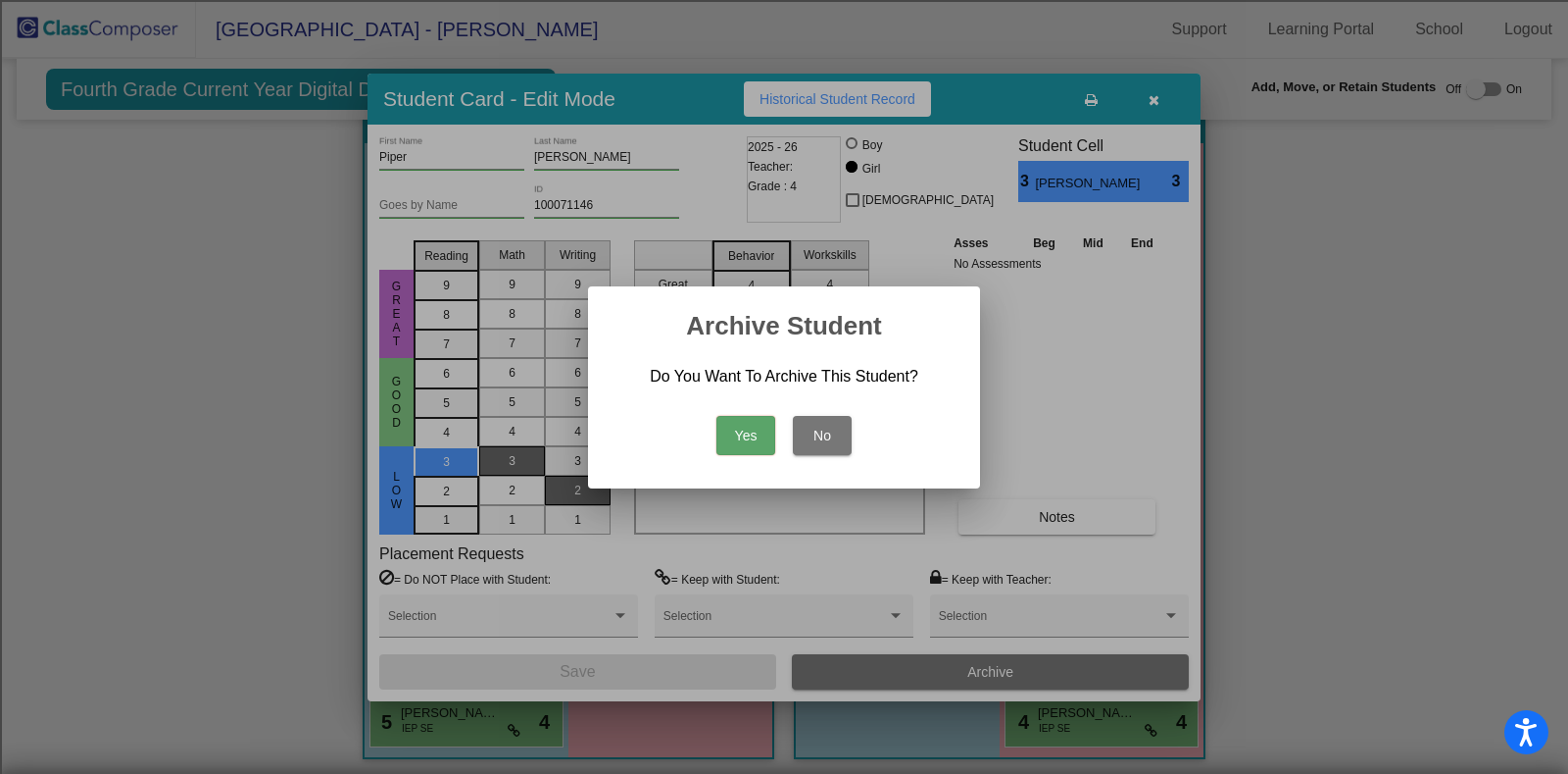
click at [733, 420] on button "Yes" at bounding box center [746, 434] width 59 height 39
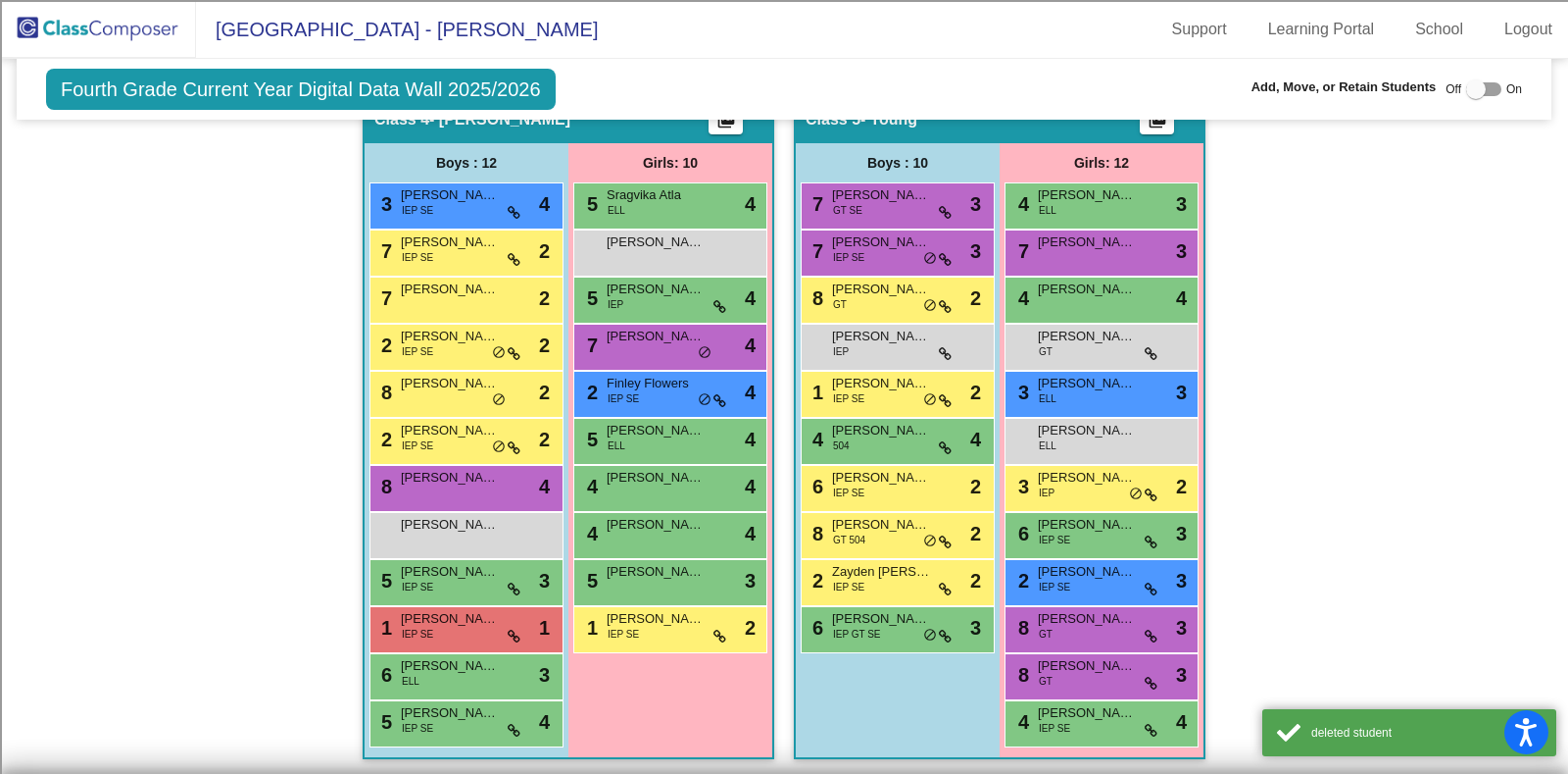
click at [174, 467] on div "Hallway - Hallway Class picture_as_pdf Add Student First Name Last Name Student…" at bounding box center [784, 94] width 1505 height 1368
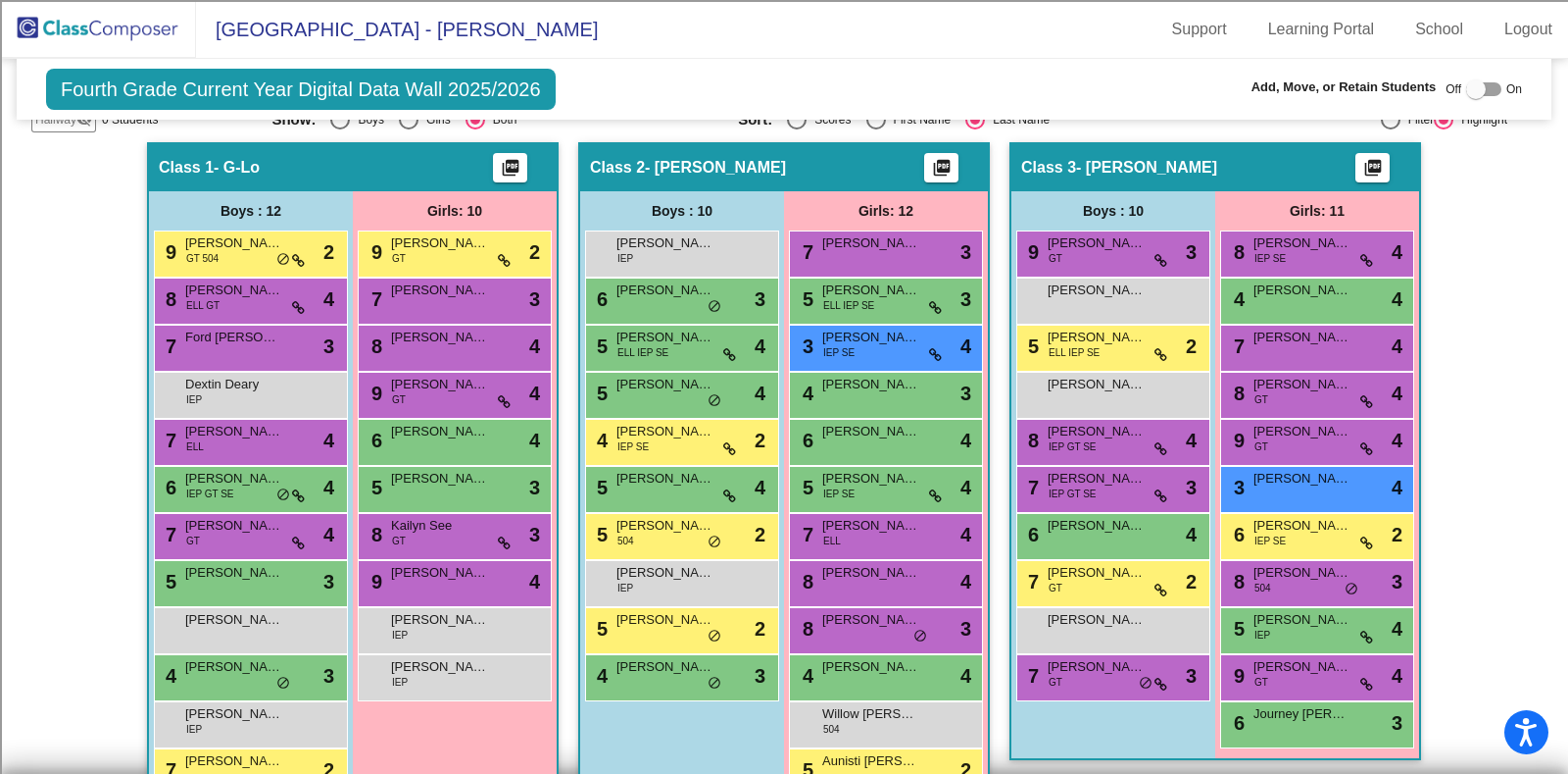
scroll to position [436, 0]
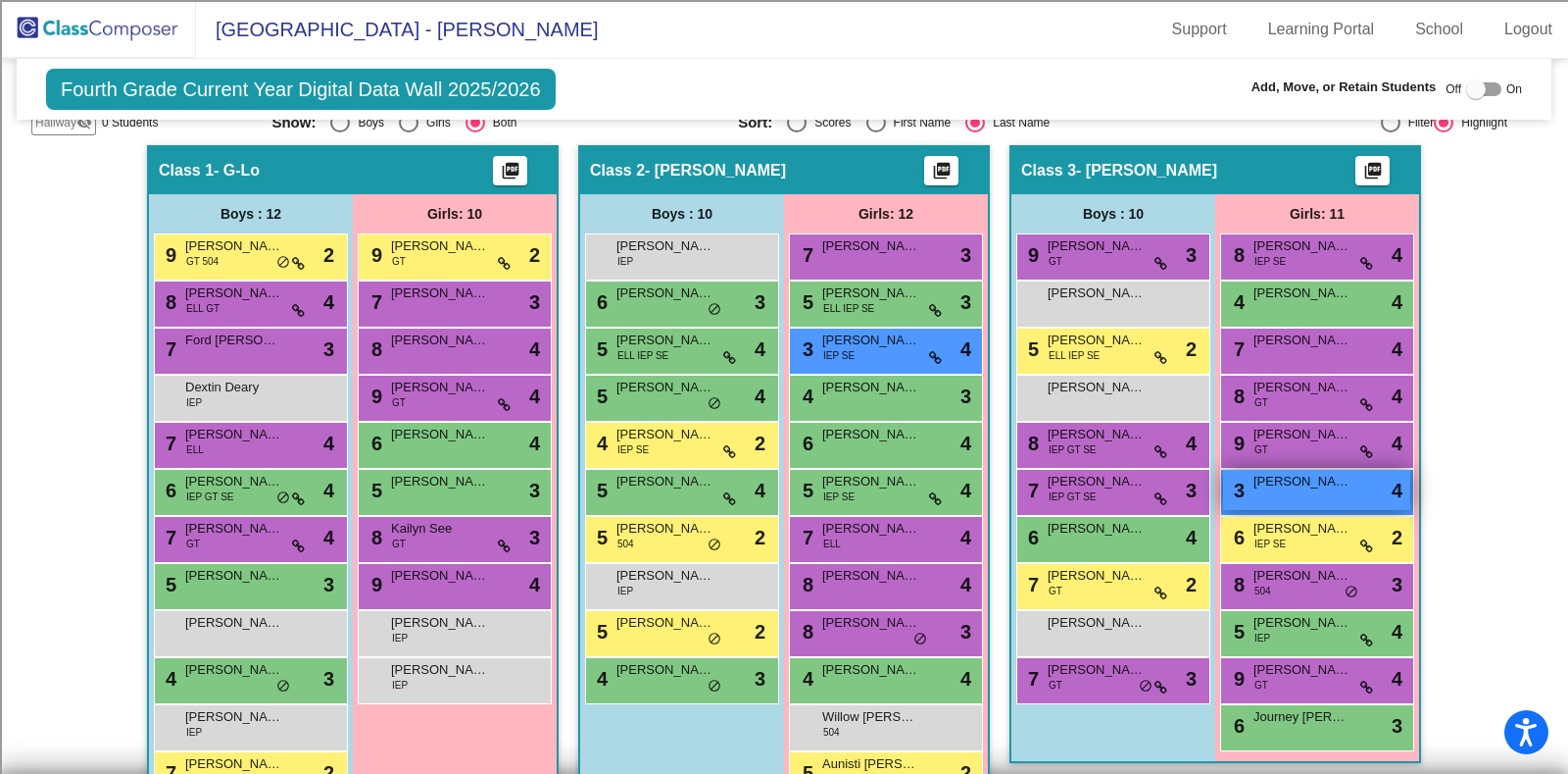
click at [1268, 483] on span "[PERSON_NAME]" at bounding box center [1303, 481] width 98 height 20
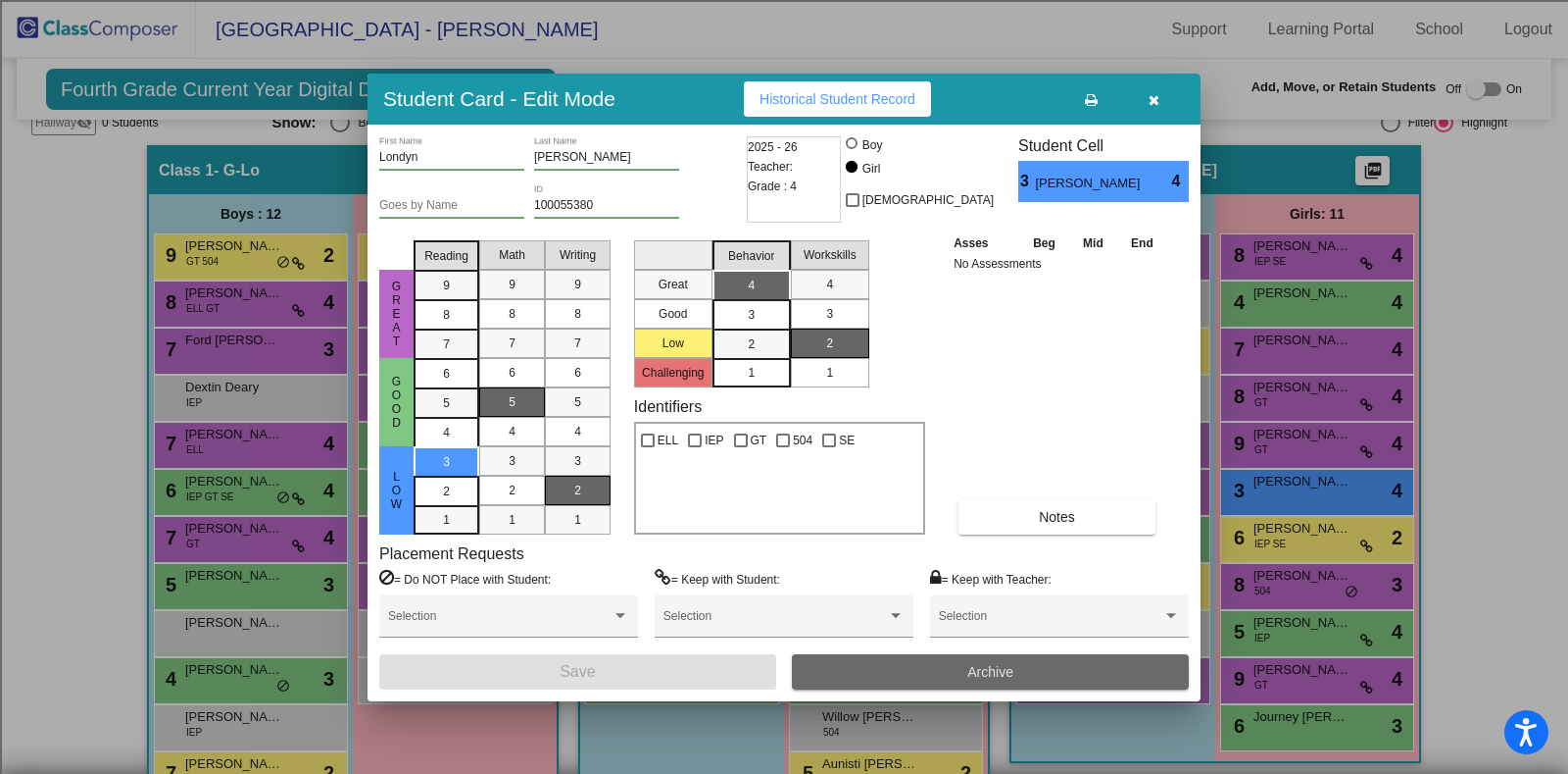
click at [889, 673] on button "Archive" at bounding box center [990, 671] width 397 height 35
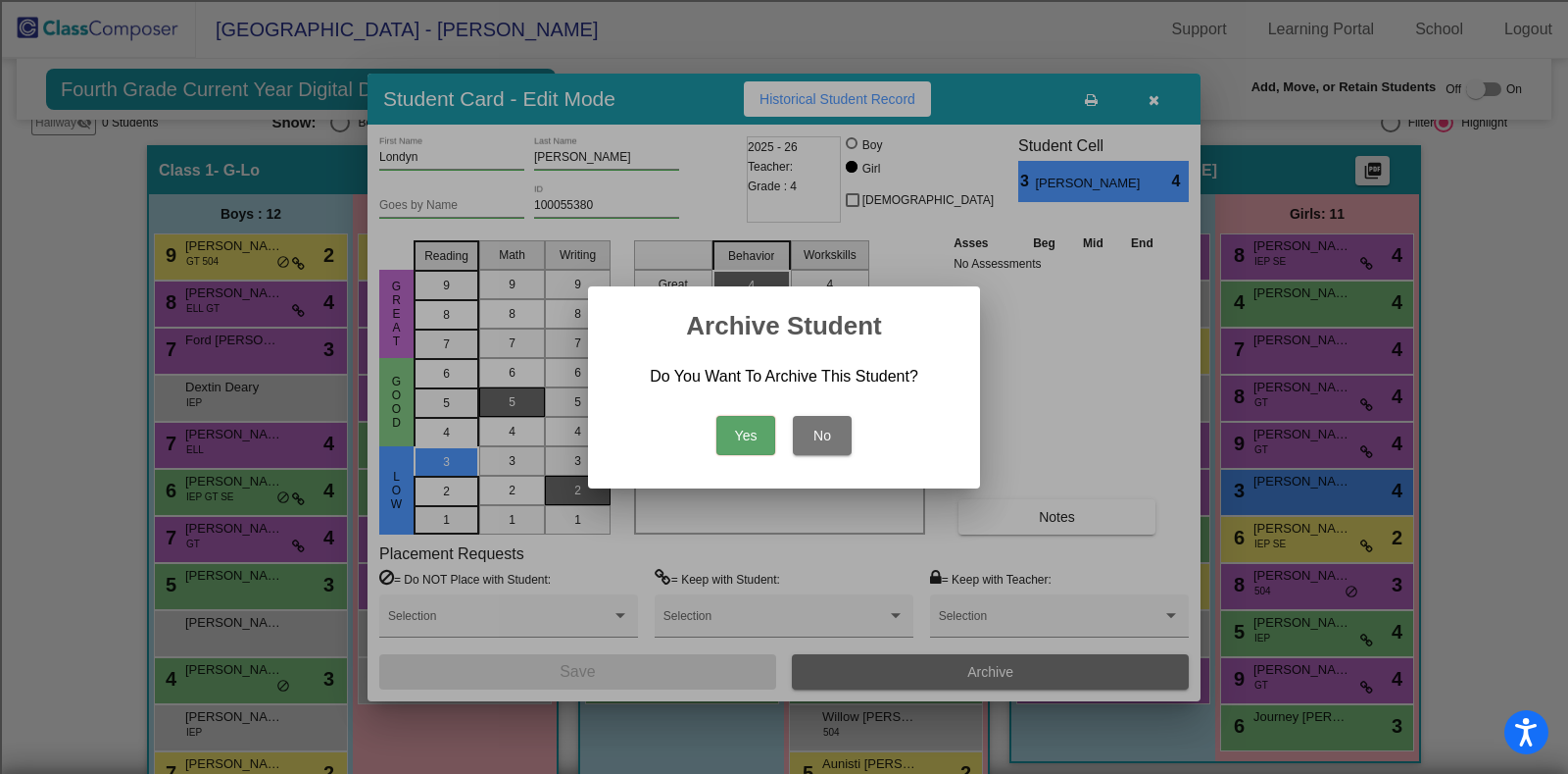
click at [740, 423] on button "Yes" at bounding box center [746, 434] width 59 height 39
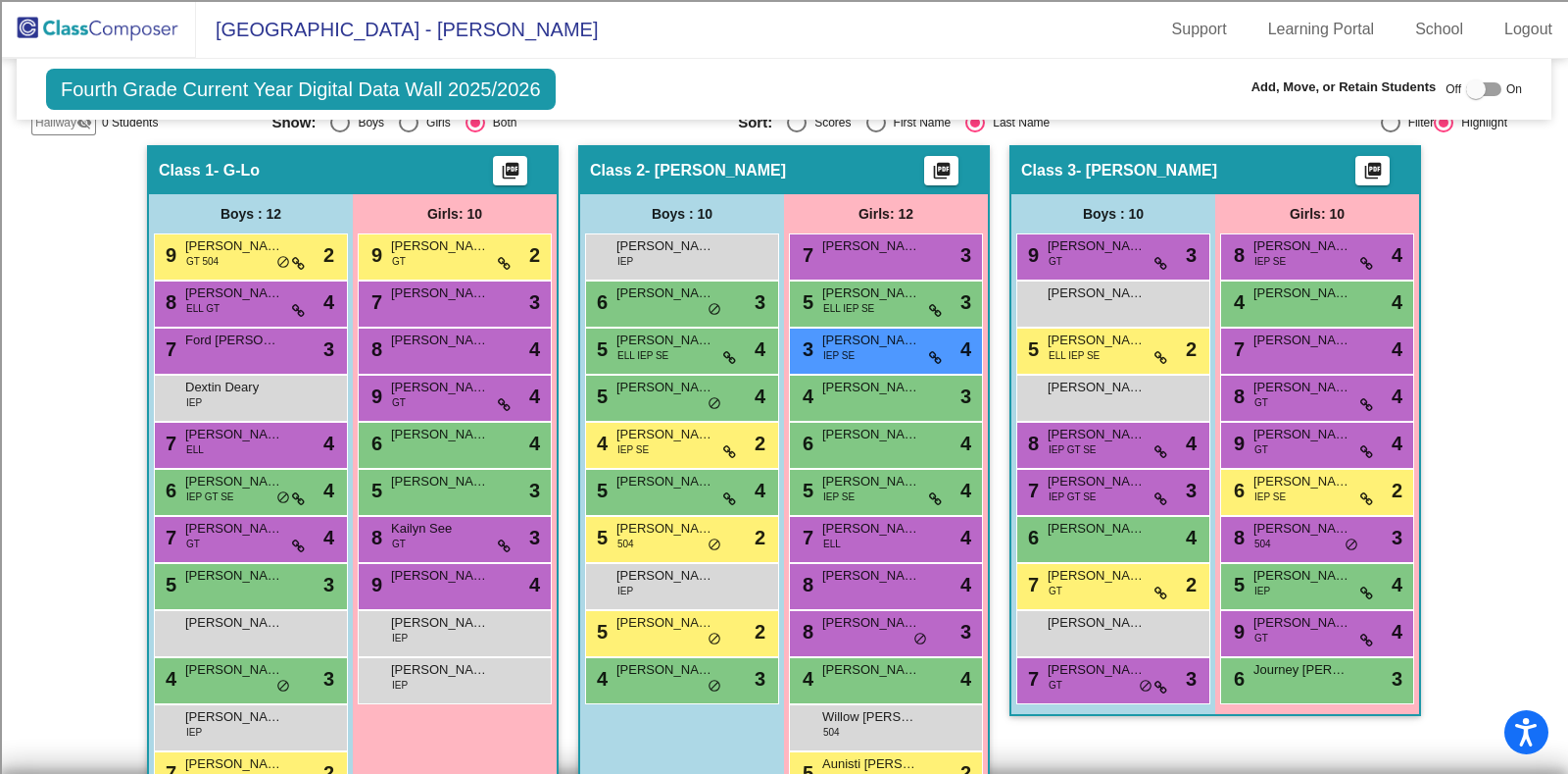
click at [128, 27] on img at bounding box center [98, 29] width 196 height 58
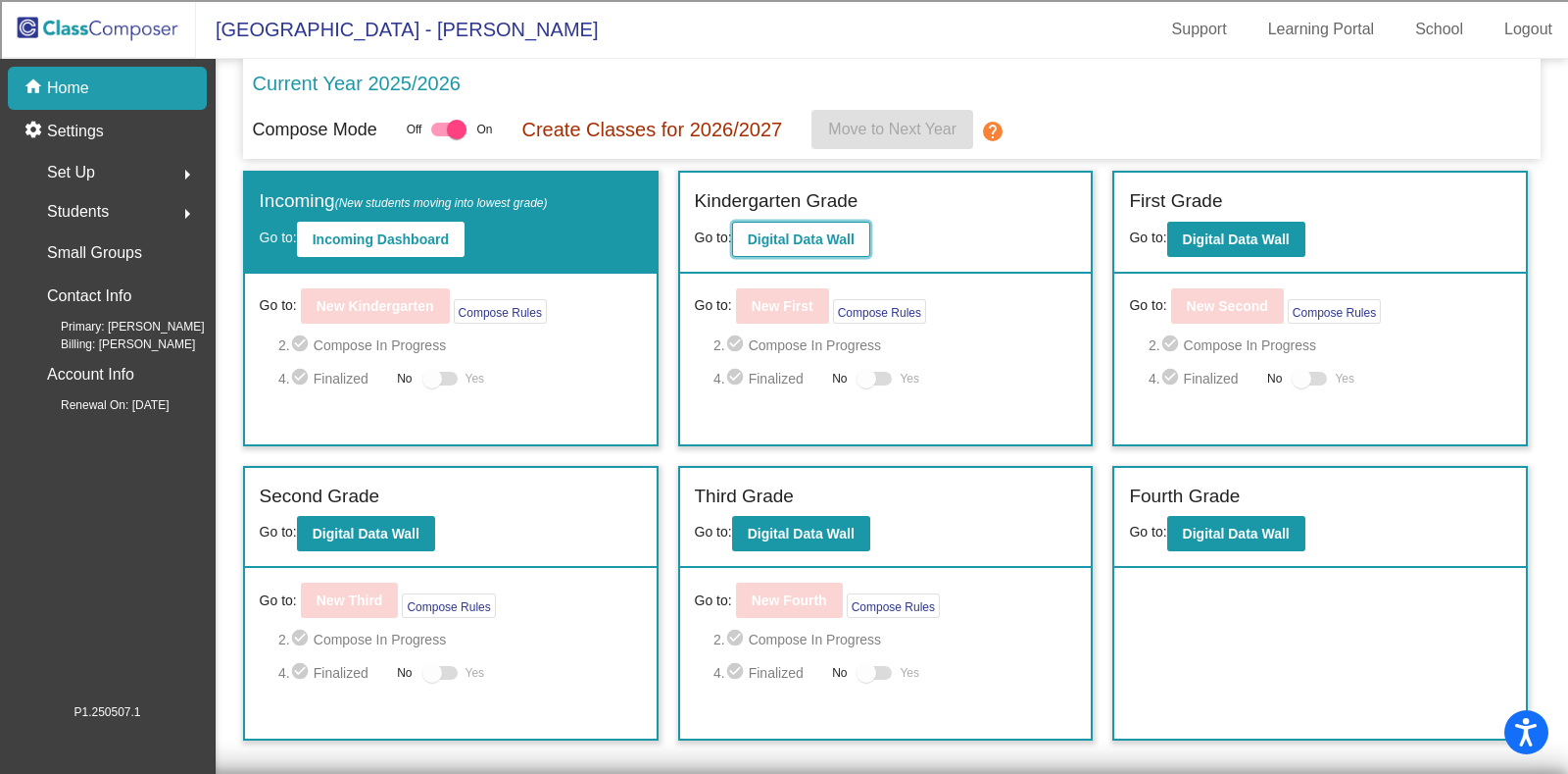
click at [754, 232] on b "Digital Data Wall" at bounding box center [800, 240] width 107 height 16
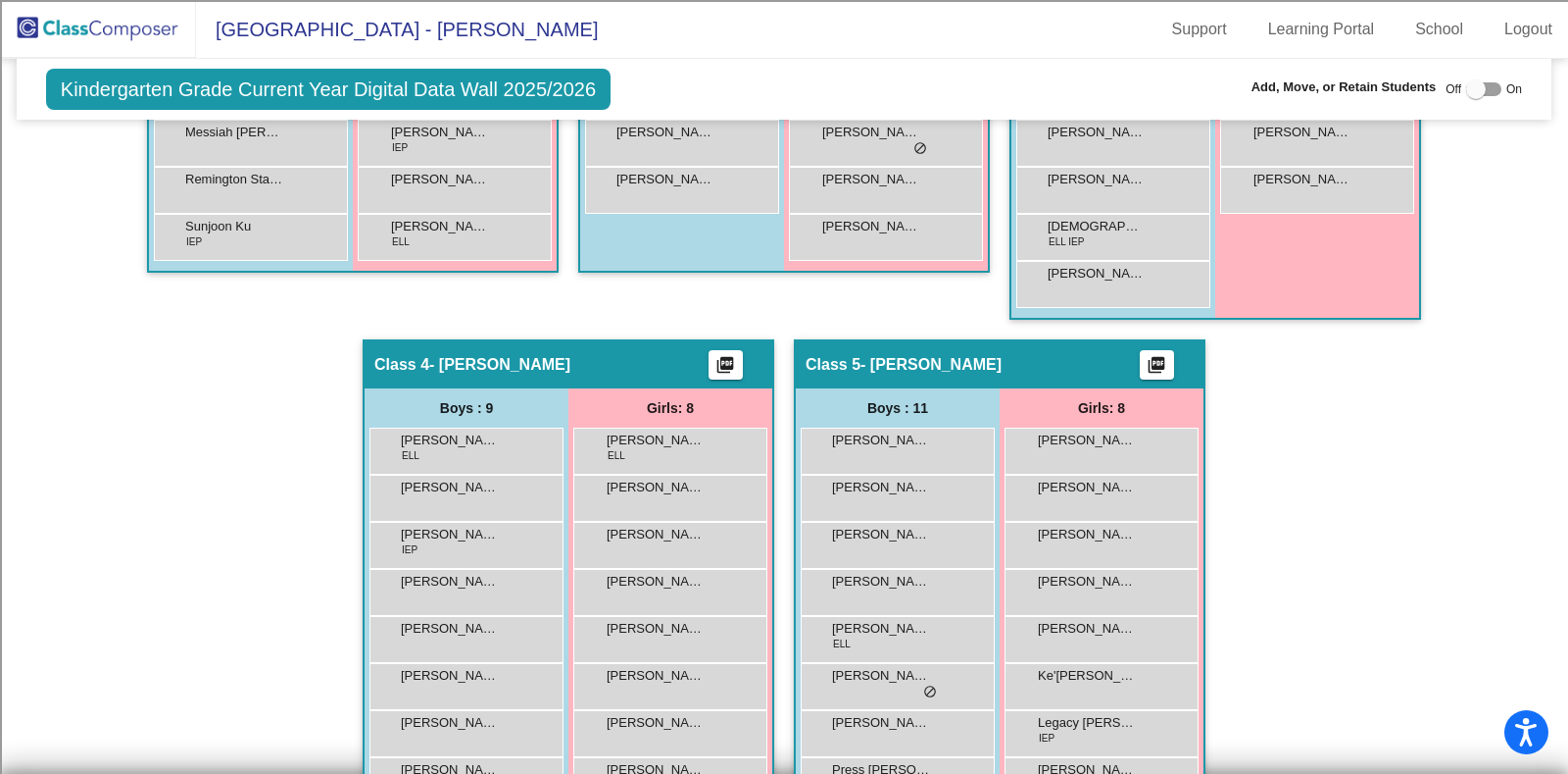
scroll to position [882, 0]
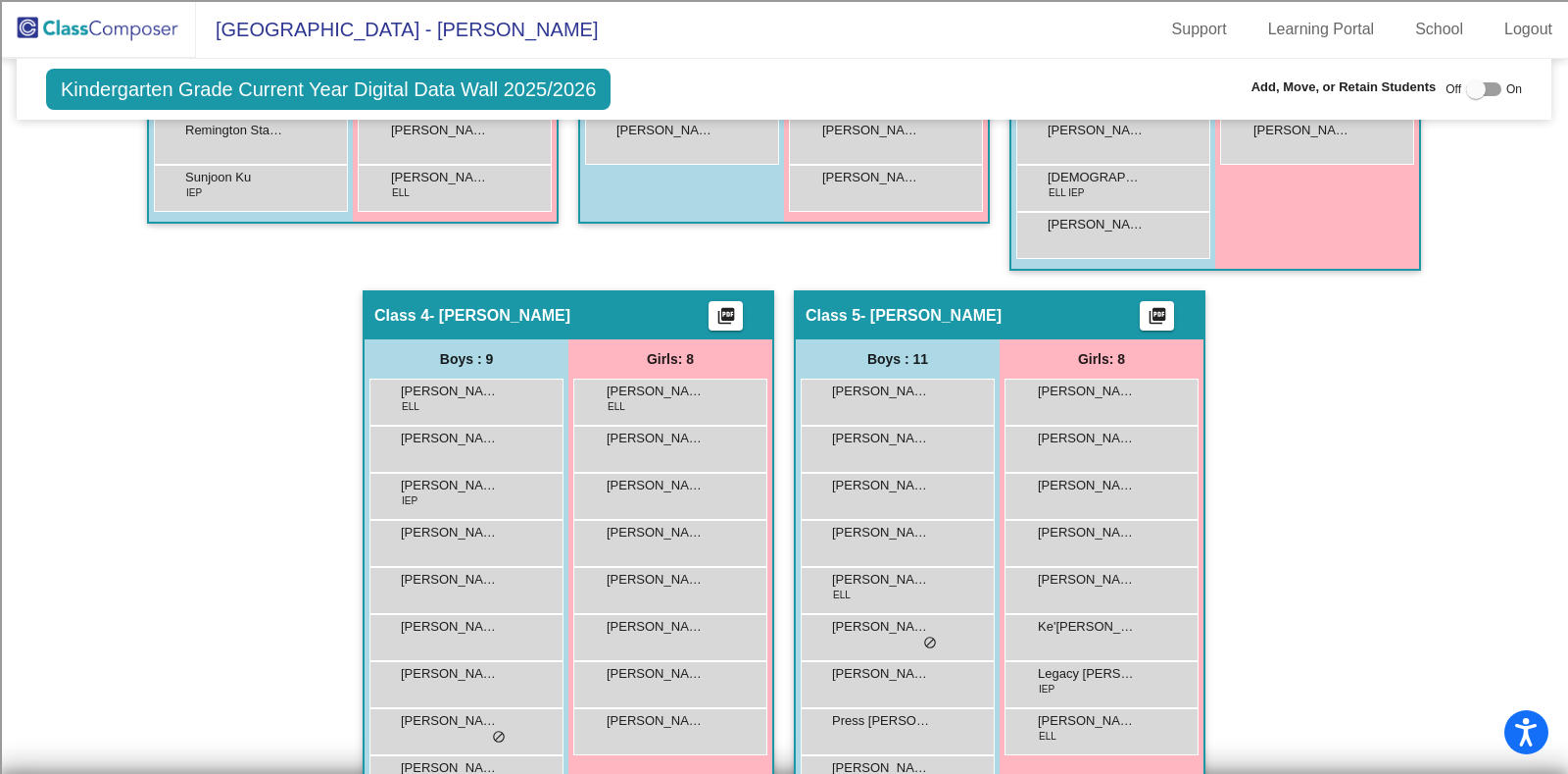
click at [131, 24] on img at bounding box center [98, 29] width 196 height 58
